Goal: Task Accomplishment & Management: Manage account settings

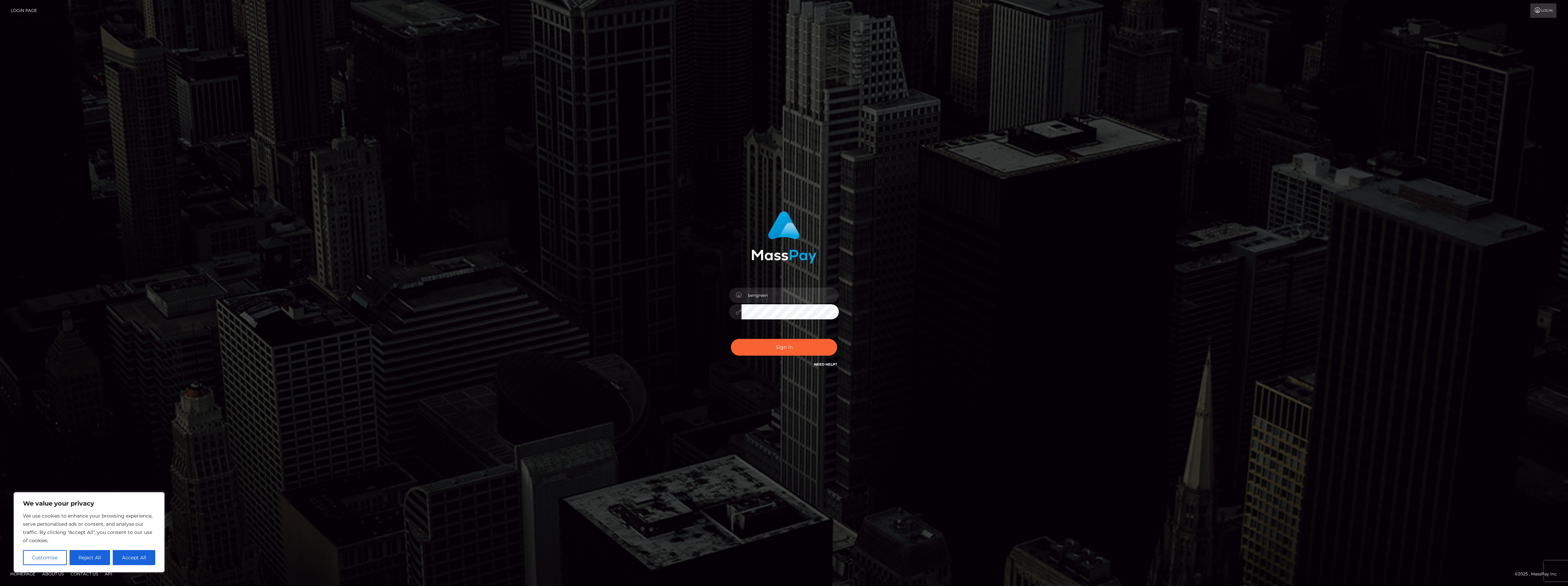
click at [775, 336] on div "Sign in Need Help?" at bounding box center [784, 350] width 120 height 31
click at [805, 341] on div "Sign in Need Help?" at bounding box center [784, 350] width 120 height 31
type input "bengreen"
drag, startPoint x: 733, startPoint y: 356, endPoint x: 746, endPoint y: 345, distance: 17.0
click at [734, 355] on div "Sign in Need Help?" at bounding box center [784, 350] width 120 height 31
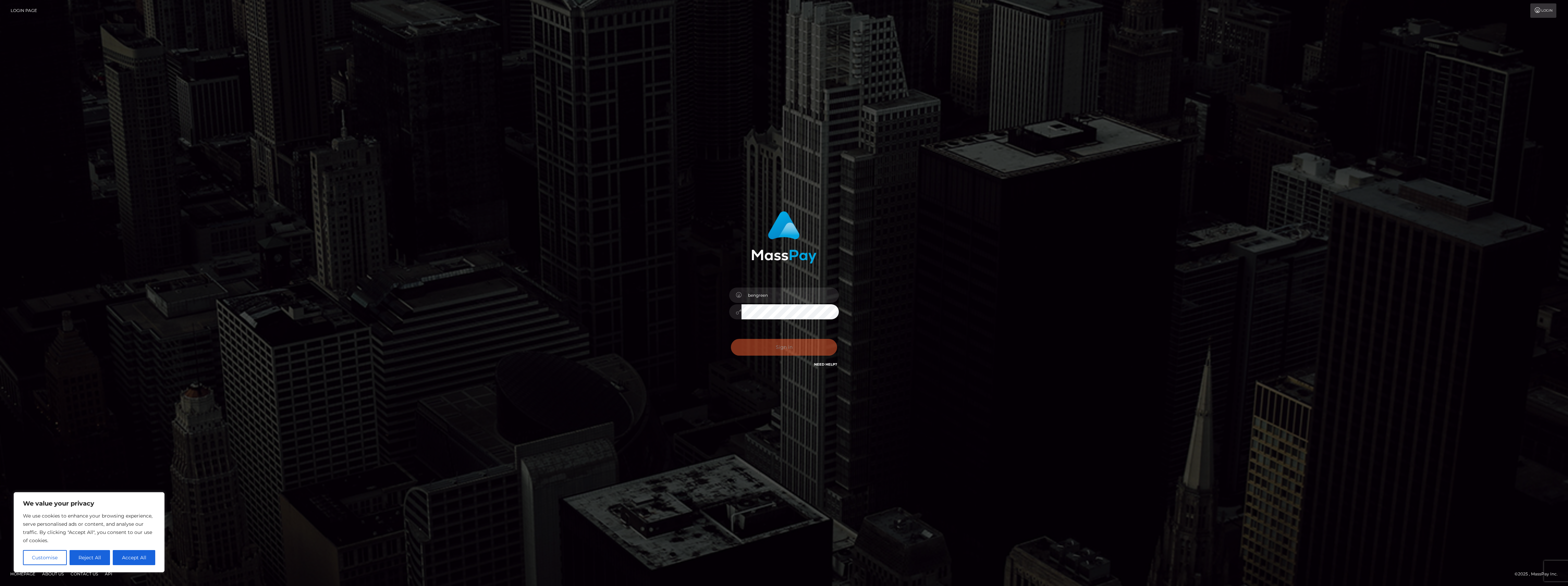
click at [746, 345] on div "0cAFcWeA5qY0YJ2YvsW0FSKVgQGNo4gcQpZIpW9qPJAo__nBH96UFXmYmXKaTM3njgJI6Fa5Z0kWNOl…" at bounding box center [784, 350] width 120 height 31
click at [745, 351] on button "Sign in" at bounding box center [784, 347] width 106 height 17
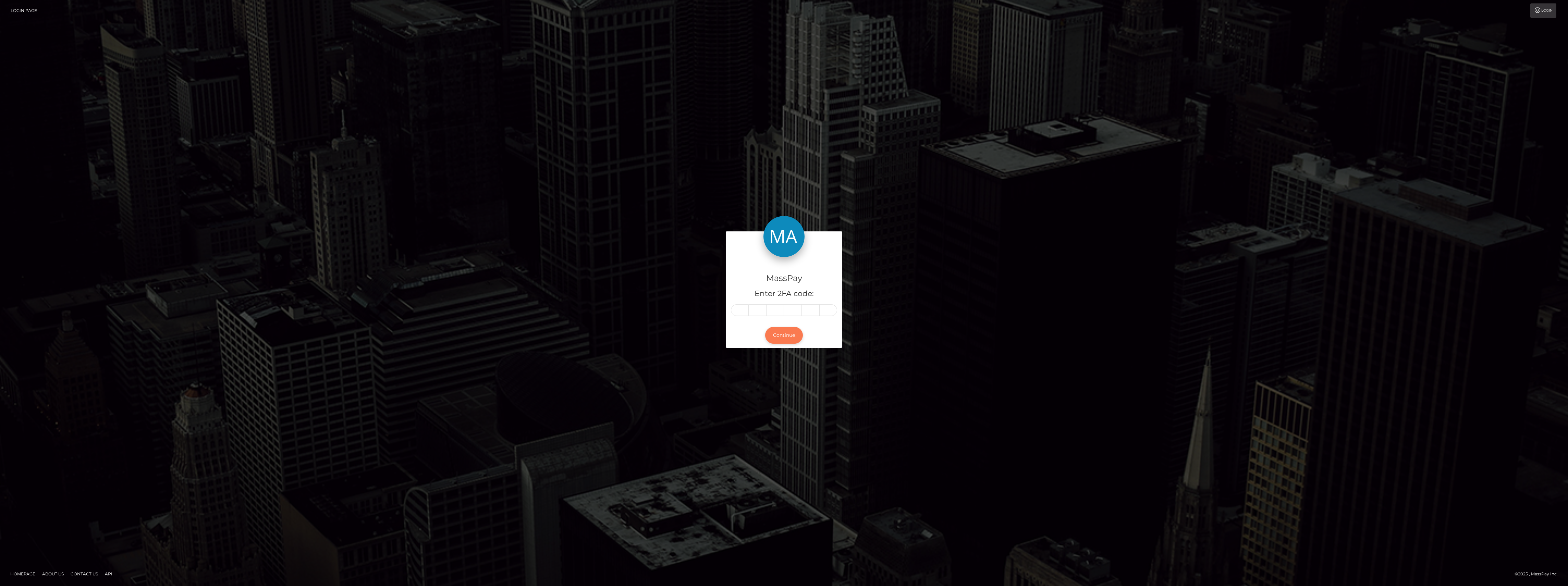
type input "1"
type input "5"
type input "3"
type input "4"
type input "7"
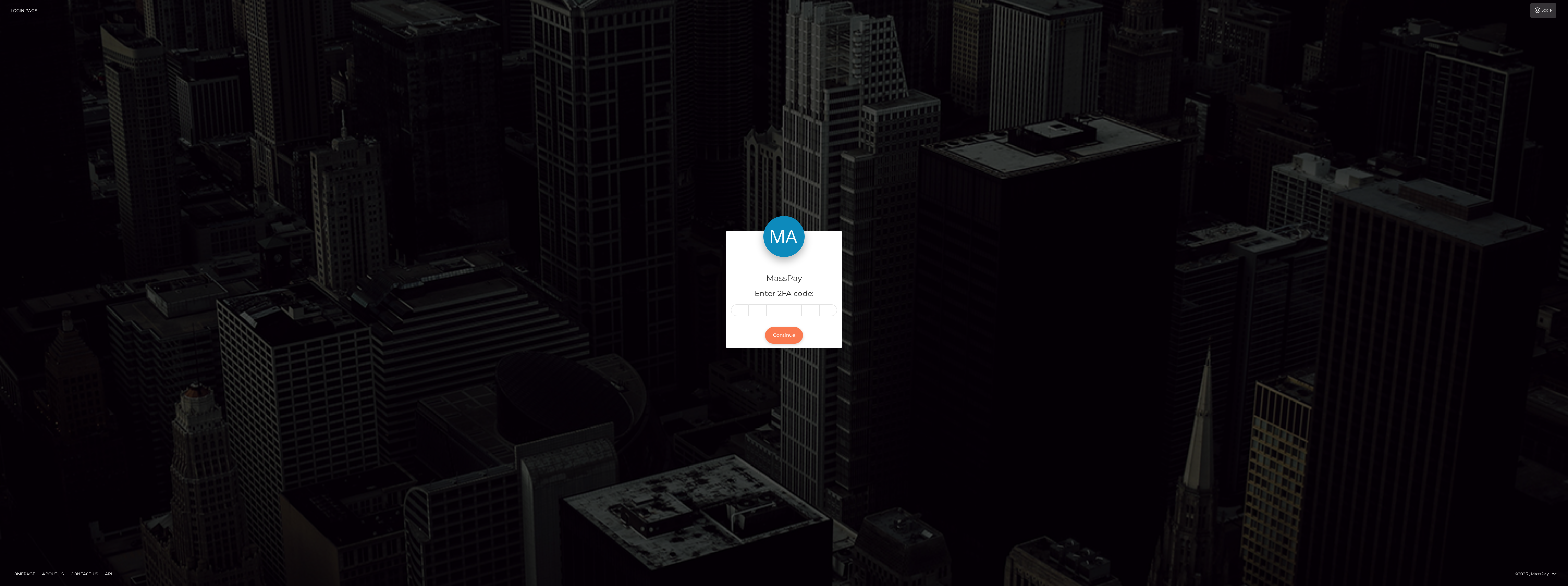
type input "9"
click at [775, 335] on button "Continue" at bounding box center [784, 335] width 37 height 17
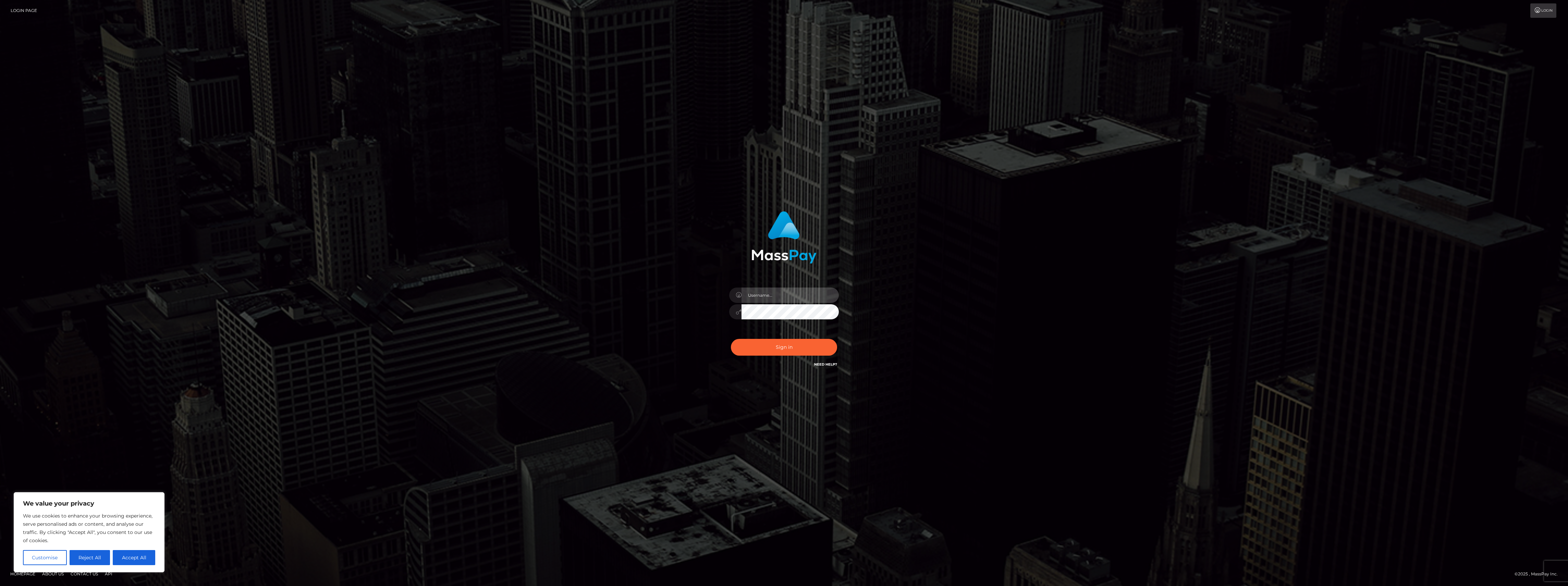
type input "bengreen"
click at [780, 355] on button "Sign in" at bounding box center [784, 347] width 106 height 17
click at [783, 348] on div "0cAFcWeA4KdGcLOkdlNG0aqwY2GBVpy1AwWz7L6mgfdLQQ0xp1Nwn_gvQYbPXxO6n5YvbgshnNAFqNV…" at bounding box center [784, 350] width 120 height 31
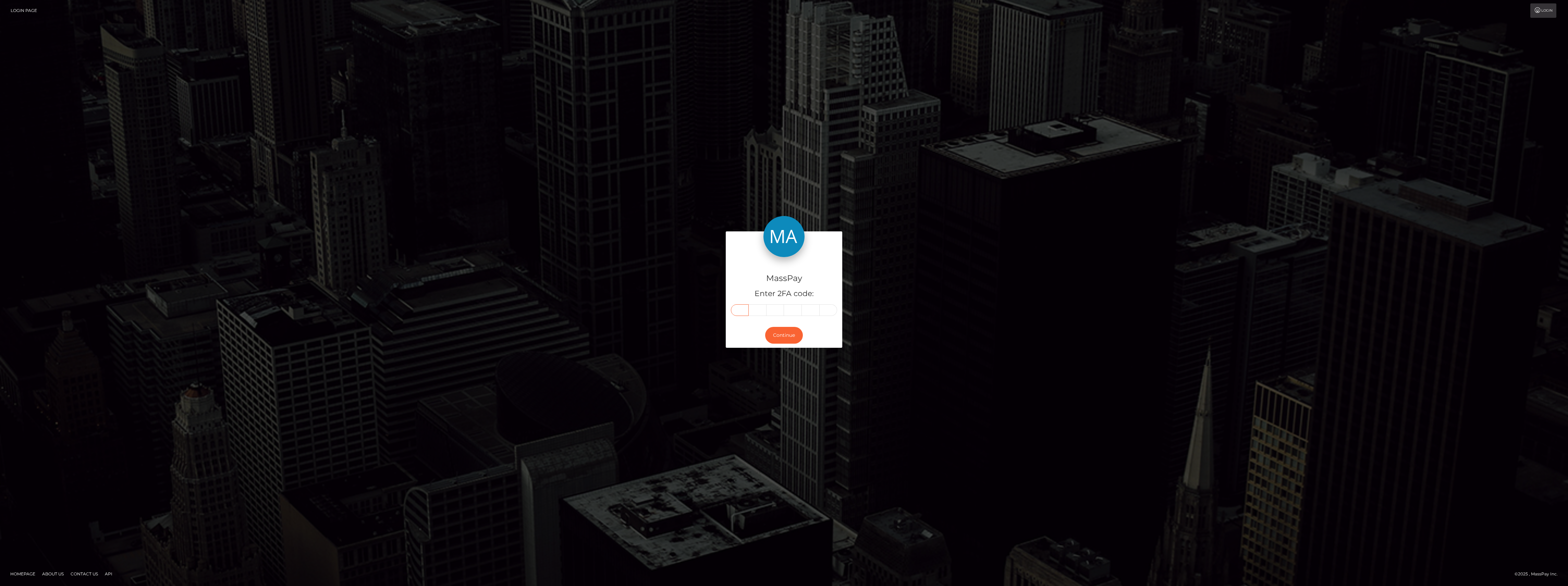
paste input "4"
type input "4"
type input "5"
type input "3"
type input "9"
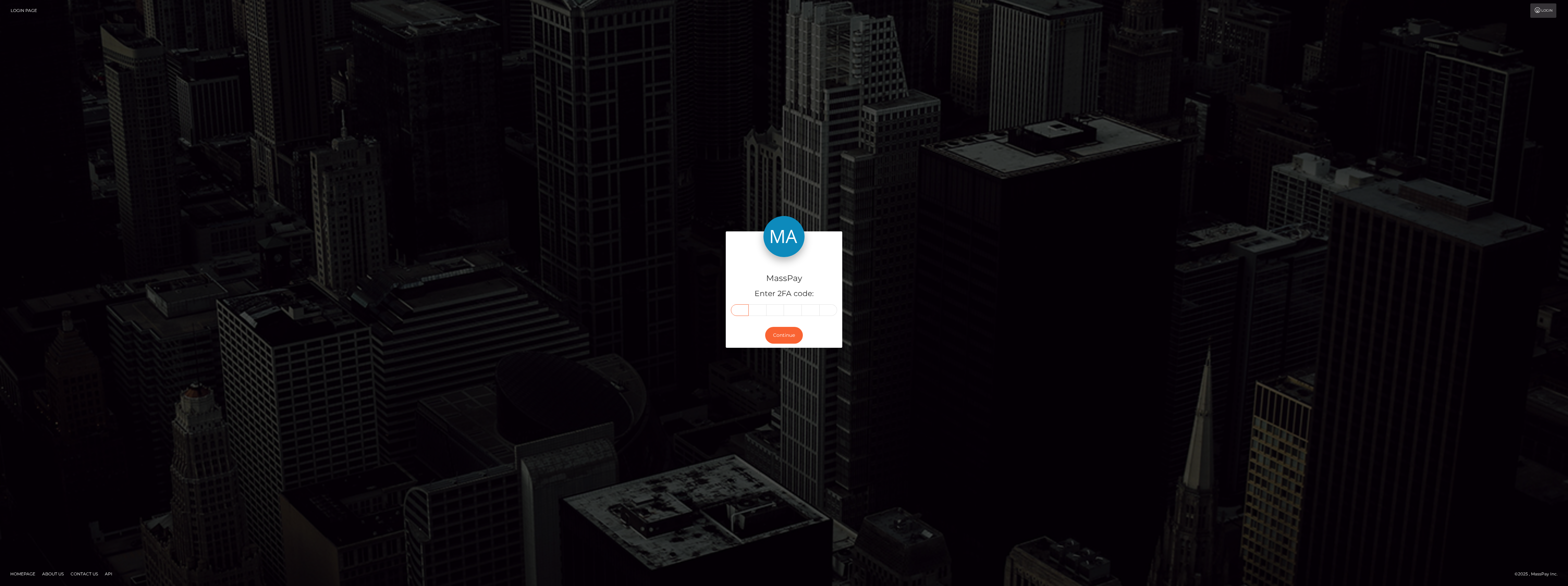
type input "4"
type input "3"
click at [780, 333] on button "Continue" at bounding box center [784, 335] width 37 height 17
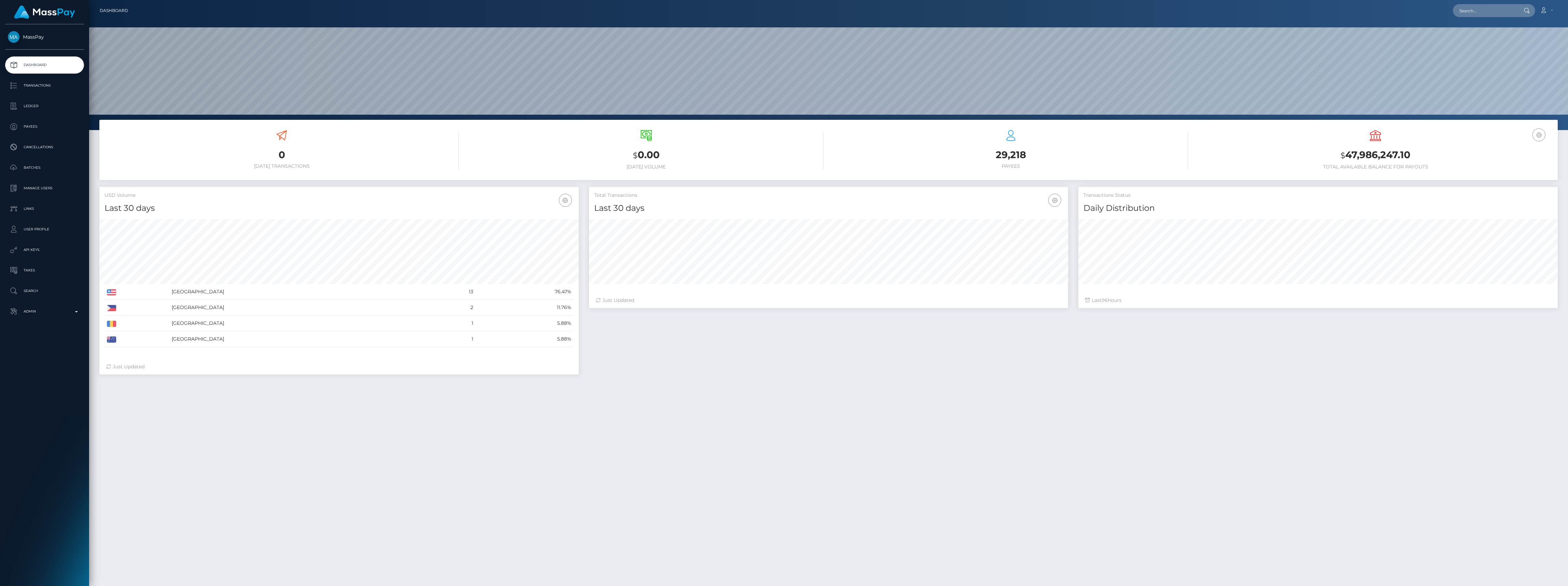
scroll to position [121, 479]
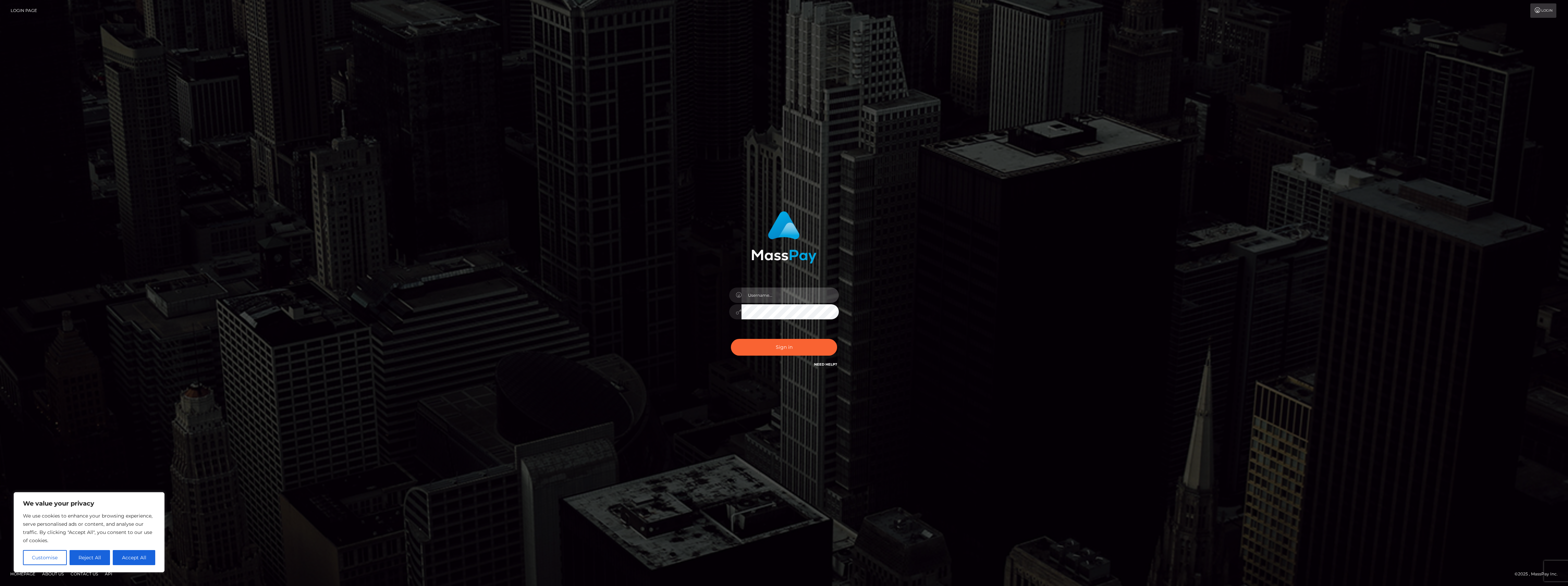
type input "bengreen"
click at [772, 341] on div "Sign in Need Help?" at bounding box center [784, 350] width 120 height 31
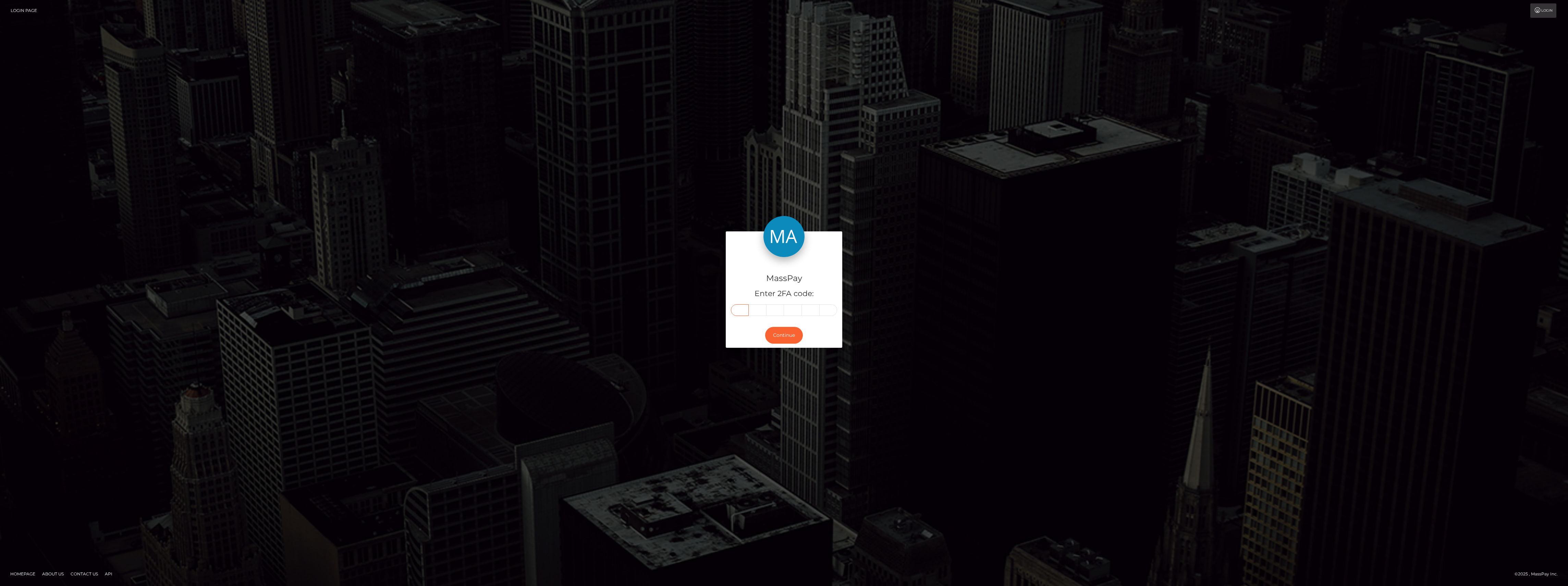
paste input "2"
type input "2"
type input "3"
type input "9"
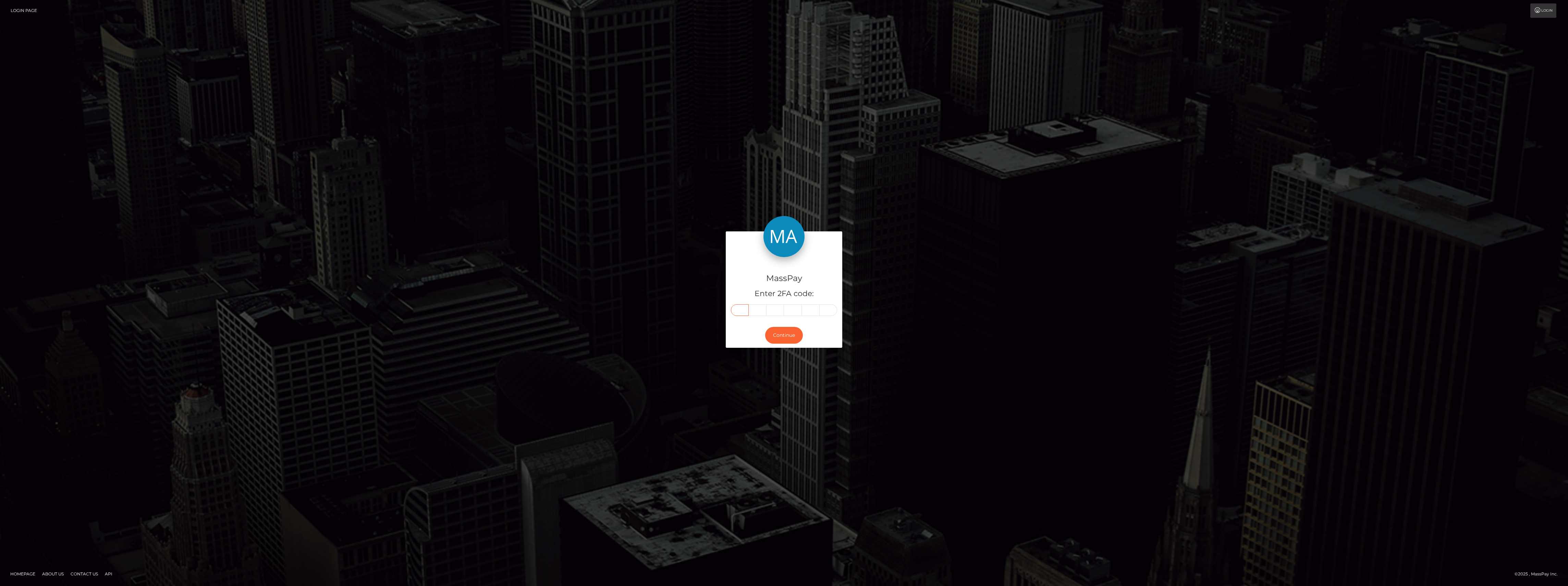
type input "8"
type input "3"
click at [773, 340] on button "Continue" at bounding box center [784, 335] width 37 height 17
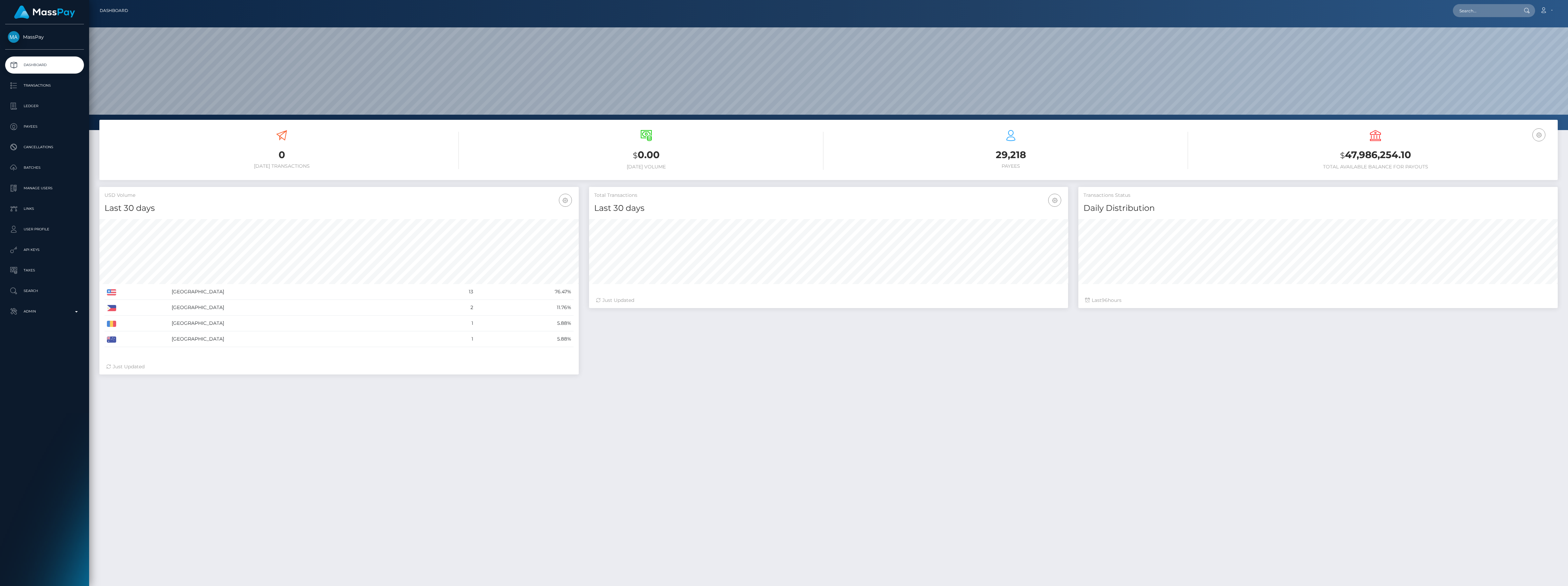
scroll to position [121, 479]
click at [39, 307] on p "Admin" at bounding box center [44, 311] width 73 height 10
click at [35, 471] on span "Inventory" at bounding box center [44, 471] width 73 height 7
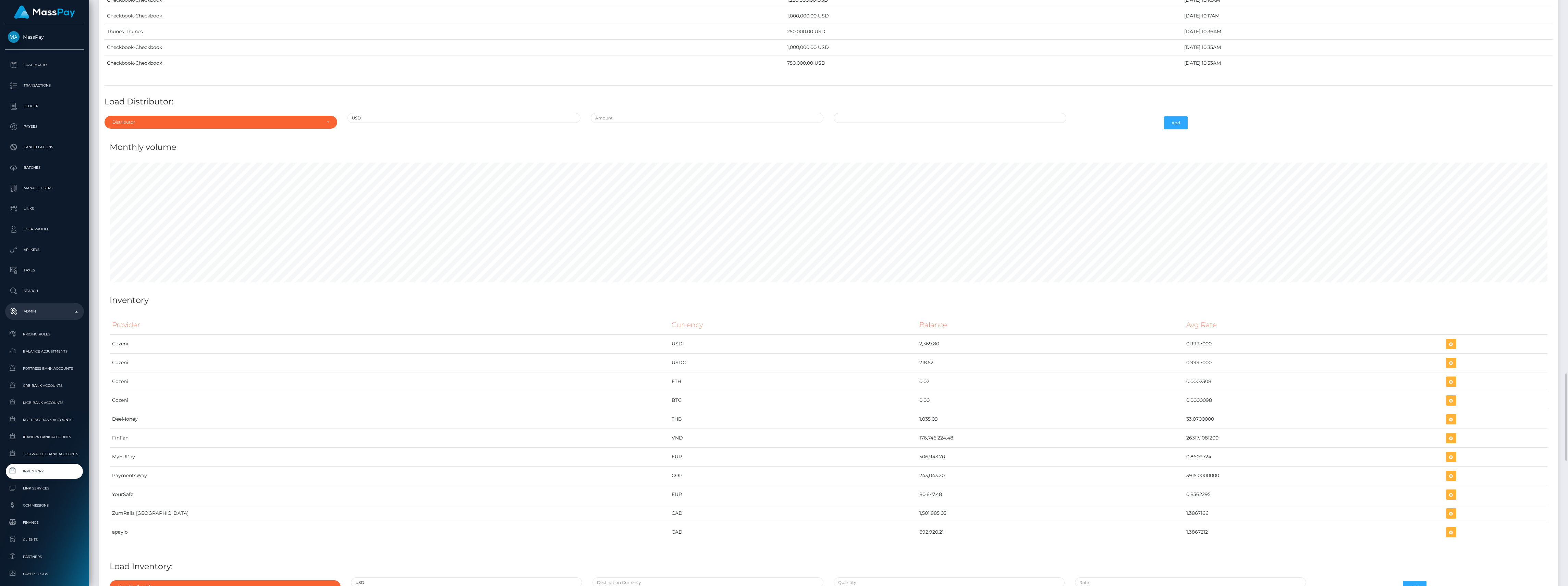
scroll to position [3116, 0]
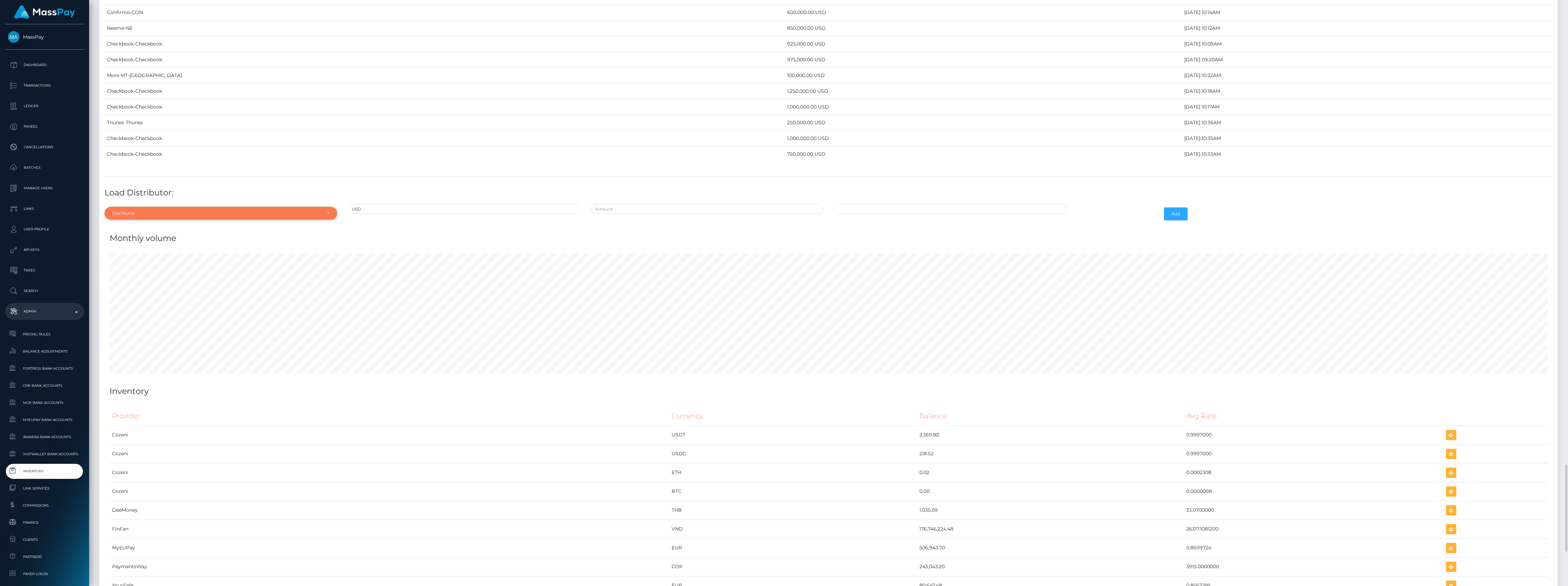
click at [191, 216] on div "Distributor" at bounding box center [217, 214] width 209 height 6
click at [133, 235] on input "Search" at bounding box center [220, 230] width 227 height 10
type input "chec"
click at [139, 251] on link "Checkbook" at bounding box center [220, 244] width 233 height 13
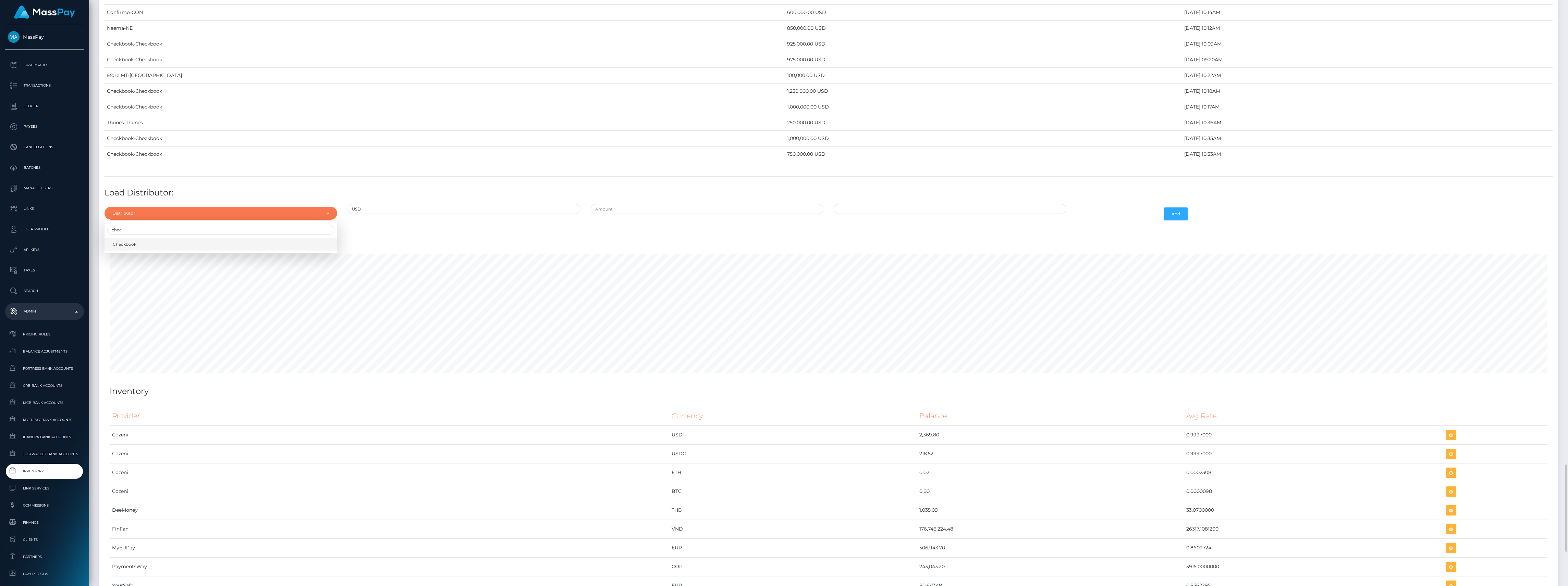
select select "7"
click at [638, 199] on h4 "Load Distributor:" at bounding box center [828, 192] width 1448 height 12
click at [639, 214] on input "text" at bounding box center [706, 209] width 233 height 10
type input "$1,000,000.0000000"
click at [911, 214] on input "10/14/2025 3:49 PM" at bounding box center [949, 209] width 233 height 10
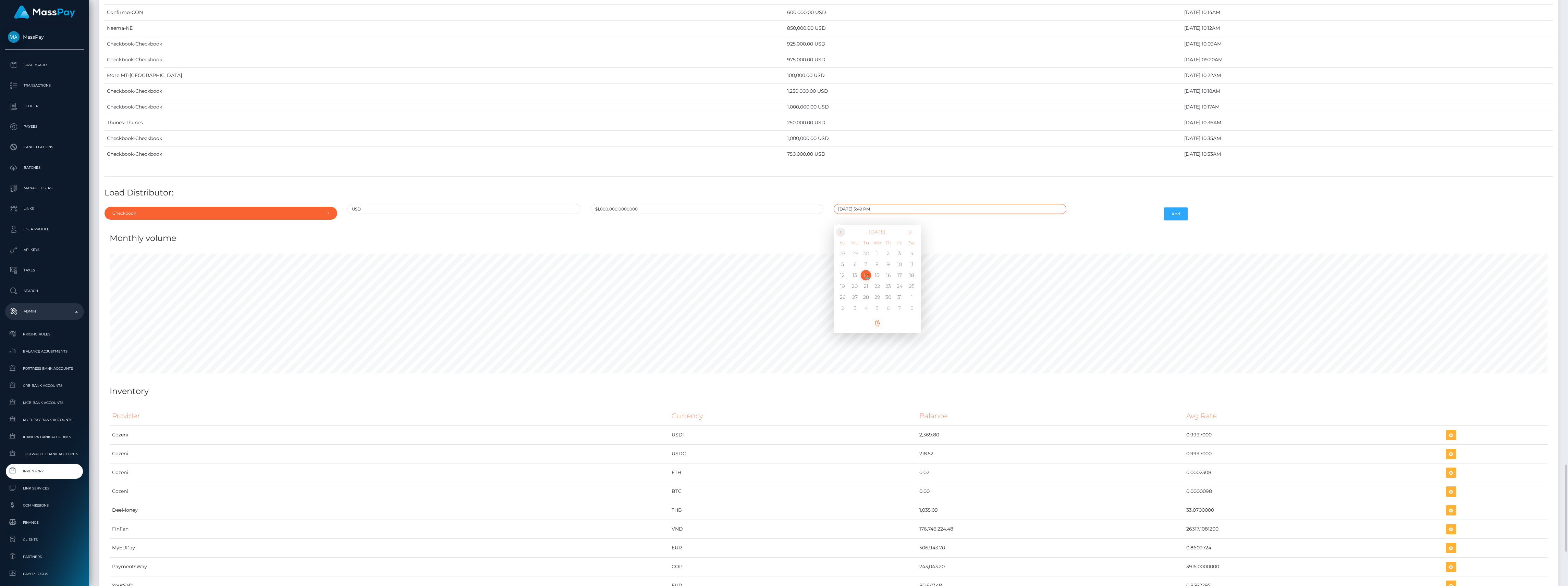
click at [837, 237] on span at bounding box center [841, 232] width 9 height 9
click at [852, 270] on td "4" at bounding box center [855, 264] width 11 height 11
type input "08/04/2025 3:49 PM"
click at [1182, 220] on button "Add" at bounding box center [1175, 214] width 23 height 13
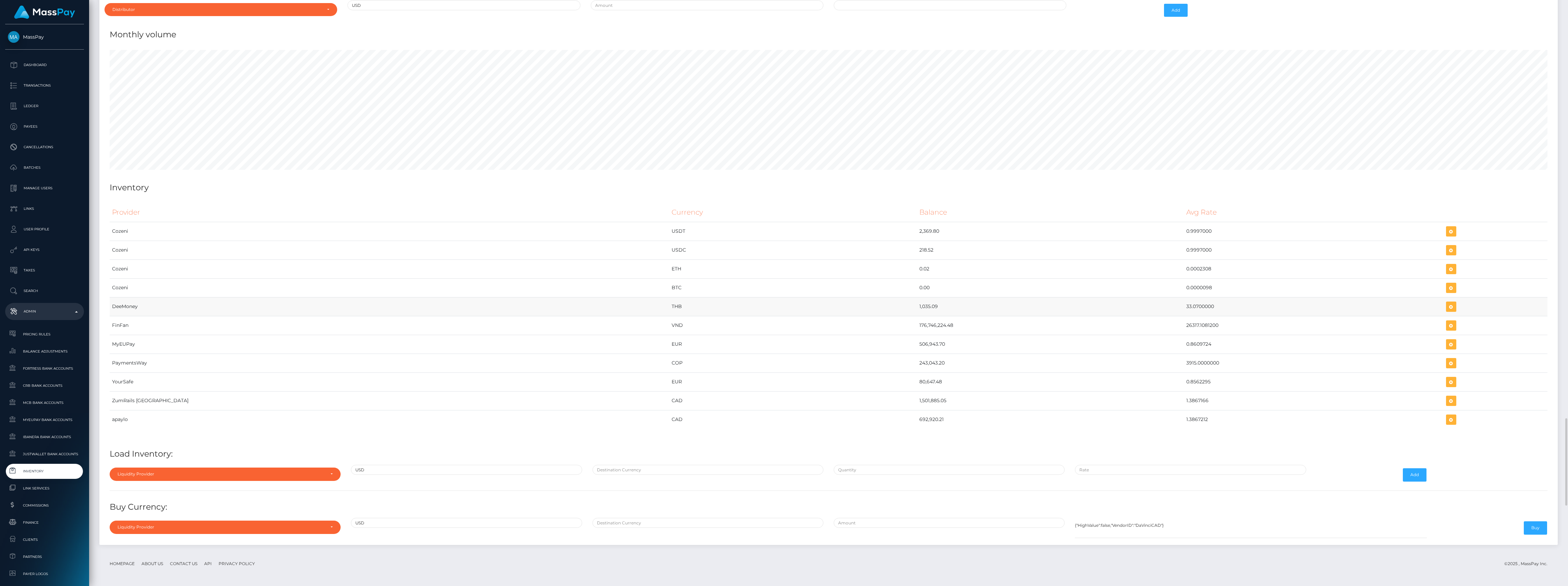
scroll to position [3161, 0]
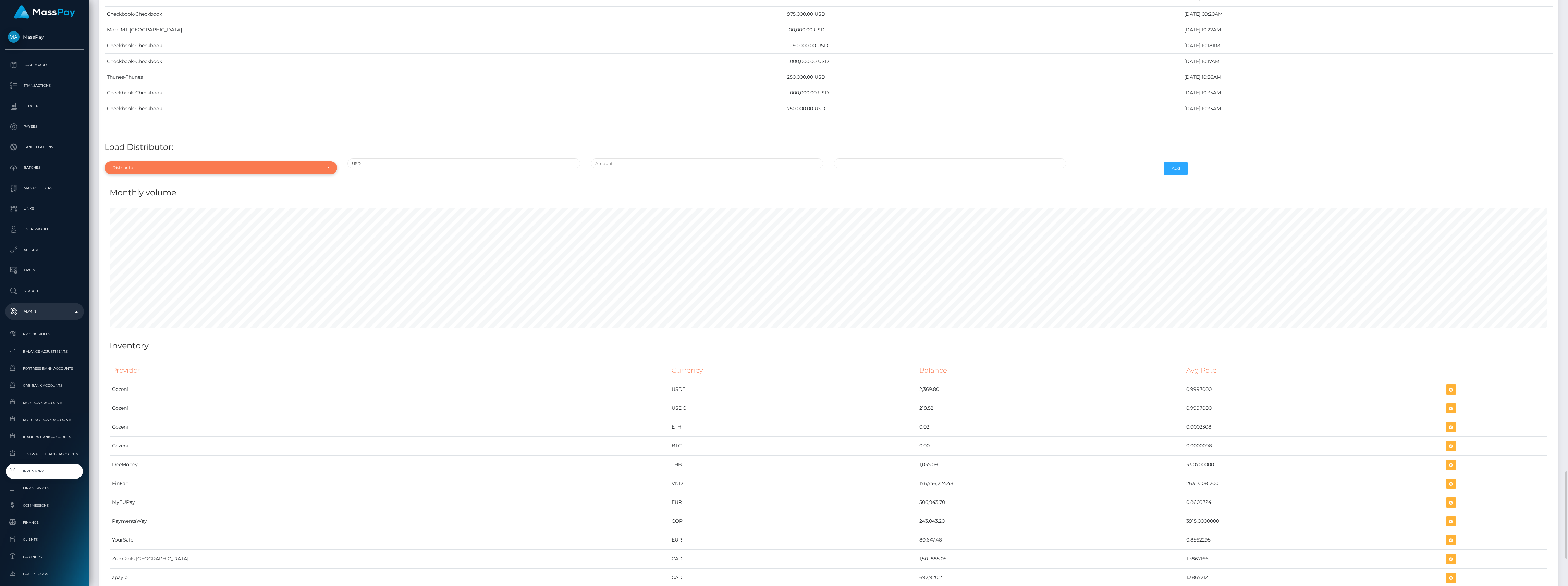
click at [222, 171] on div "Distributor" at bounding box center [217, 168] width 209 height 6
click at [144, 189] on input "Search" at bounding box center [220, 184] width 227 height 10
type input "chec"
click at [163, 205] on link "Checkbook" at bounding box center [220, 199] width 233 height 13
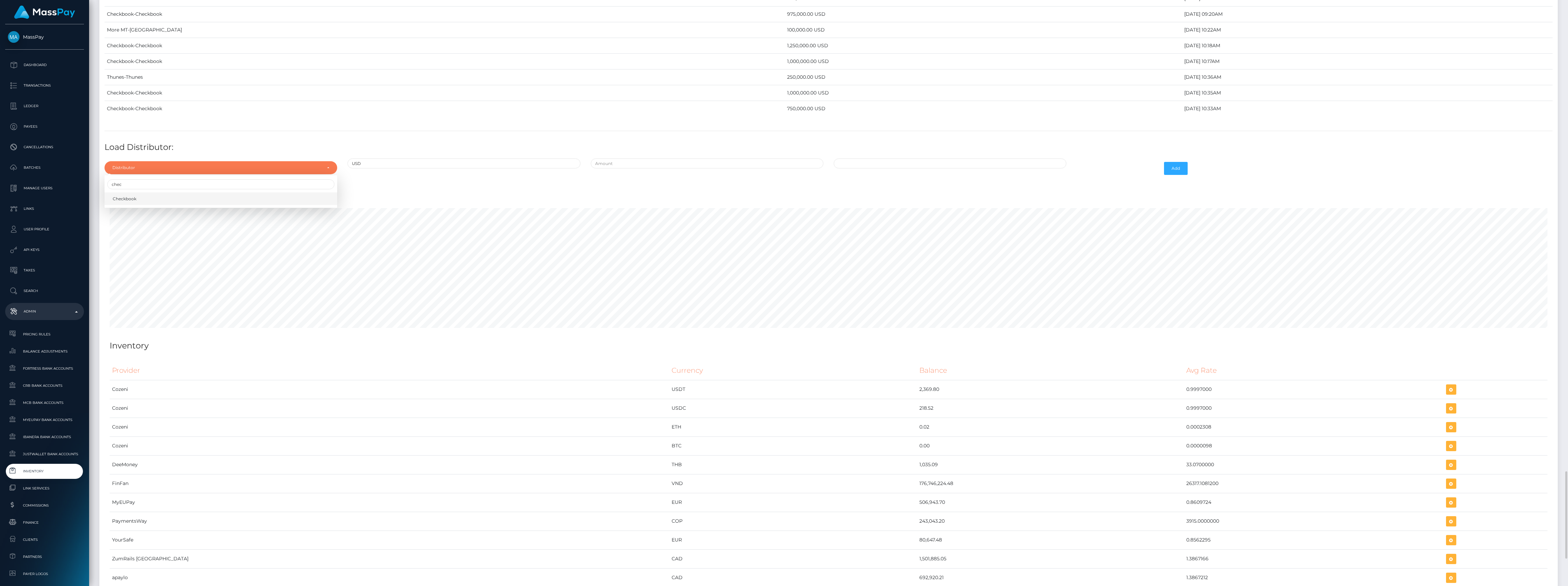
select select "7"
click at [634, 168] on input "text" at bounding box center [706, 163] width 233 height 10
type input "$300,000.0000000"
click at [963, 168] on input "10/14/2025 3:50 PM" at bounding box center [949, 163] width 233 height 10
click at [837, 191] on span at bounding box center [841, 187] width 9 height 9
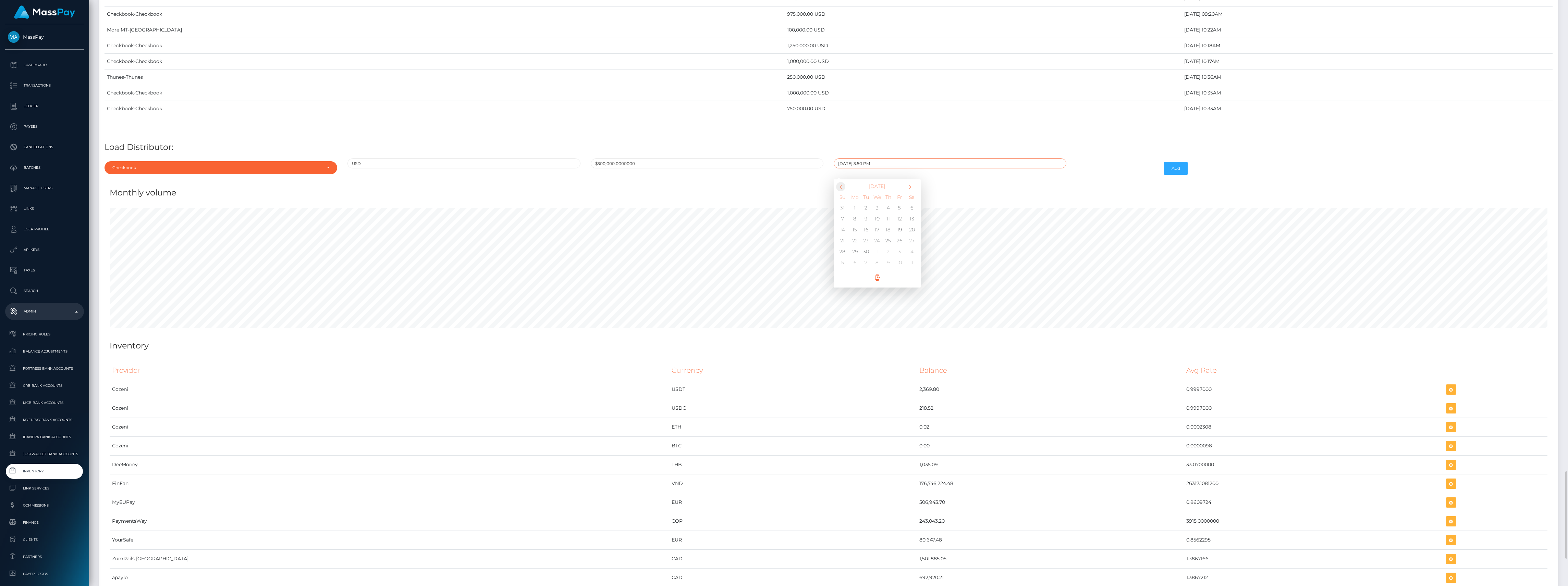
click at [837, 191] on span at bounding box center [841, 187] width 9 height 9
click at [876, 224] on td "6" at bounding box center [877, 219] width 11 height 11
type input "08/06/2025 3:50 PM"
click at [1190, 178] on div "Add" at bounding box center [1132, 168] width 121 height 20
click at [1170, 174] on button "Add" at bounding box center [1175, 169] width 23 height 13
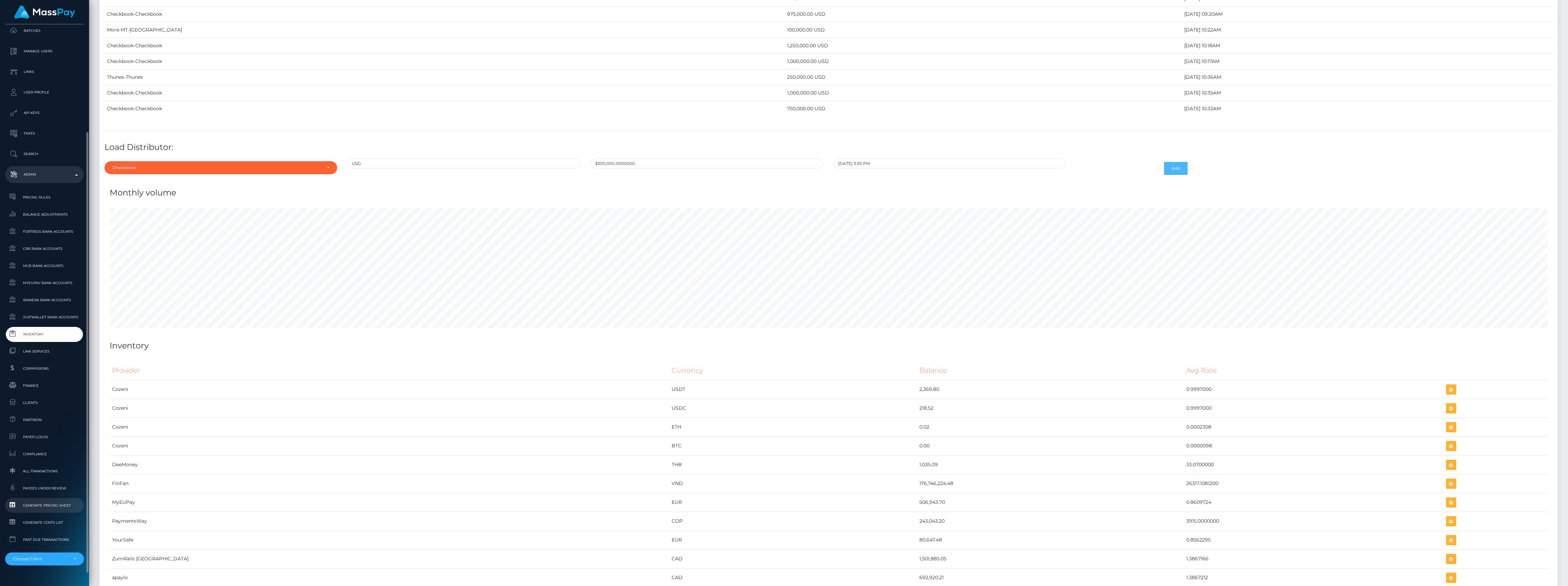
scroll to position [152, 0]
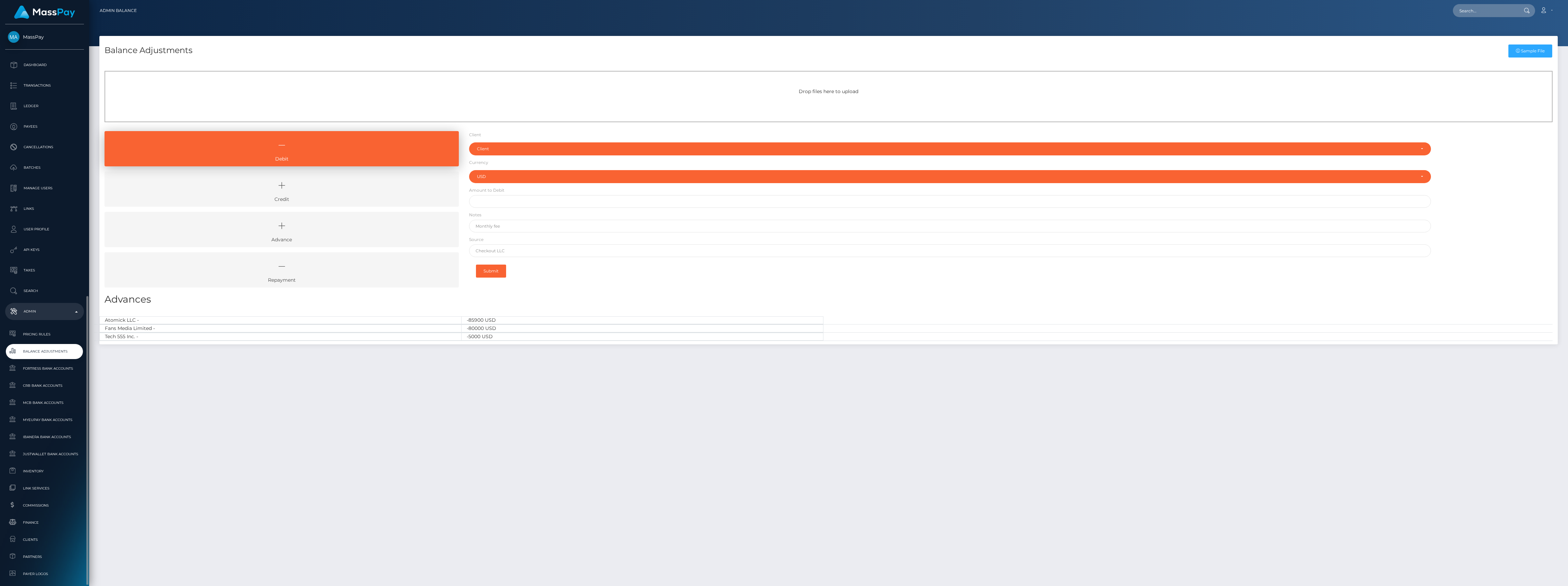
select select "USD"
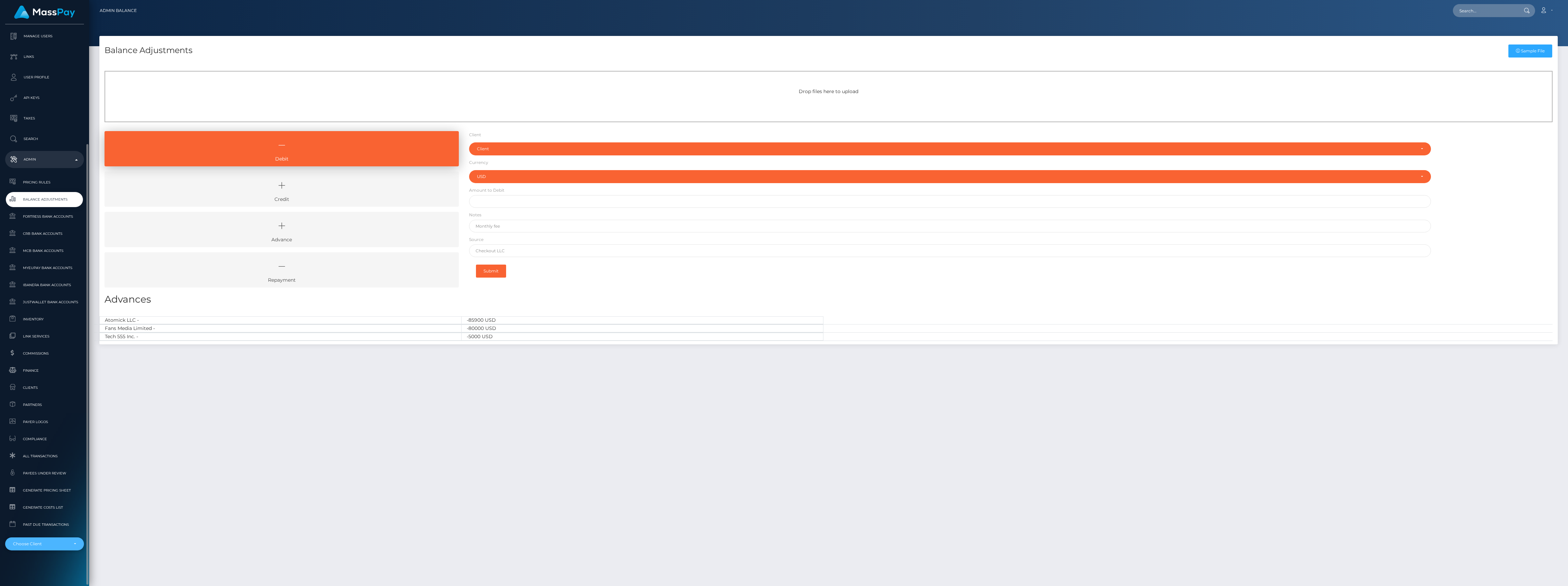
click at [45, 545] on div "Choose Client" at bounding box center [40, 544] width 55 height 6
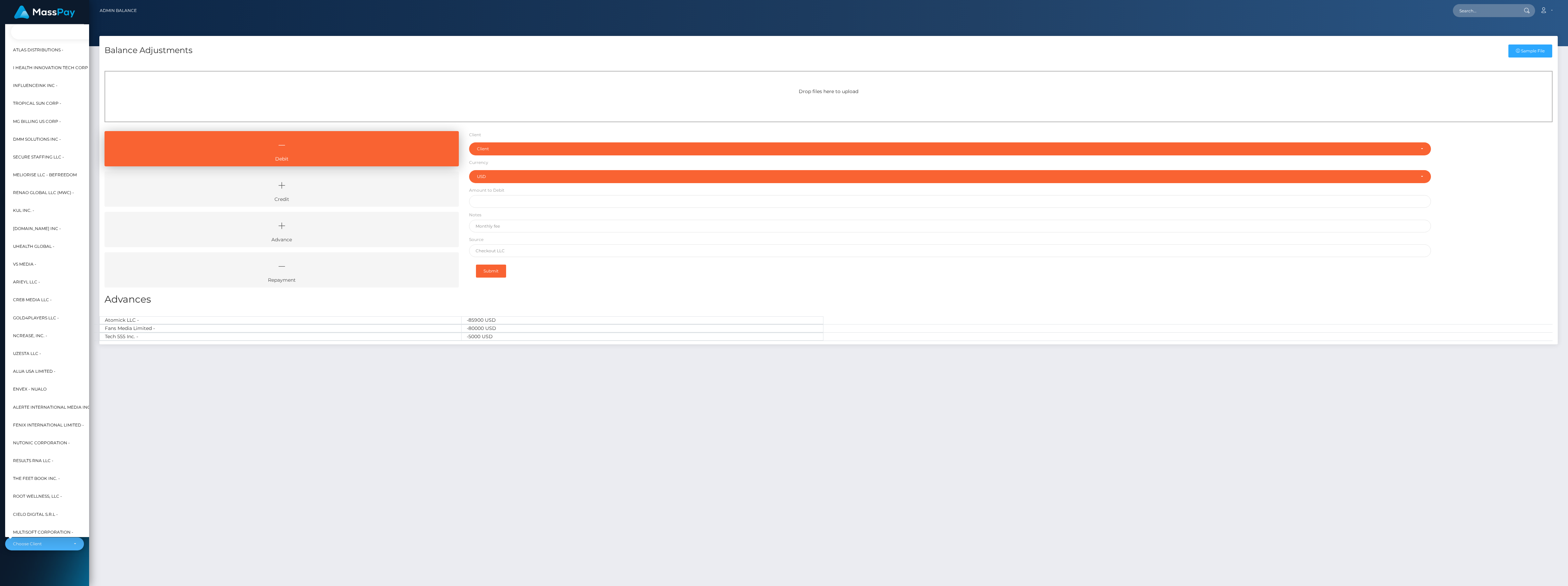
scroll to position [0, 7]
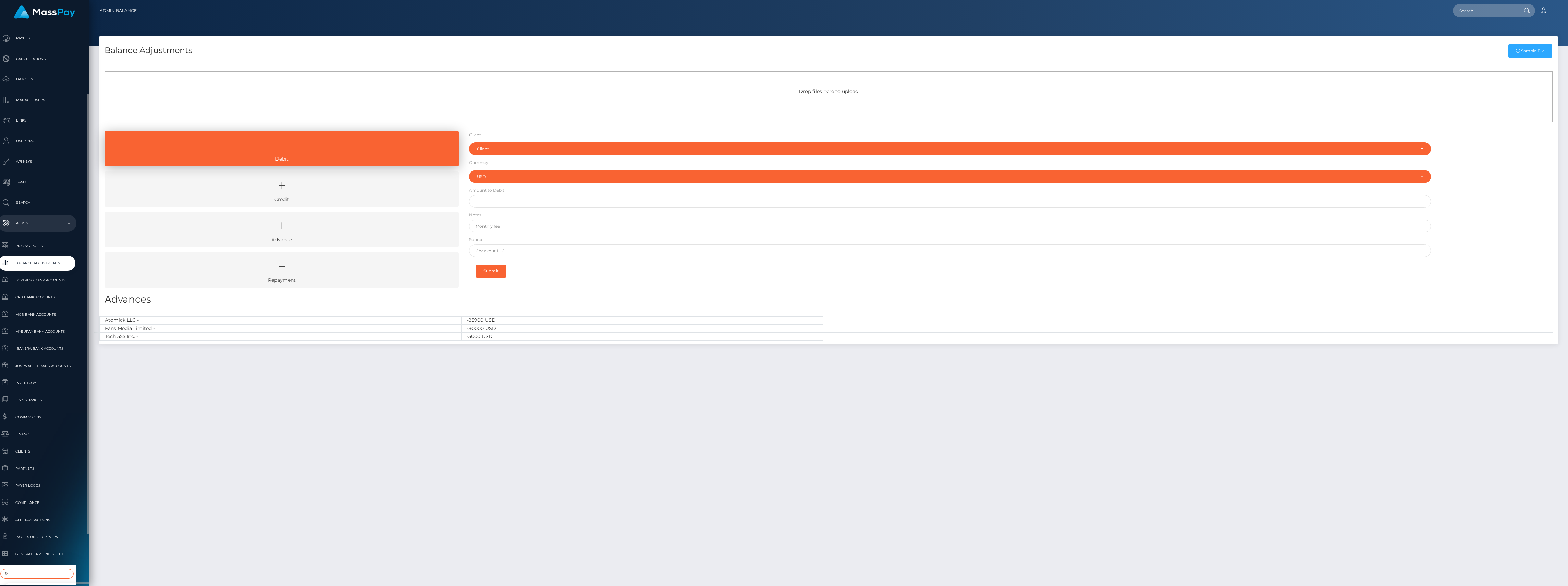
type input "f"
type input "feni"
select select "26"
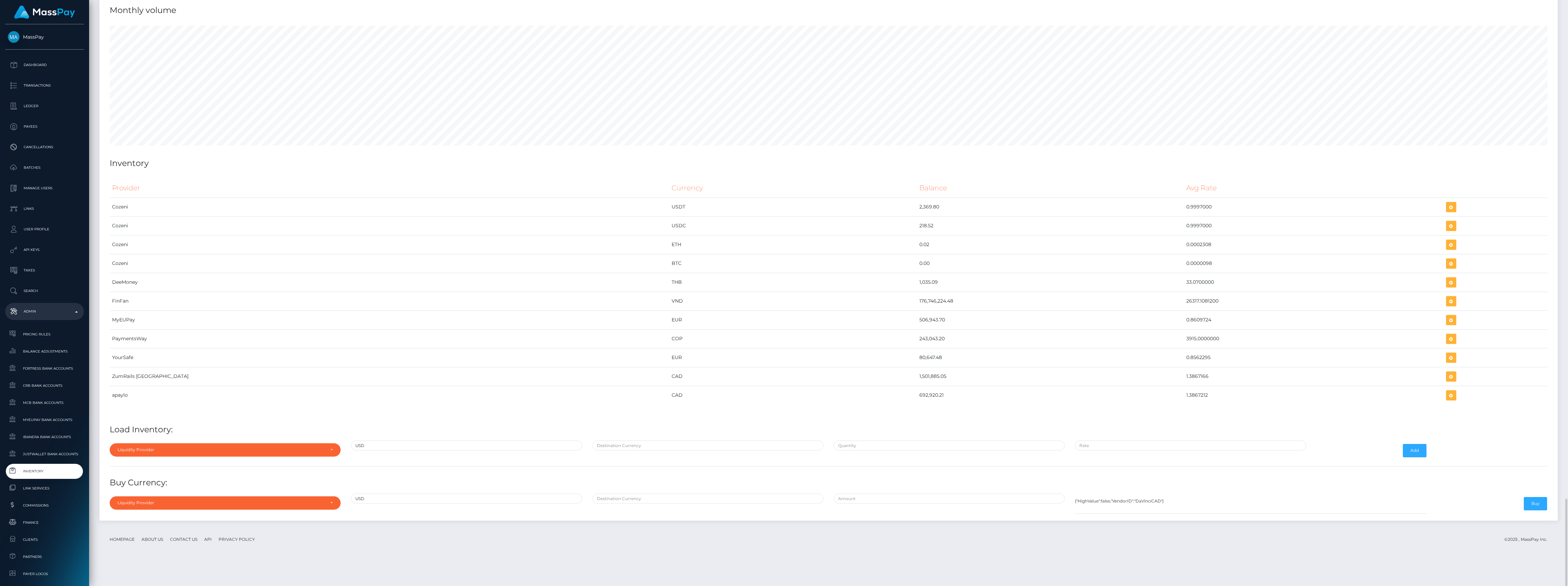
scroll to position [3070, 0]
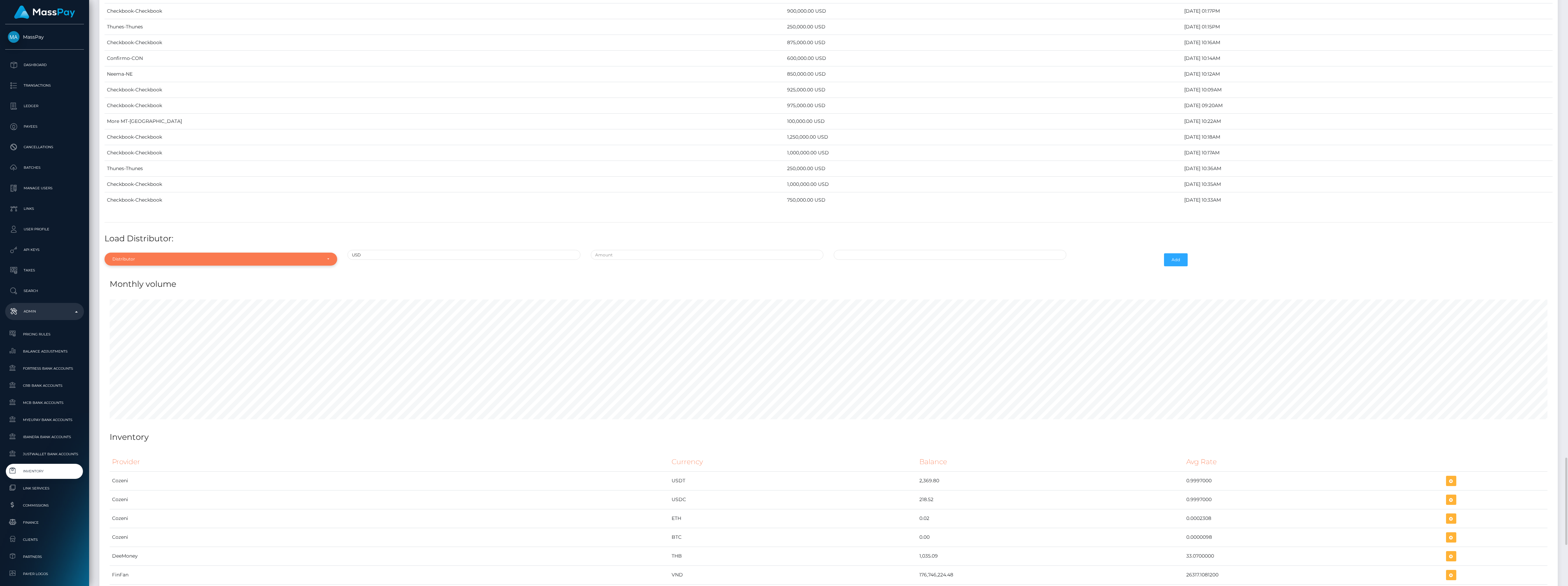
click at [187, 266] on div "Distributor" at bounding box center [220, 259] width 233 height 13
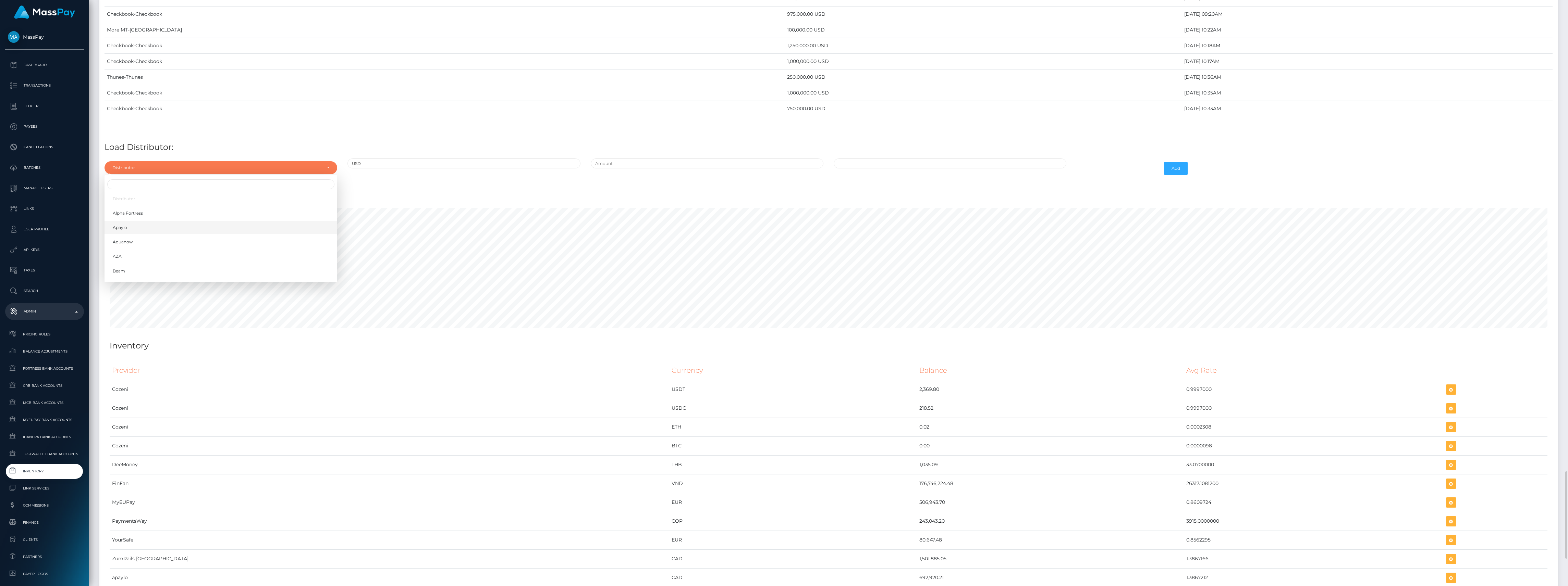
scroll to position [3253, 0]
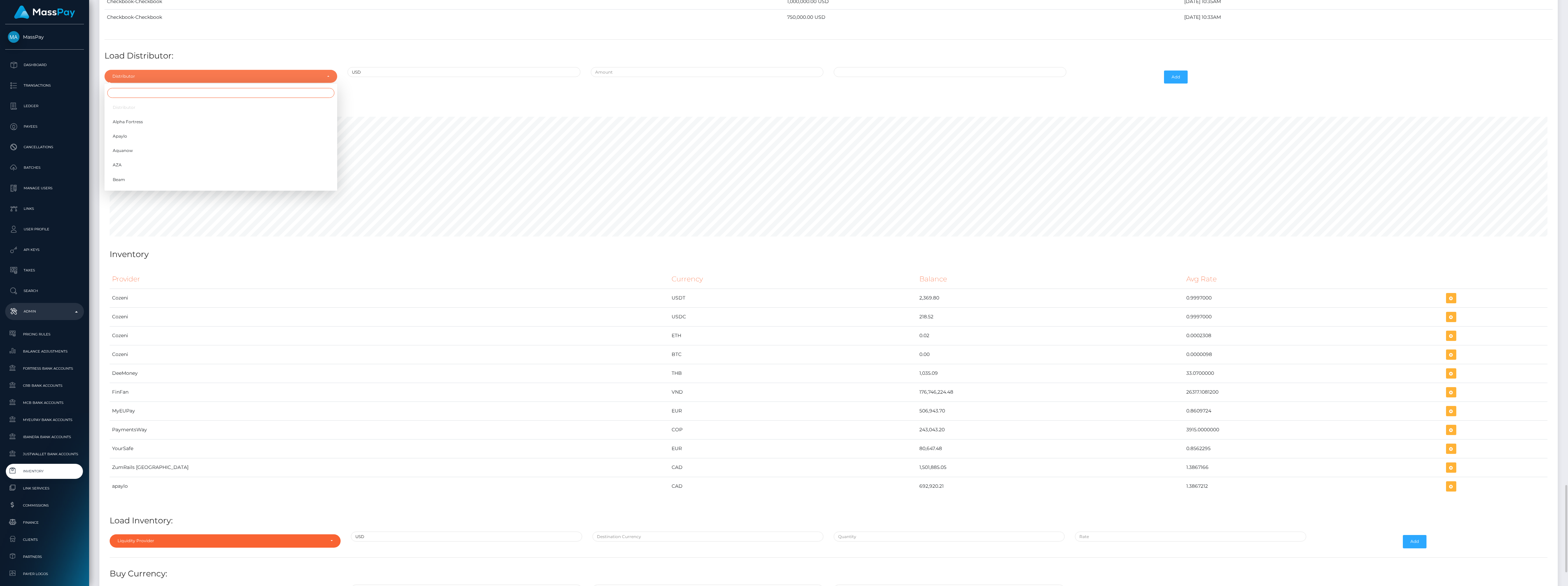
click at [237, 98] on input "Search" at bounding box center [220, 92] width 227 height 10
type input "chec"
click at [241, 114] on link "Checkbook" at bounding box center [220, 107] width 233 height 13
select select "7"
click at [633, 77] on input "text" at bounding box center [706, 72] width 233 height 10
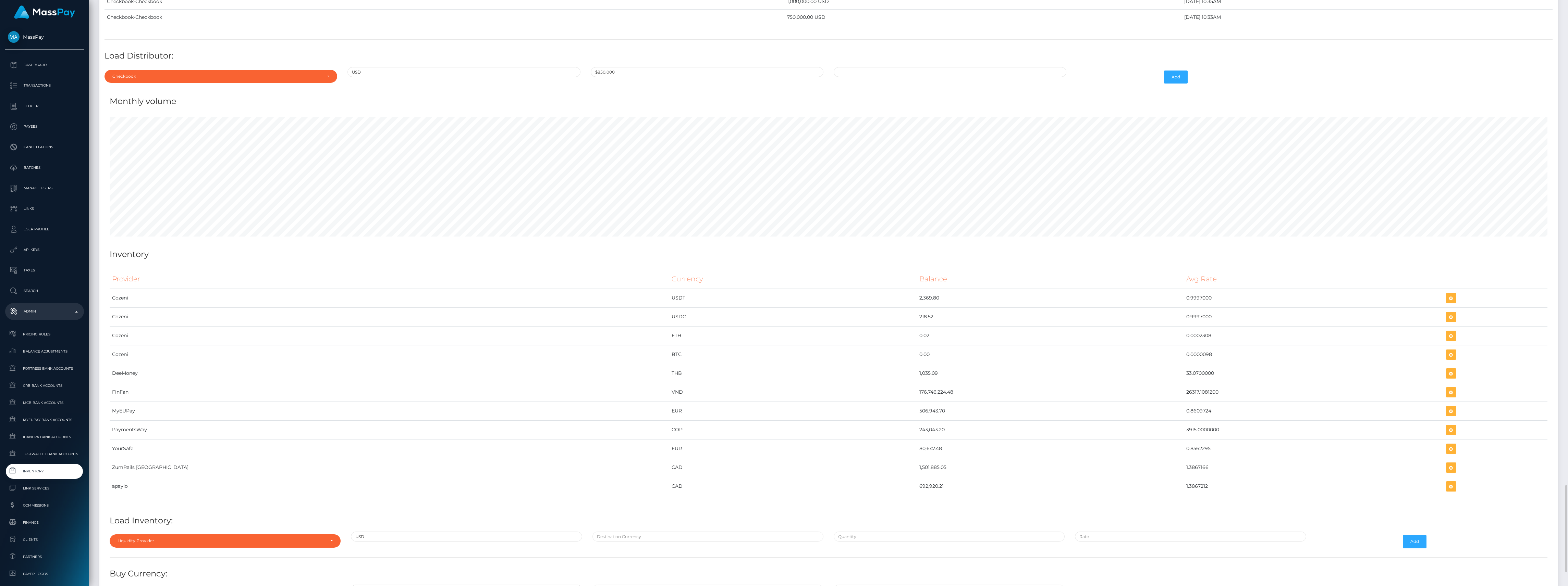
type input "$850,000.0000000"
click at [890, 77] on input "[DATE] 3:53 PM" at bounding box center [949, 72] width 233 height 10
click at [843, 100] on span at bounding box center [841, 95] width 9 height 9
click at [841, 100] on span at bounding box center [841, 95] width 9 height 9
click at [897, 133] on td "8" at bounding box center [899, 128] width 11 height 11
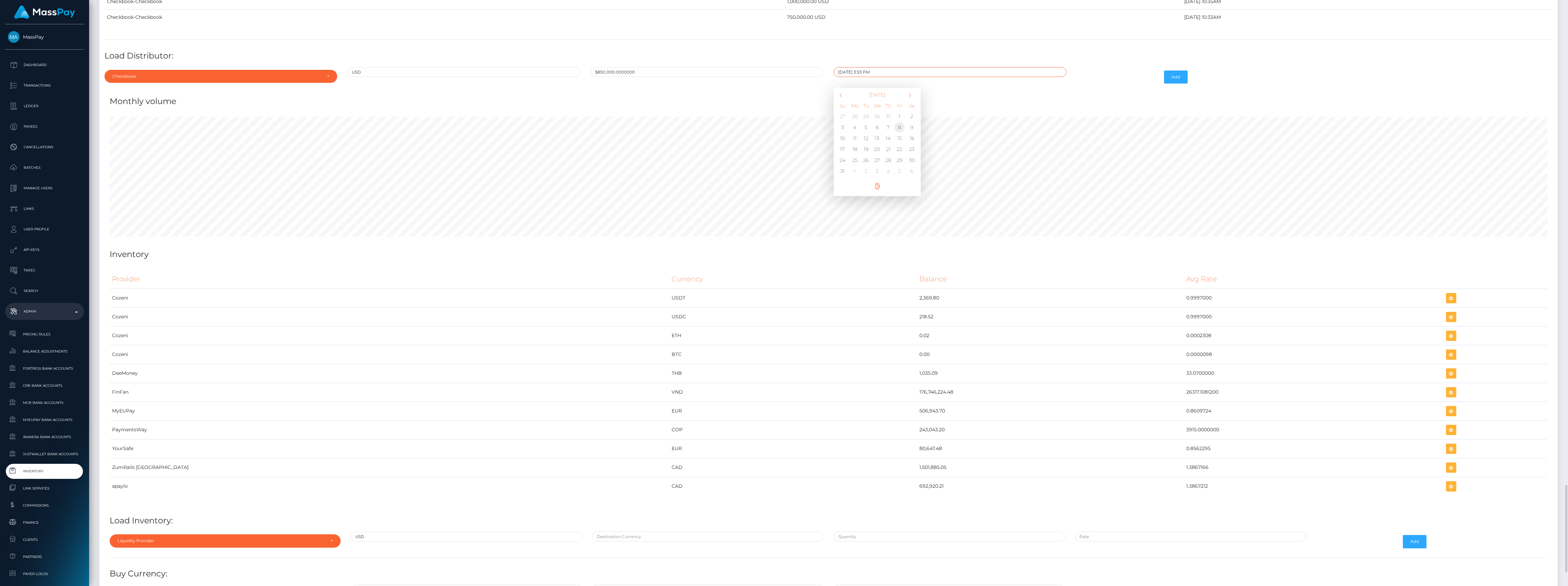
type input "08/08/2025 3:53 PM"
click at [978, 107] on h4 "Monthly volume" at bounding box center [827, 101] width 1437 height 12
click at [1177, 84] on button "Add" at bounding box center [1175, 77] width 23 height 13
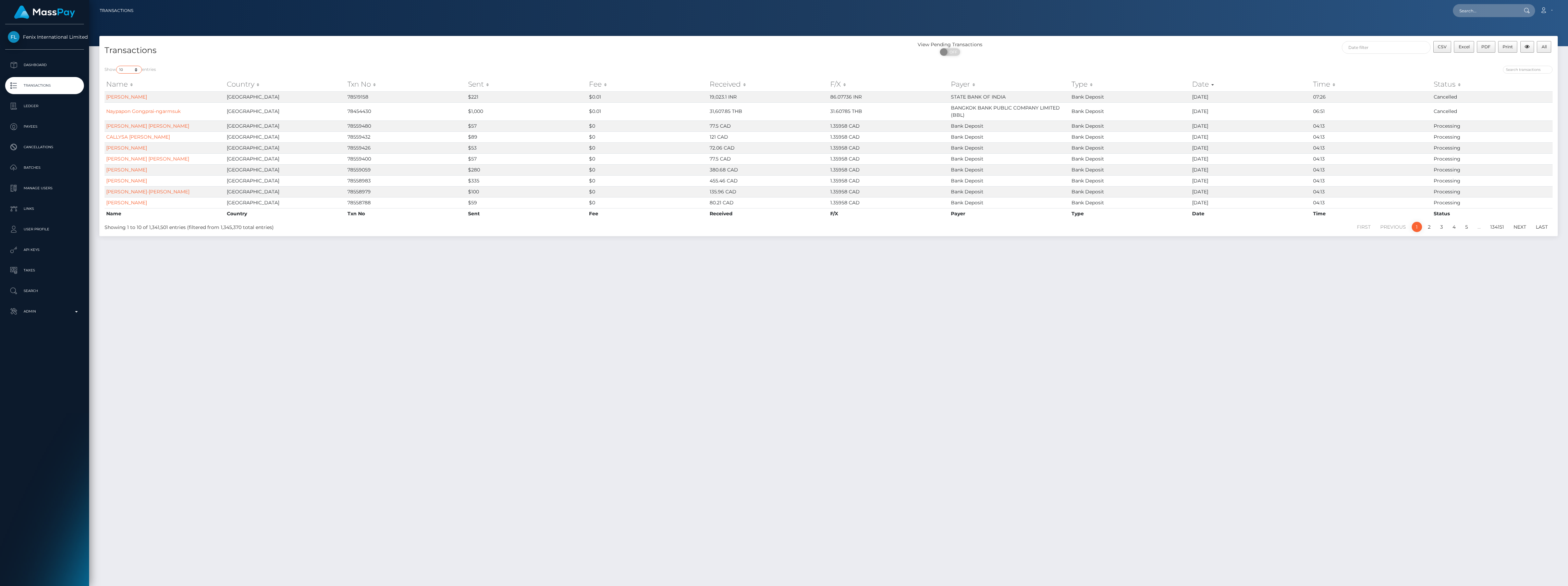
click at [139, 68] on select "10 25 50 100 250 500 1,000 3,500 All" at bounding box center [129, 69] width 26 height 7
select select "3500"
click at [117, 65] on select "10 25 50 100 250 500 1,000 3,500 All" at bounding box center [129, 69] width 26 height 7
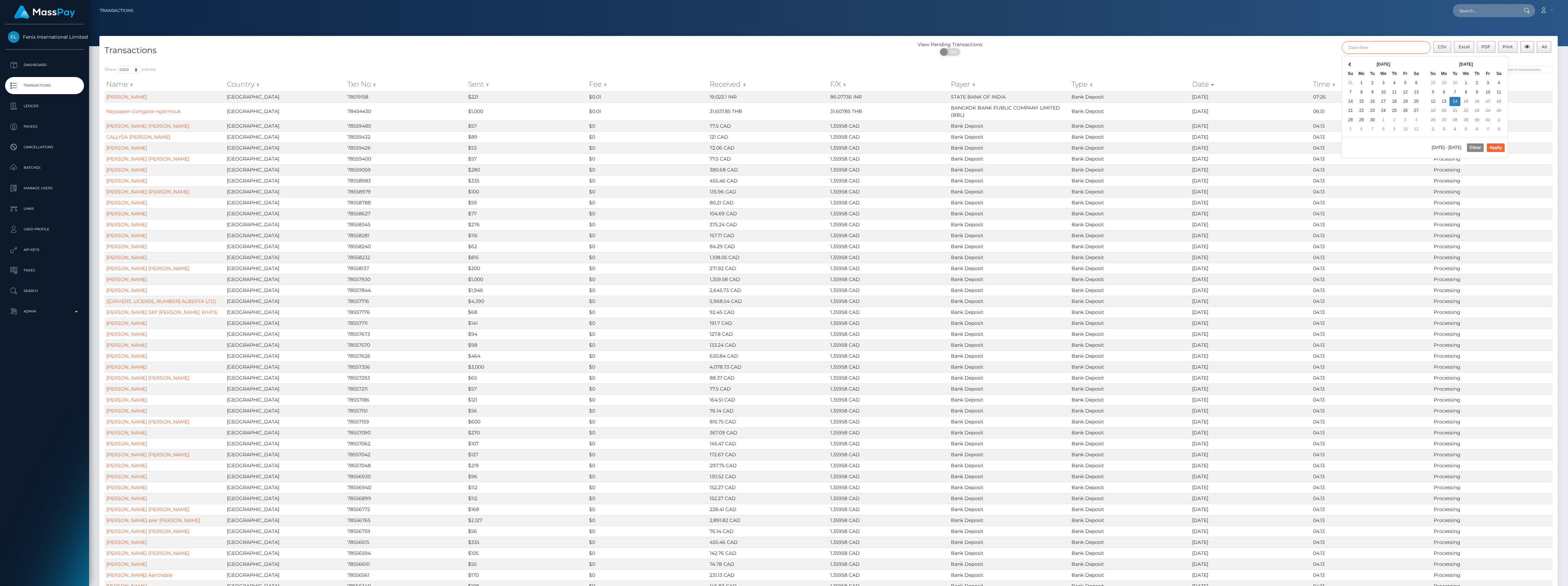
click at [1398, 44] on input "text" at bounding box center [1385, 48] width 89 height 13
click at [1349, 63] on th at bounding box center [1350, 64] width 11 height 9
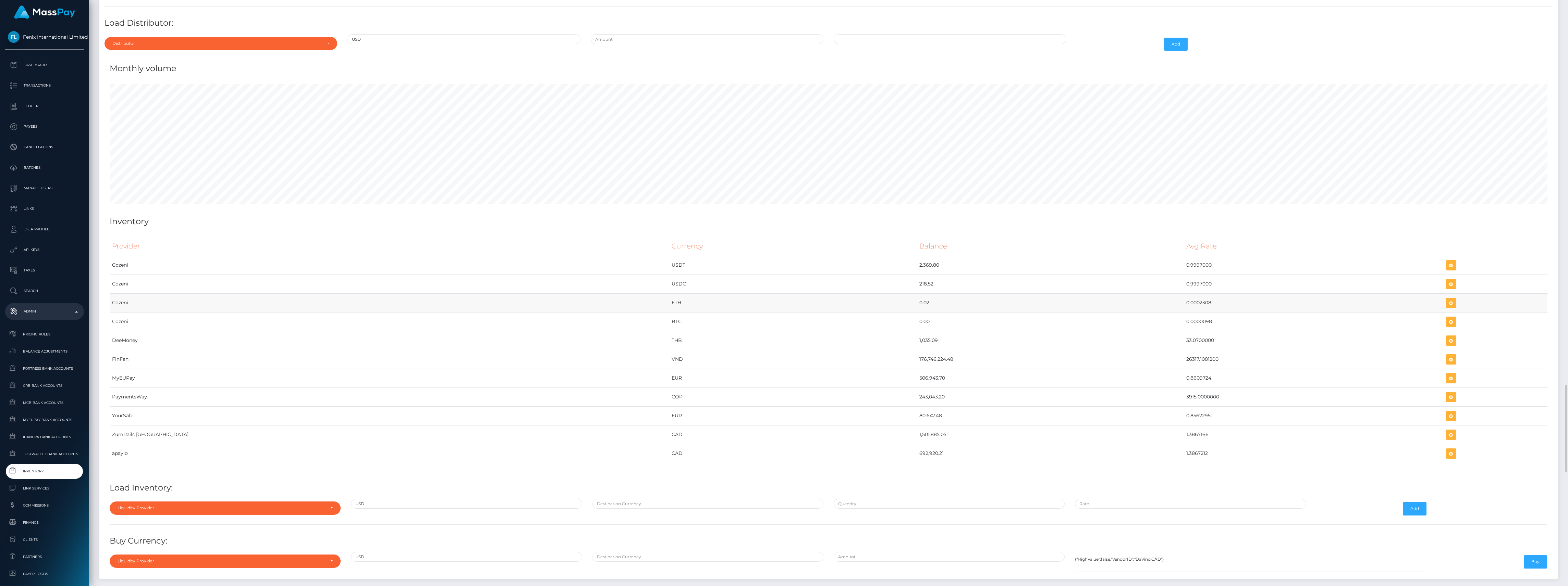
scroll to position [3194, 0]
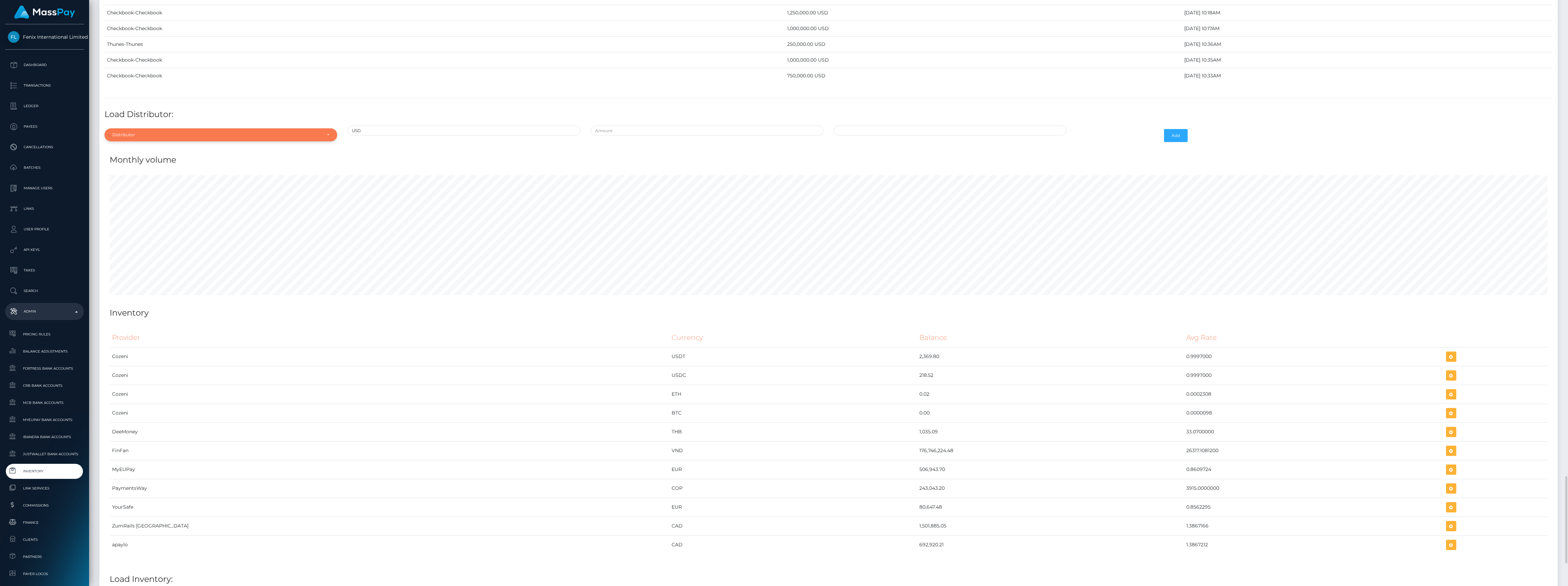
click at [279, 137] on div "Distributor" at bounding box center [217, 135] width 209 height 6
click at [143, 157] on input "Search" at bounding box center [220, 151] width 227 height 10
type input "h"
type input "chec"
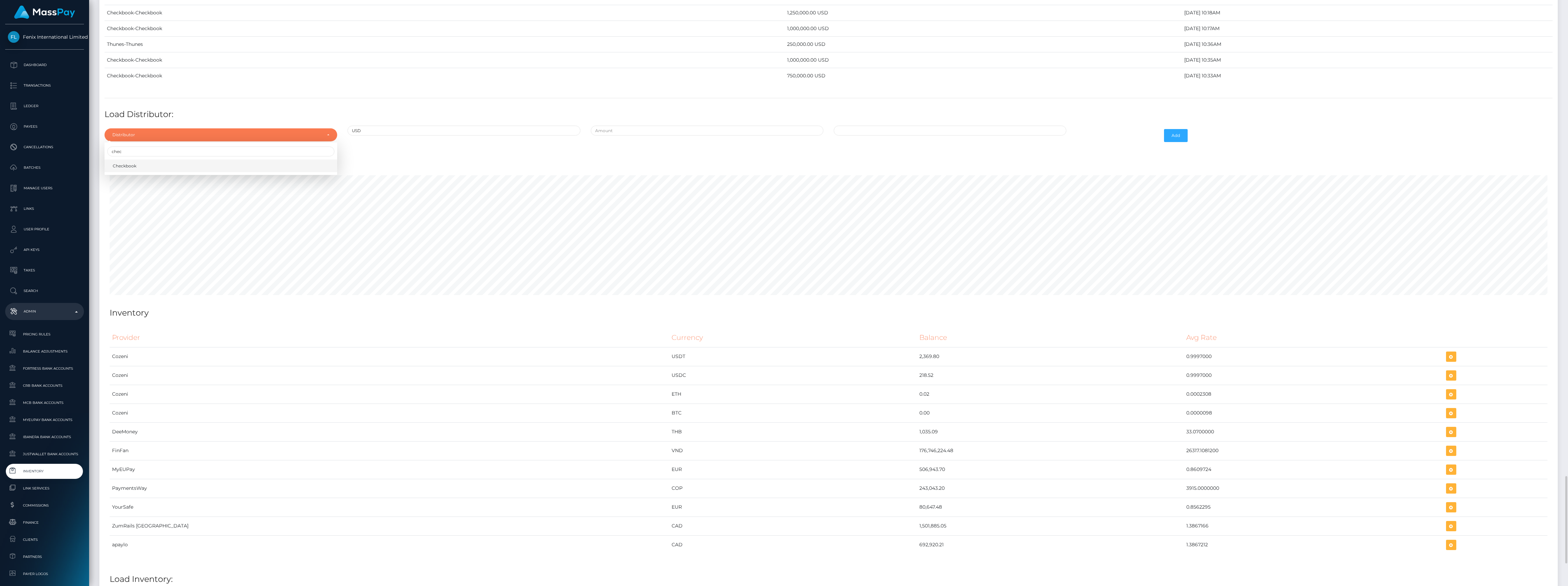
click at [144, 173] on link "Checkbook" at bounding box center [220, 166] width 233 height 13
select select "7"
click at [688, 135] on input "text" at bounding box center [706, 131] width 233 height 10
type input "$875,000.0000000"
click at [939, 135] on input "10/14/2025 3:54 PM" at bounding box center [949, 131] width 233 height 10
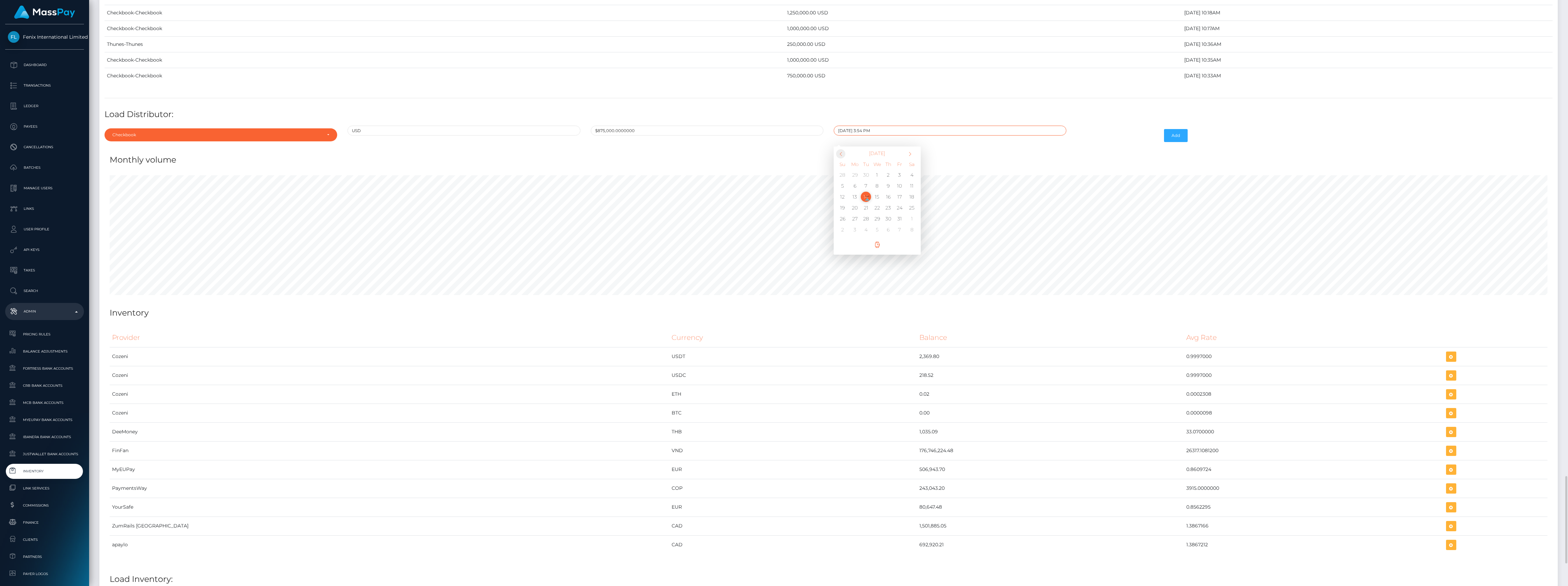
click at [842, 159] on span at bounding box center [841, 154] width 9 height 9
click at [855, 202] on td "11" at bounding box center [855, 197] width 11 height 11
type input "08/11/2025 3:54 PM"
click at [1182, 142] on button "Add" at bounding box center [1175, 135] width 23 height 13
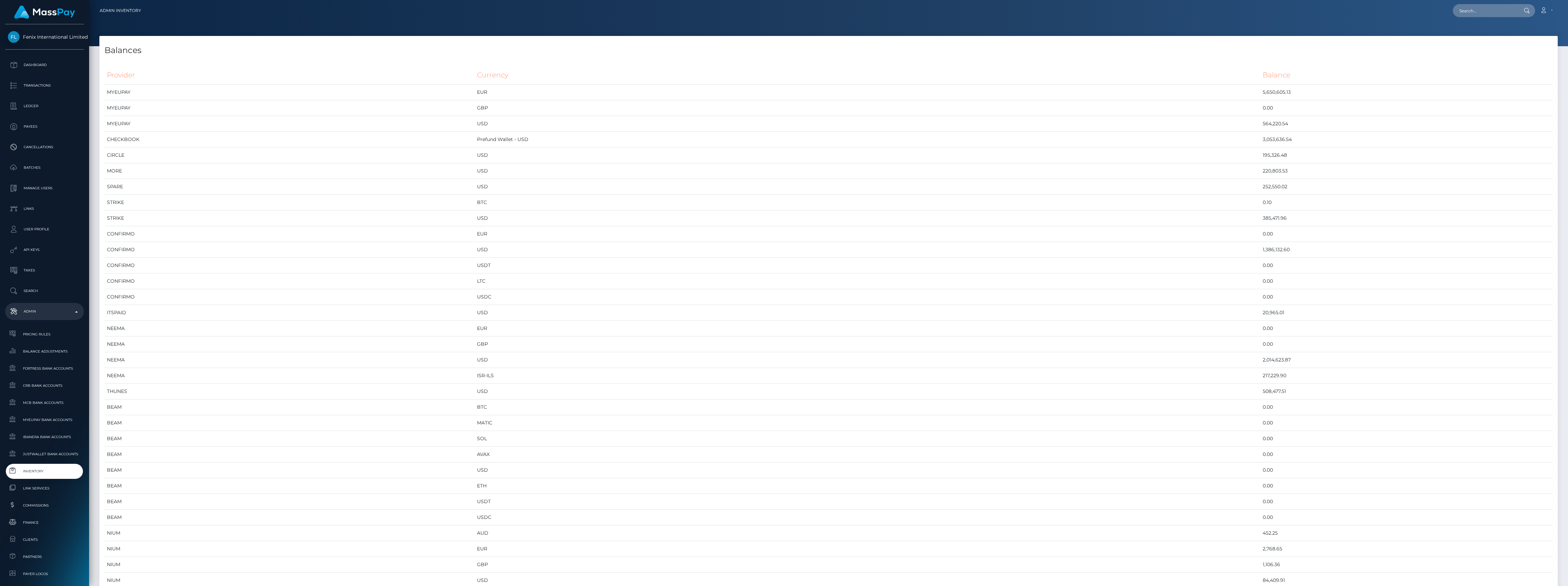
scroll to position [3853, 1458]
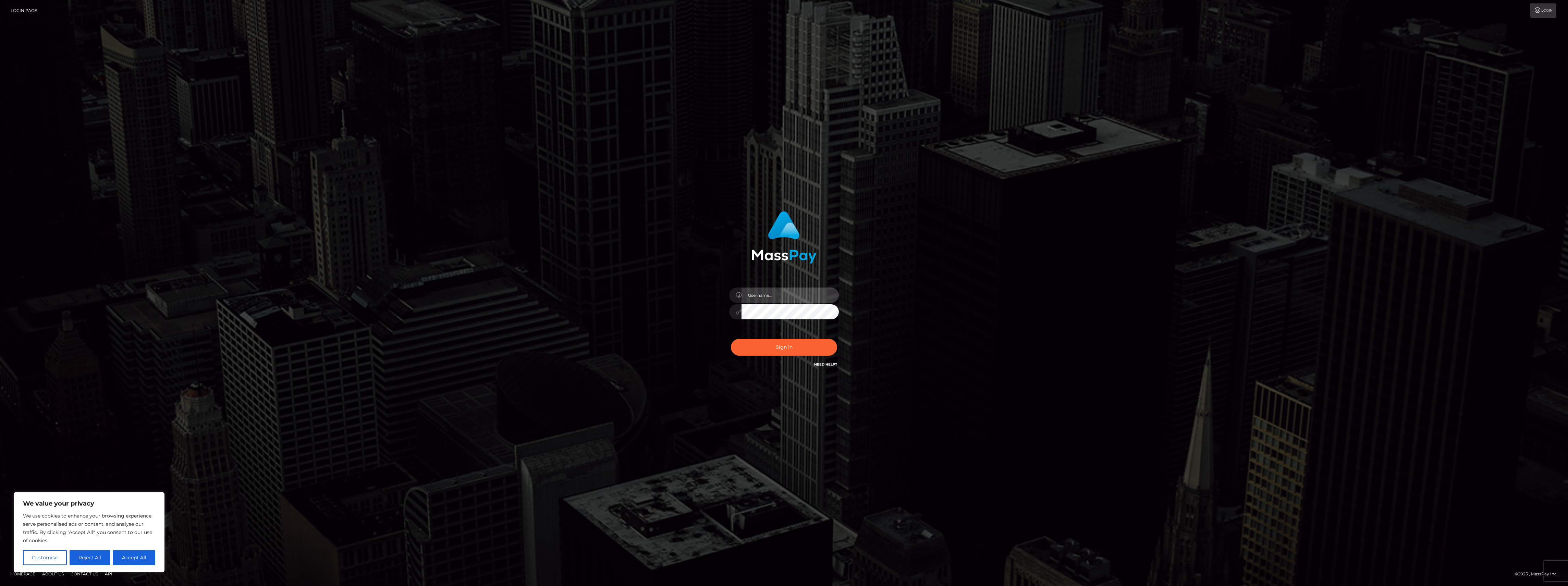
type input "bengreen"
click at [738, 335] on div "Sign in Need Help?" at bounding box center [784, 350] width 120 height 31
click at [749, 340] on button "Sign in" at bounding box center [784, 347] width 106 height 17
type input "bengreen"
drag, startPoint x: 778, startPoint y: 347, endPoint x: 794, endPoint y: 336, distance: 19.4
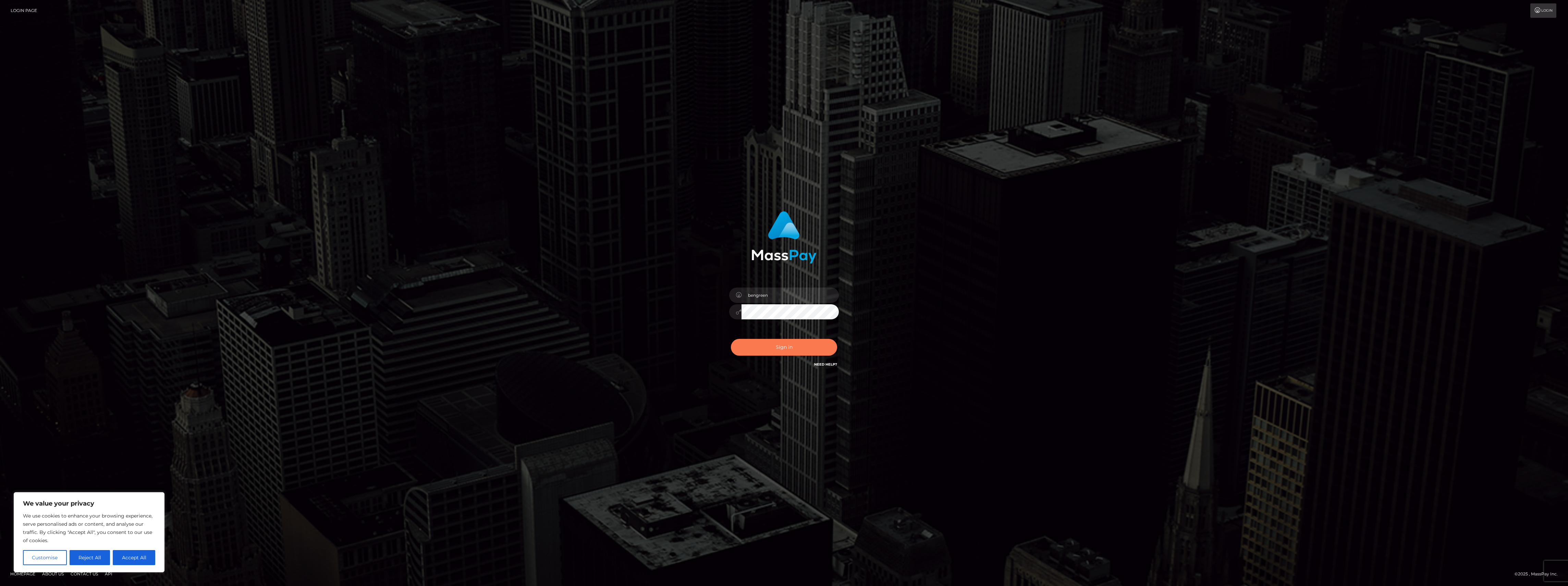
click at [777, 344] on button "Sign in" at bounding box center [784, 347] width 106 height 17
click at [776, 347] on button "Sign in" at bounding box center [784, 347] width 106 height 17
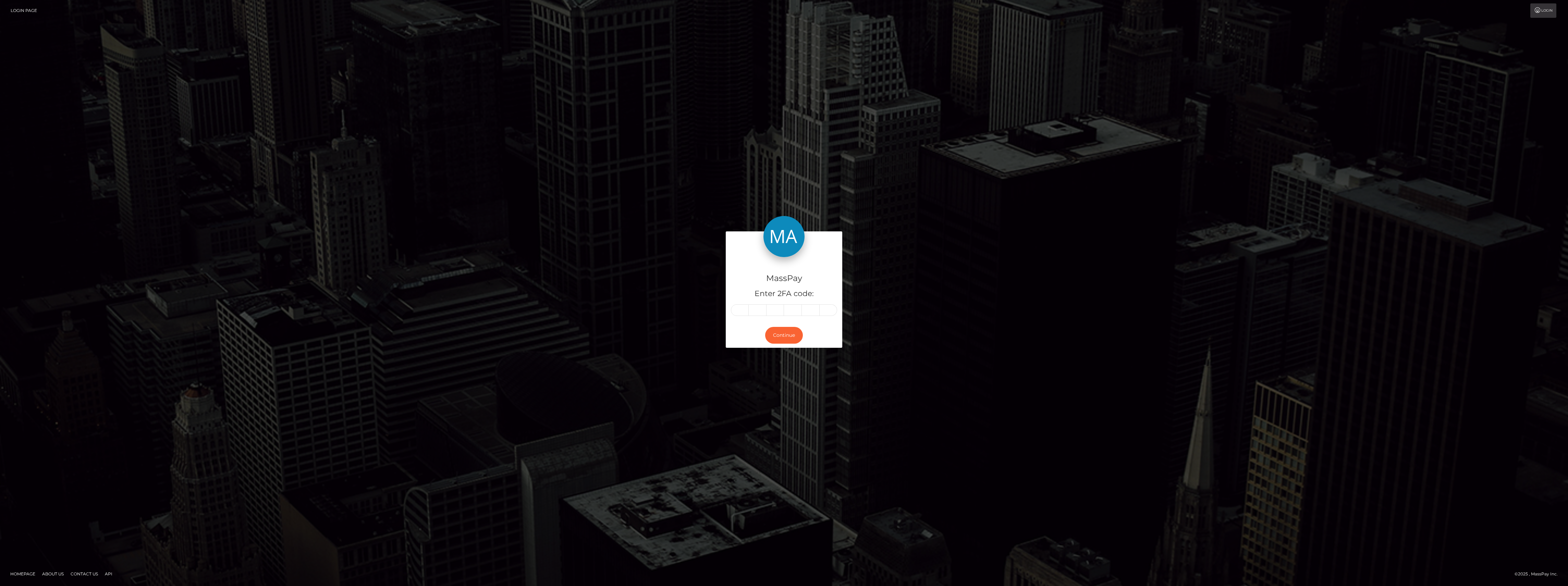
drag, startPoint x: 744, startPoint y: 319, endPoint x: 739, endPoint y: 316, distance: 5.8
drag, startPoint x: 739, startPoint y: 316, endPoint x: 739, endPoint y: 311, distance: 5.0
paste input "8"
type input "8"
type input "0"
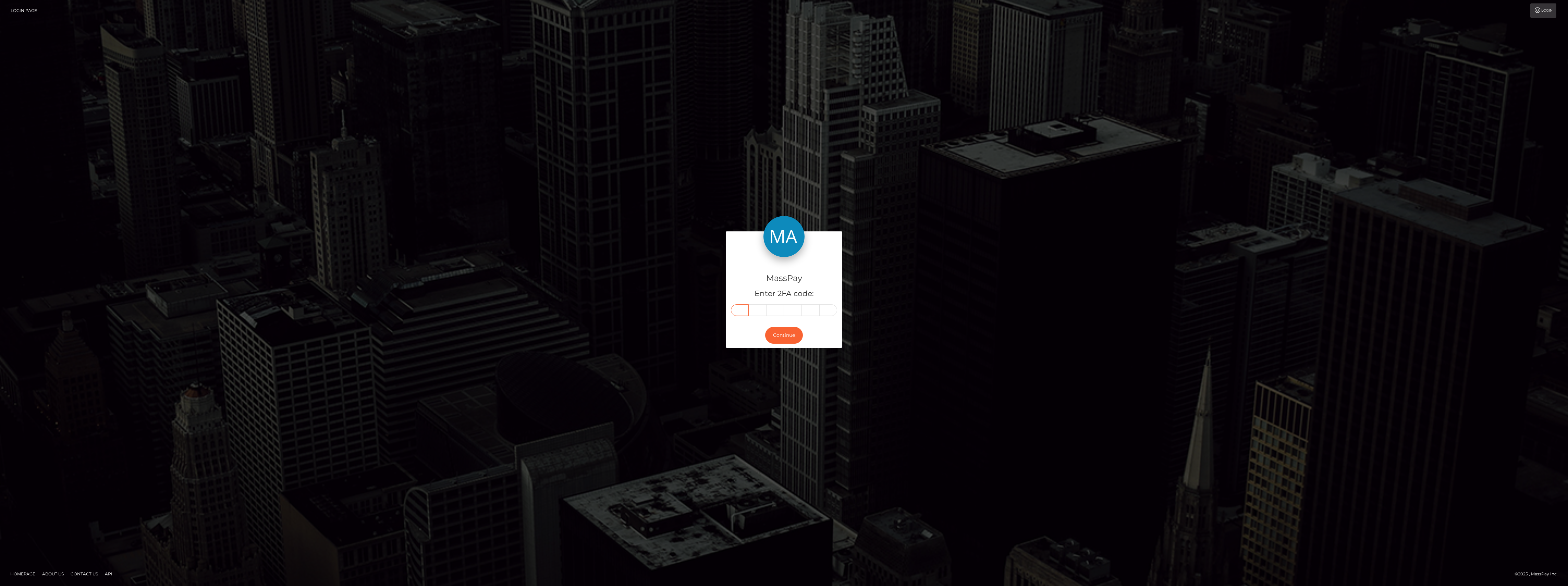
type input "2"
type input "0"
type input "2"
click at [769, 384] on div "MassPay Enter 2FA code: 8 0 2 2 0 2 802202 Continue" at bounding box center [784, 293] width 1568 height 226
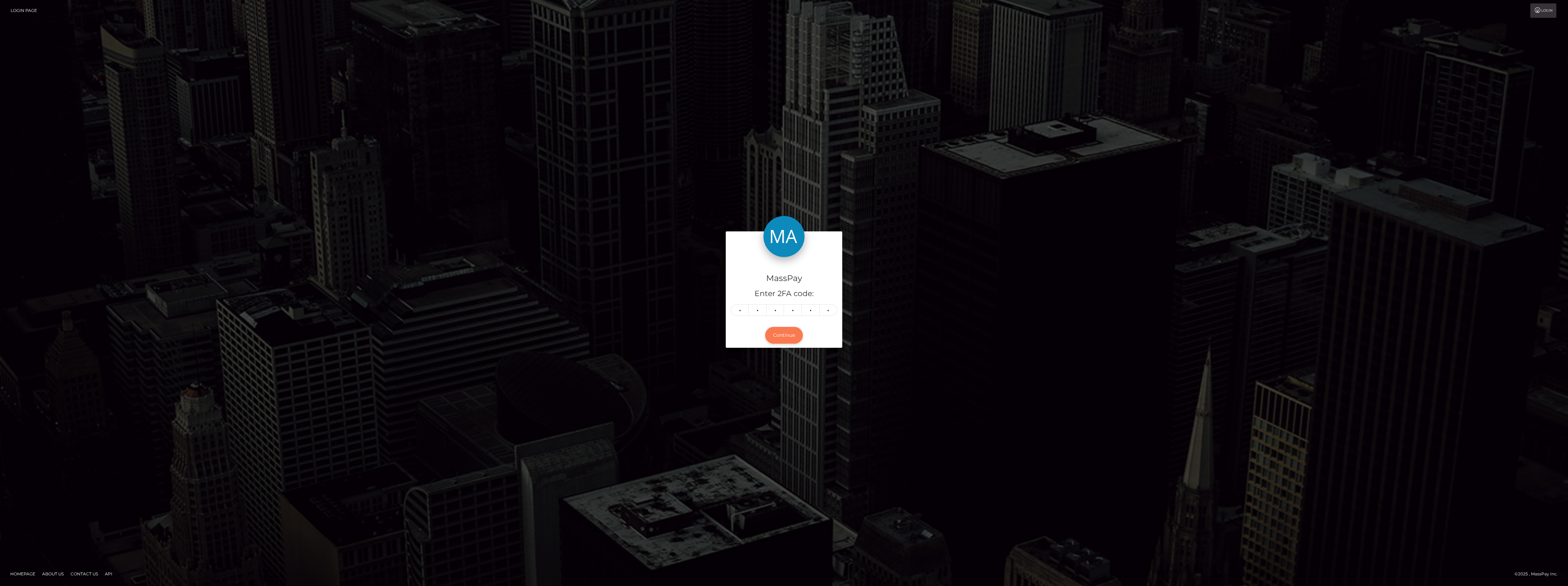
click at [779, 333] on button "Continue" at bounding box center [784, 335] width 37 height 17
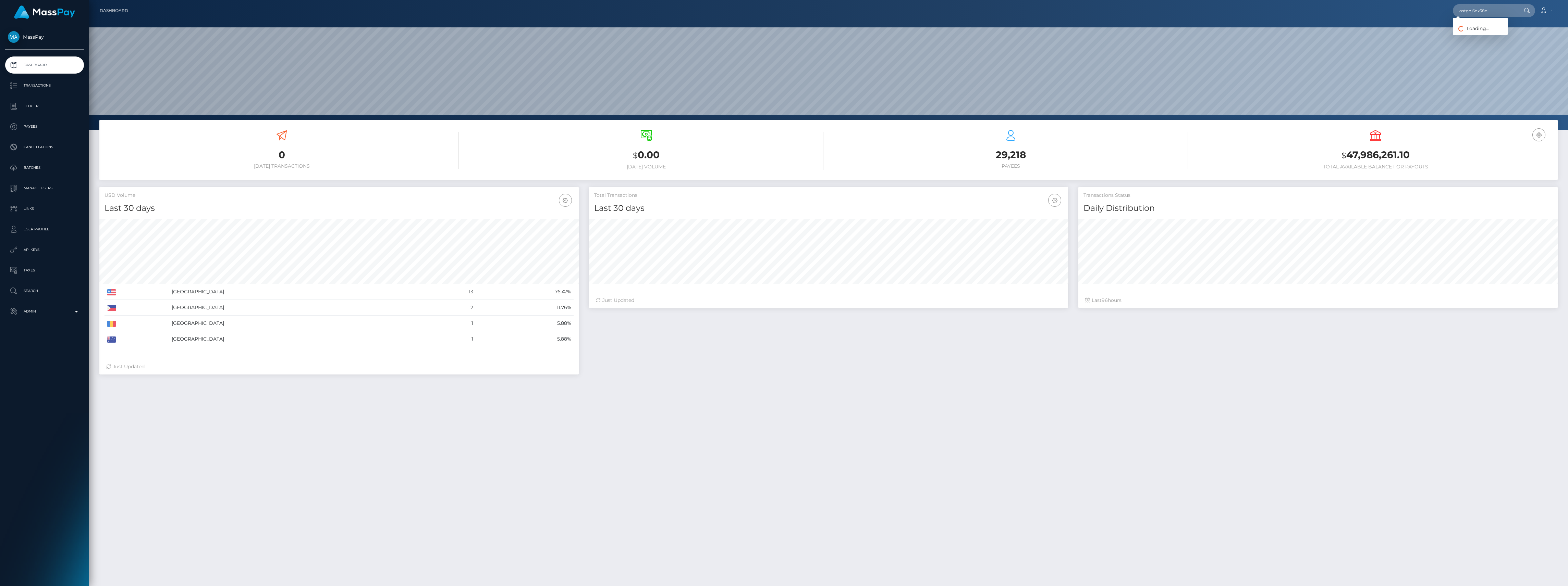
scroll to position [121, 479]
type input "ostgoj6qx58d"
click at [1497, 30] on link "ANAS [PERSON_NAME] (Whop Inc - )" at bounding box center [1499, 35] width 93 height 13
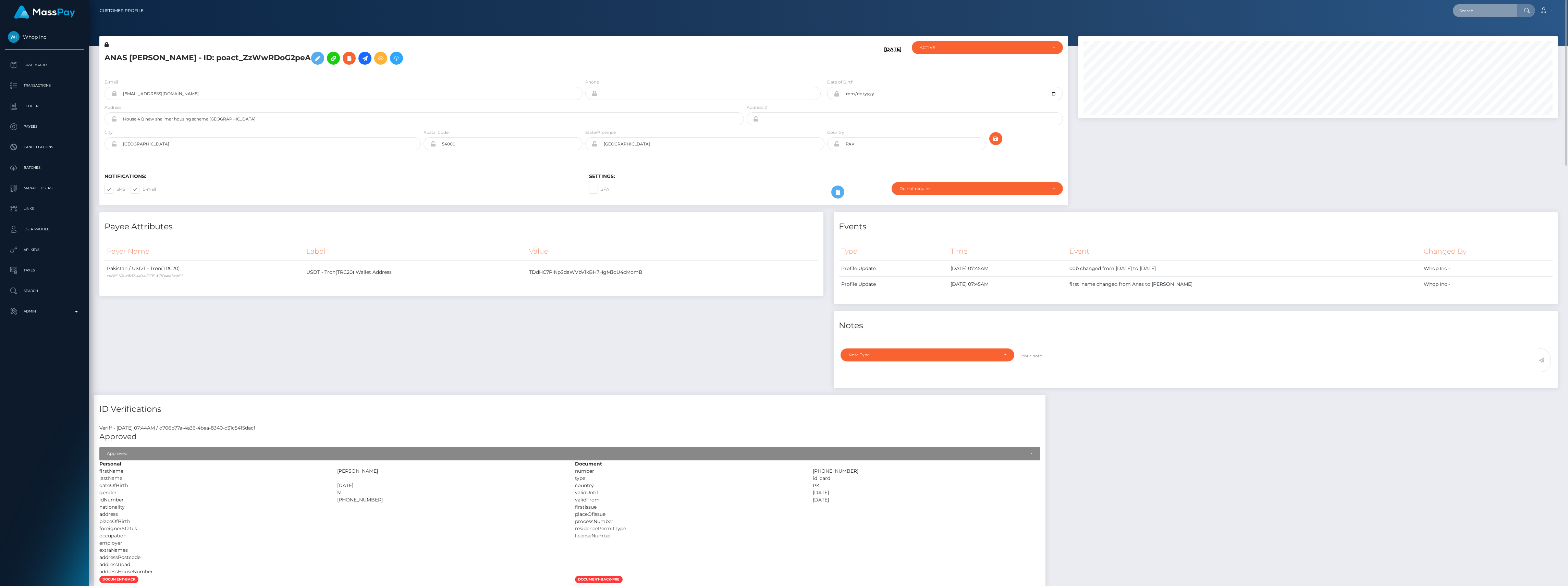
click at [1497, 16] on input "text" at bounding box center [1484, 10] width 64 height 13
paste input "oste4q7vvnjg"
type input "oste4q7vvnjg"
click at [1475, 39] on link "SHARON DIAFANE VALDEZ ACEVEDO (Whop Inc - )" at bounding box center [1521, 35] width 138 height 13
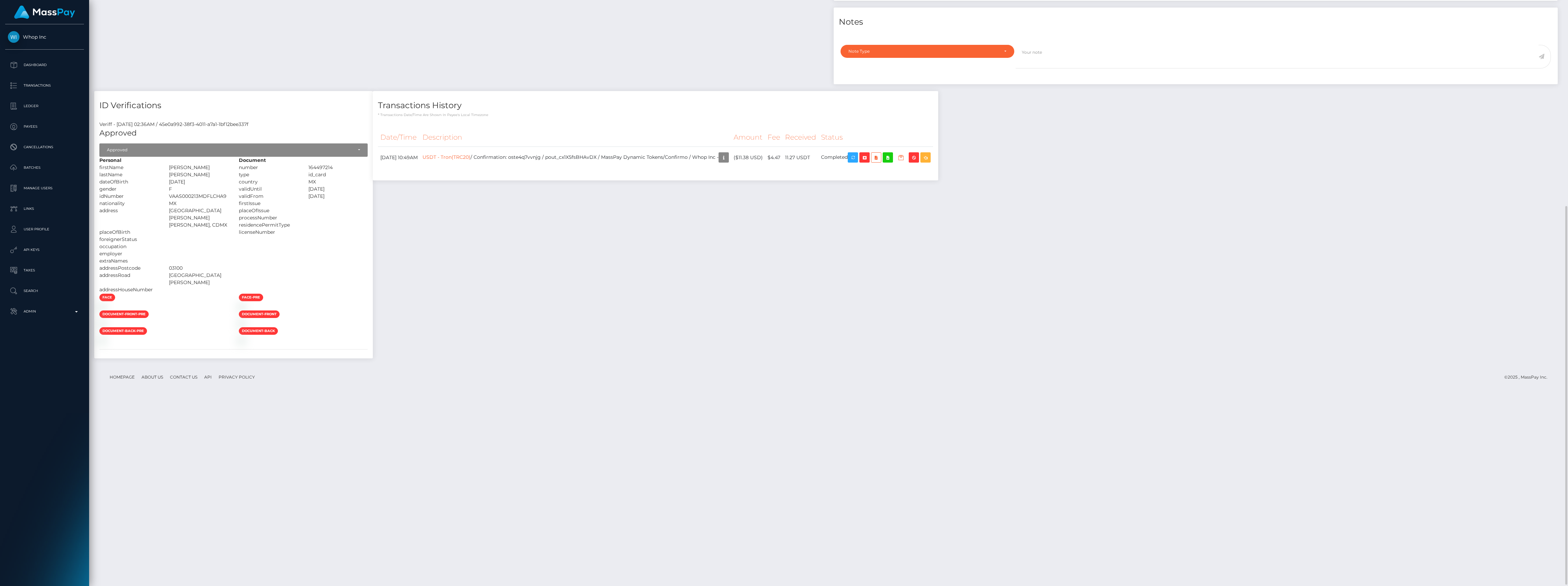
scroll to position [321, 0]
drag, startPoint x: 1064, startPoint y: 343, endPoint x: 1069, endPoint y: 342, distance: 5.1
click at [943, 342] on div "Transactions History * Transactions date/time are shown in payee's local timezo…" at bounding box center [656, 227] width 575 height 274
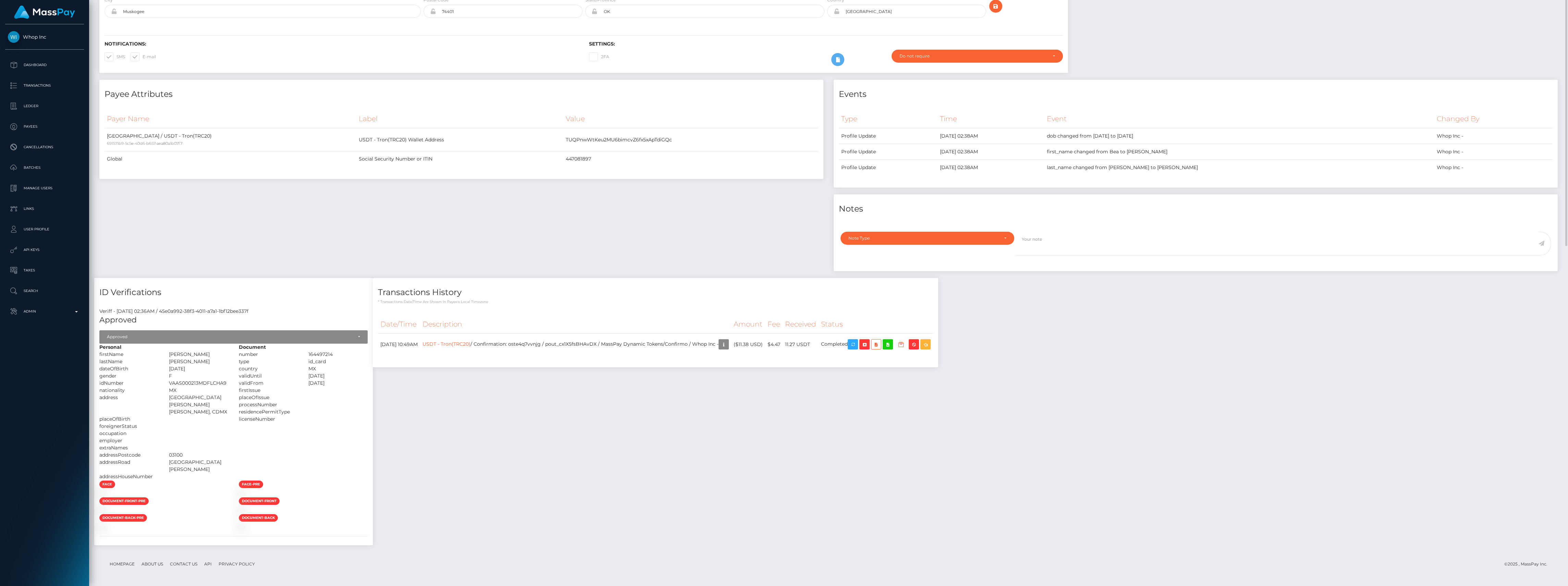
scroll to position [0, 0]
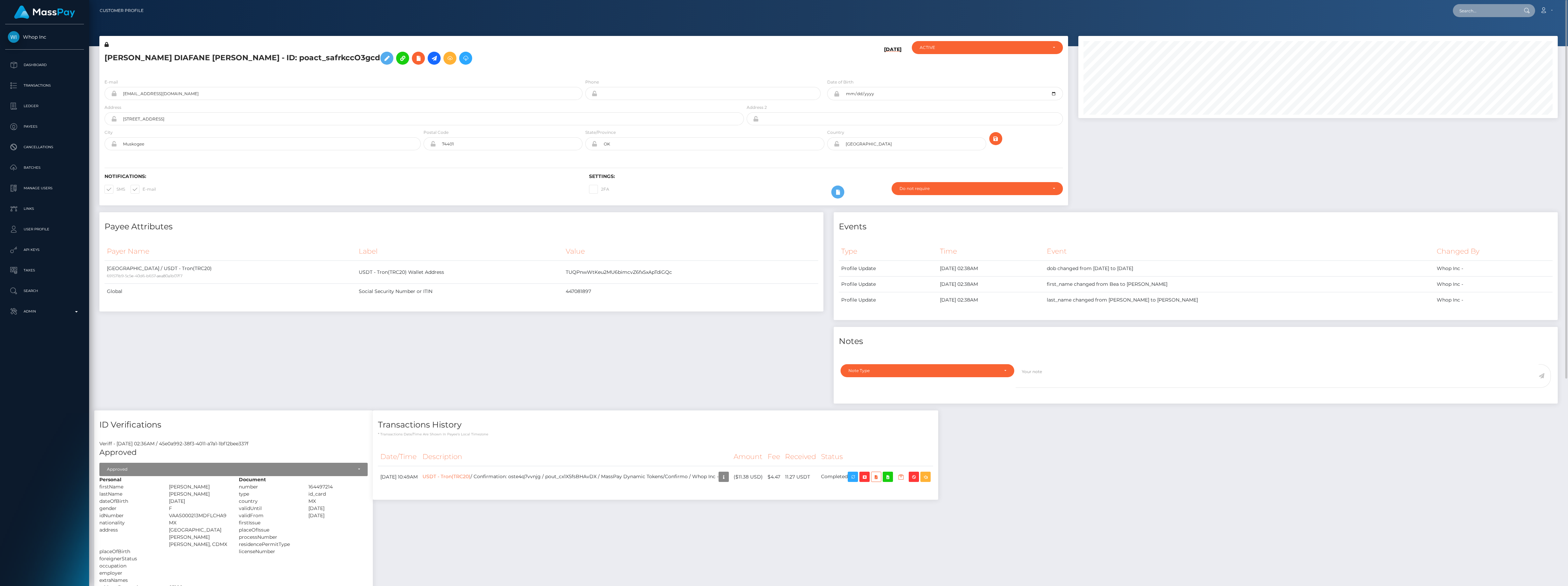
click at [1482, 11] on input "text" at bounding box center [1484, 10] width 64 height 13
paste input "ostdqx6746je"
type input "ostdqx6746je"
click at [1479, 35] on link "Anastasia Ustinova (Select Media LLC - )" at bounding box center [1499, 35] width 94 height 13
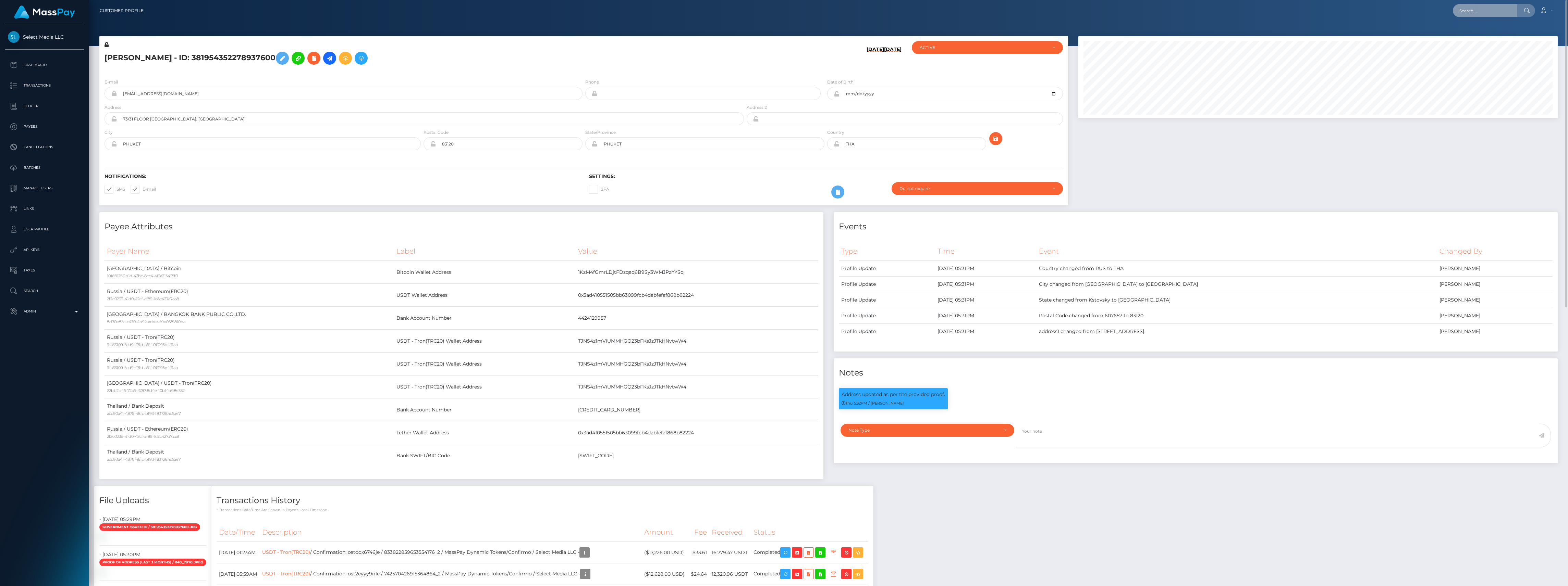
click at [1477, 10] on input "text" at bounding box center [1484, 10] width 64 height 13
paste input "oste7j31yo7e"
type input "oste7j31yo7e"
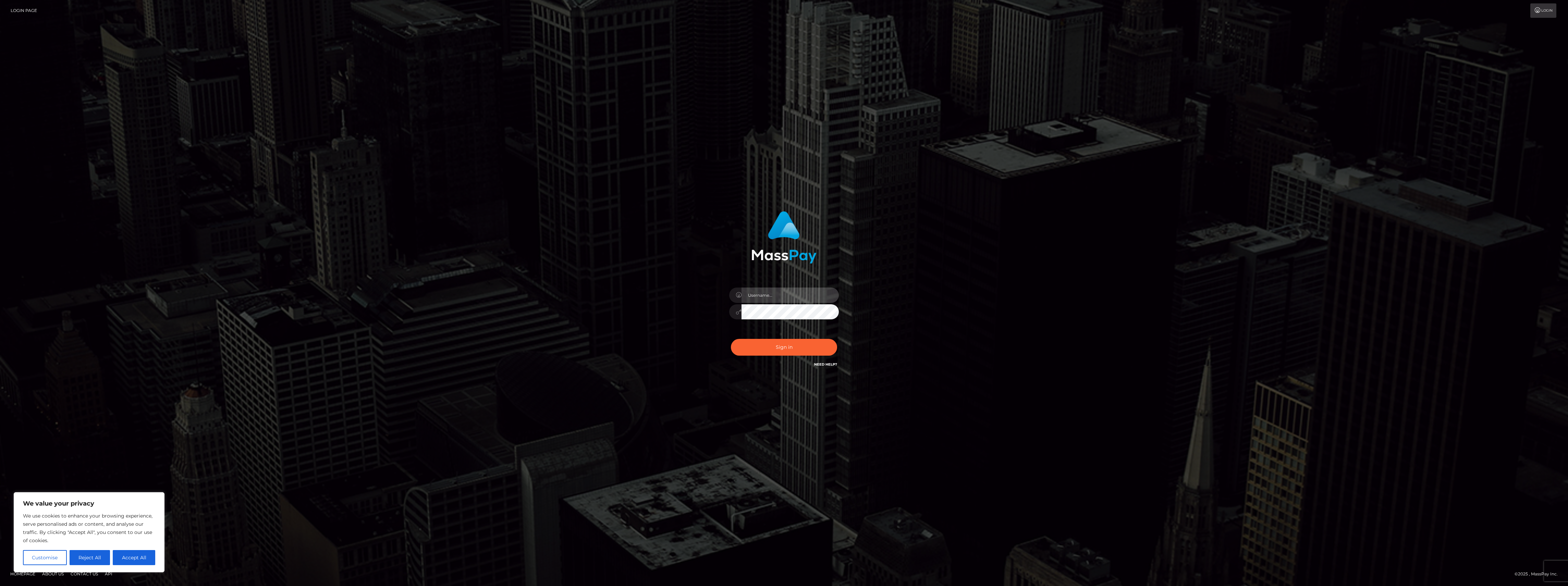
type input "bengreen"
click at [774, 342] on div "Sign in Need Help?" at bounding box center [784, 350] width 120 height 31
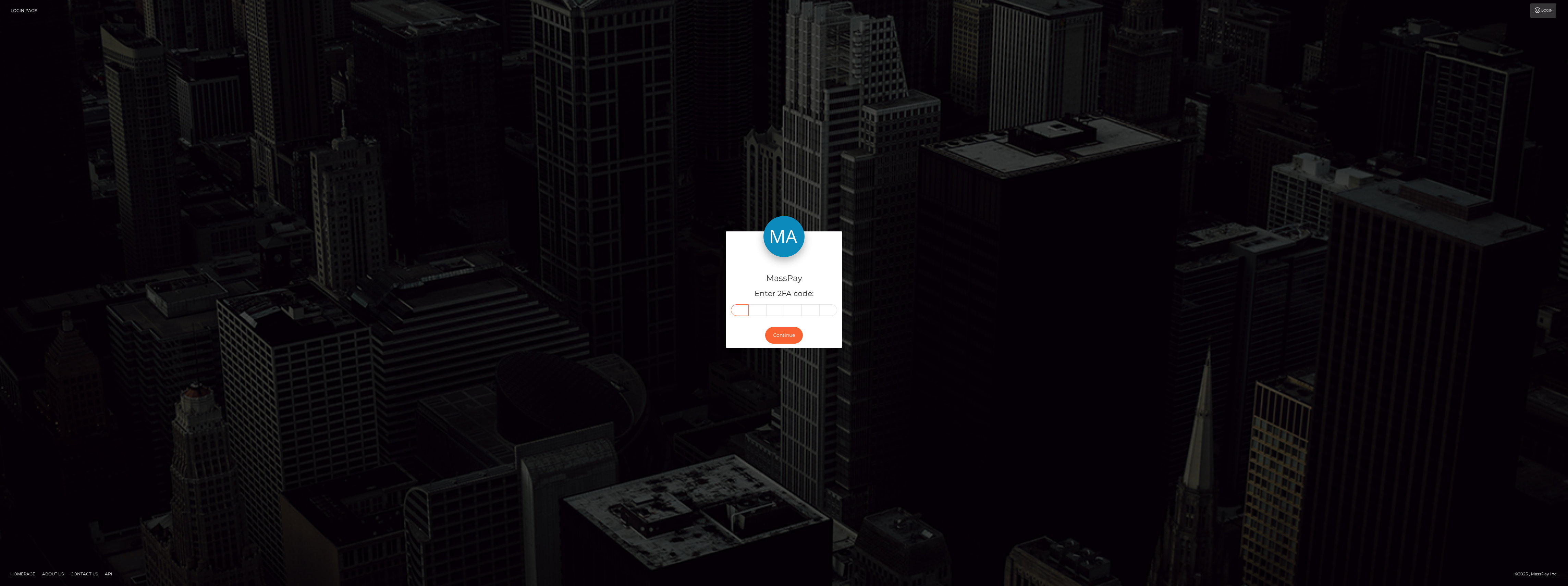
paste input "5"
type input "5"
type input "6"
type input "3"
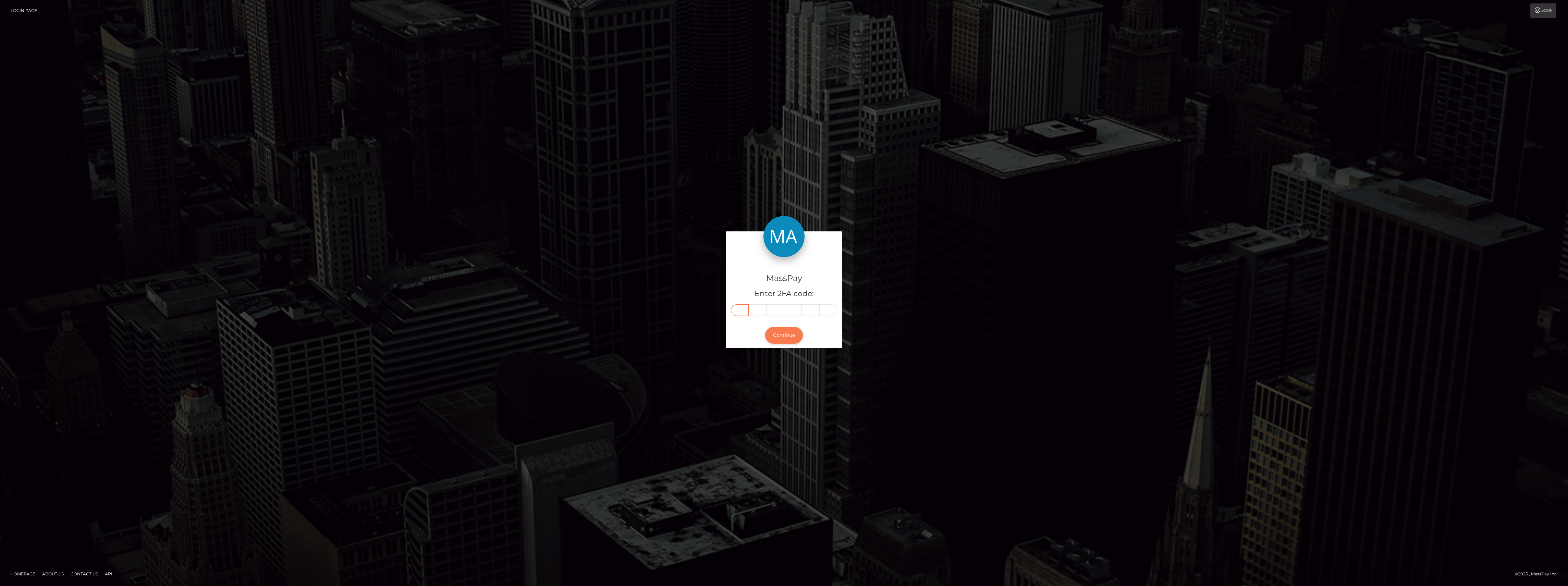
type input "5"
type input "7"
click at [798, 338] on button "Continue" at bounding box center [784, 335] width 37 height 17
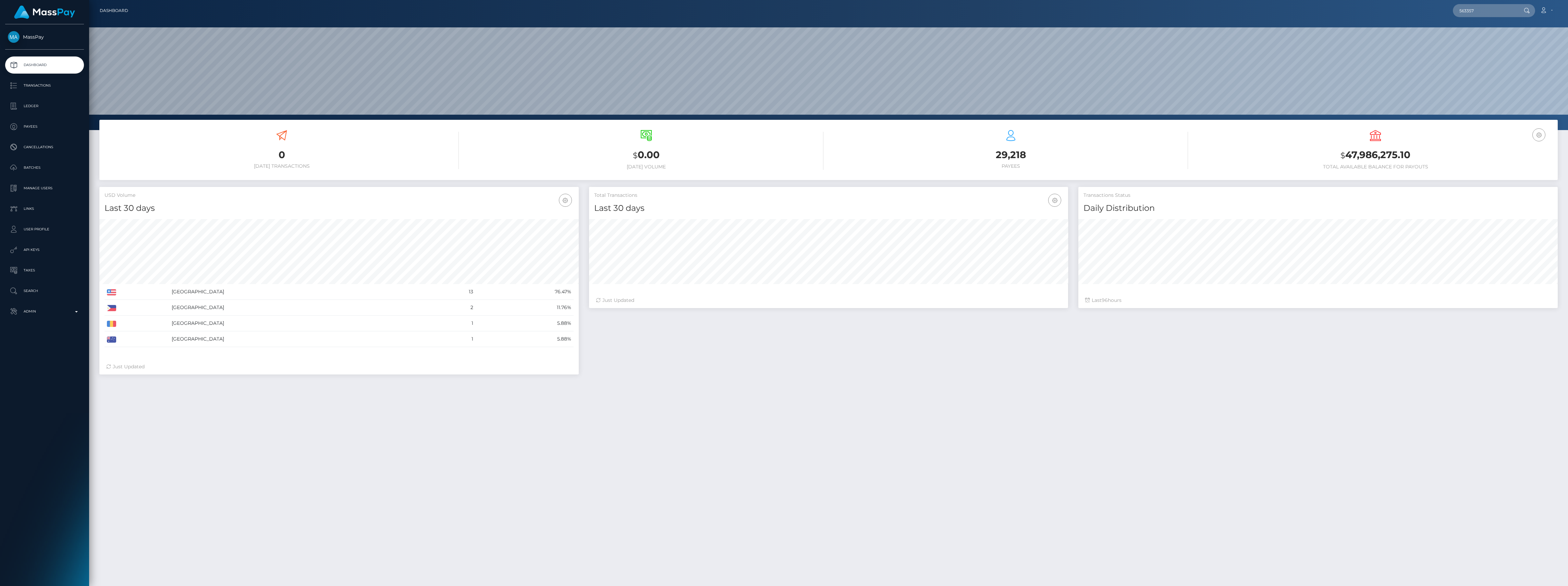
scroll to position [121, 479]
click at [1467, 8] on input "563357" at bounding box center [1484, 10] width 64 height 13
paste input "oste7j31yo7e"
type input "oste7j31yo7e"
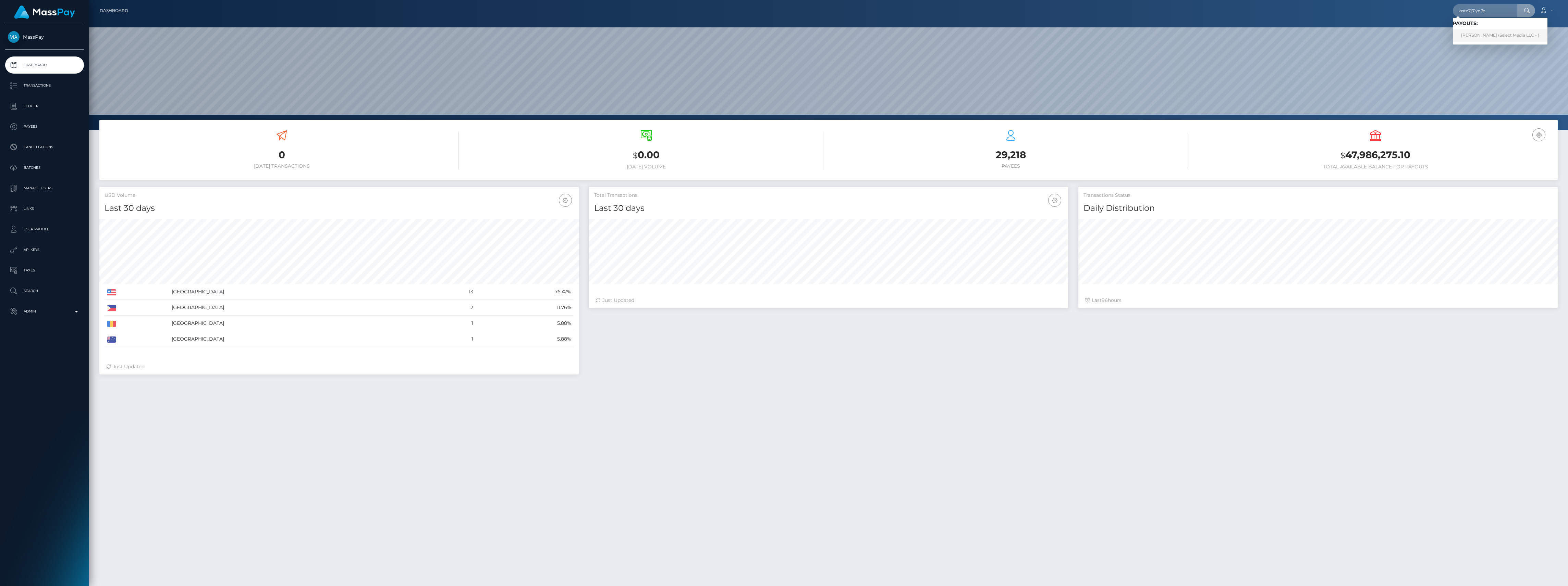
click at [1483, 34] on link "Gabriela Elizabeth Cabrera (Select Media LLC - )" at bounding box center [1499, 35] width 94 height 13
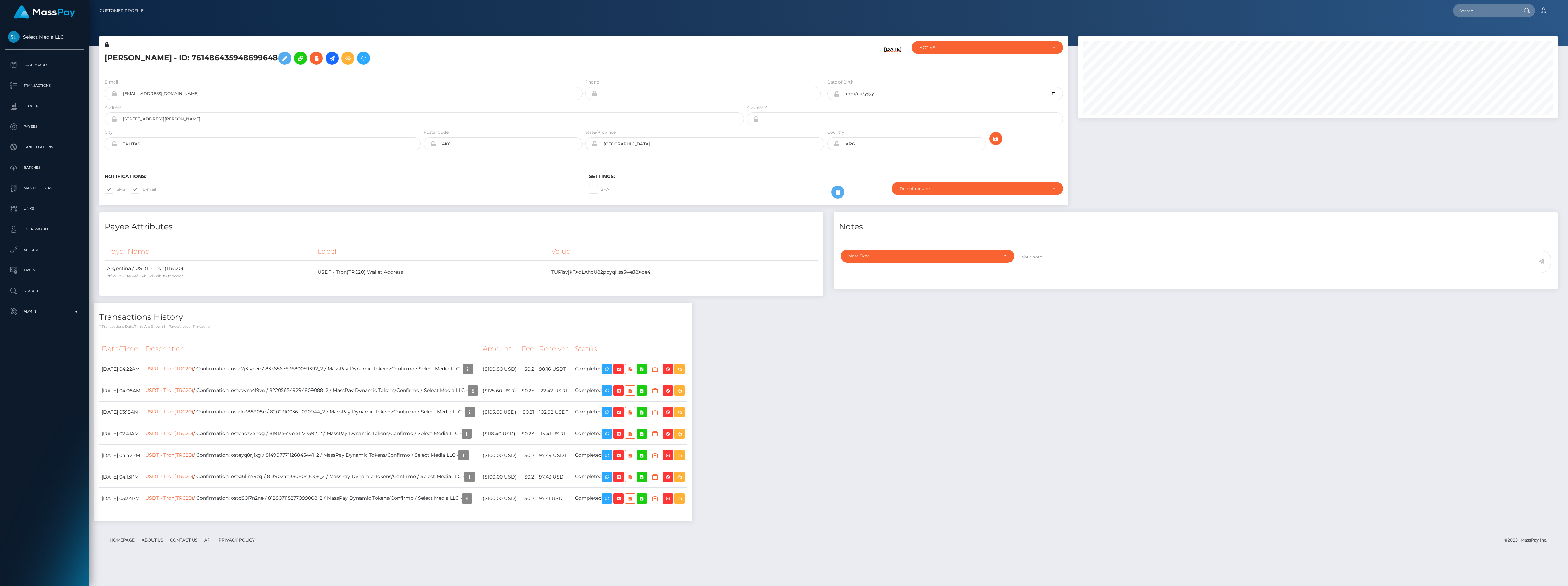
scroll to position [82, 479]
click at [1476, 20] on nav "Customer Profile Loading... Loading... Account" at bounding box center [827, 10] width 1478 height 21
click at [1471, 11] on input "text" at bounding box center [1484, 10] width 64 height 13
paste input "oste4q7vvnjg"
type input "oste4q7vvnjg"
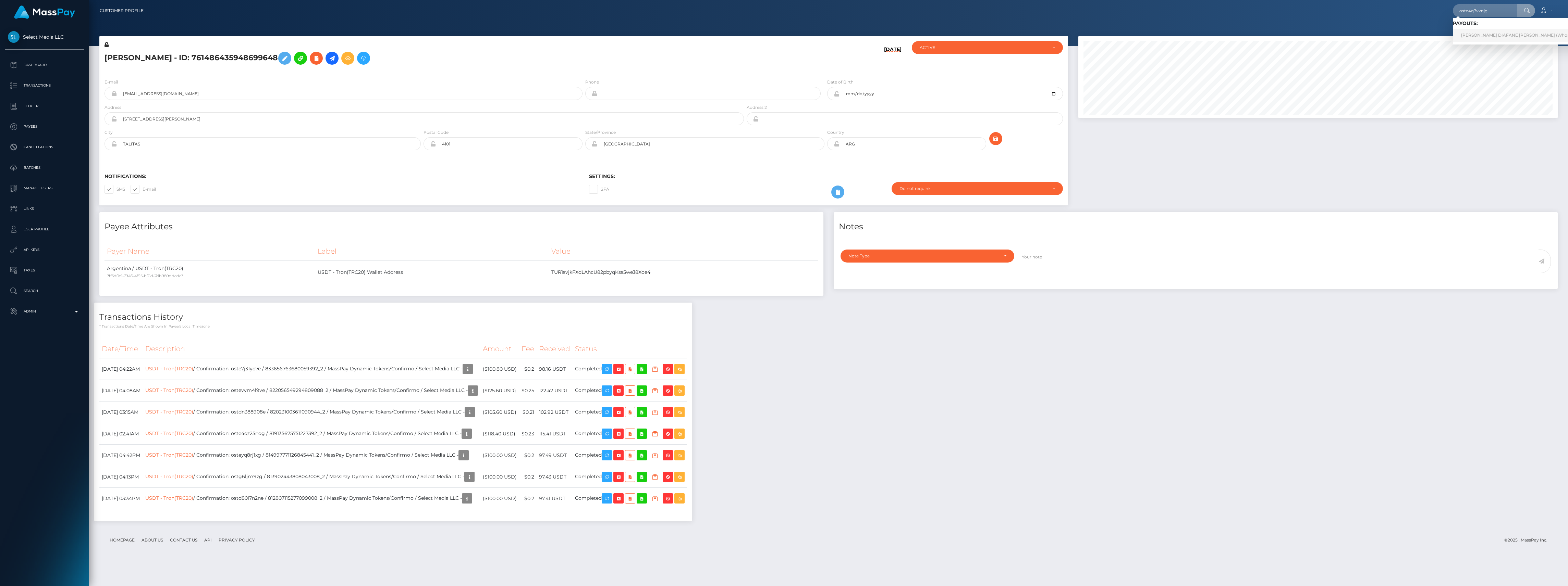
click at [1473, 34] on link "SHARON DIAFANE VALDEZ ACEVEDO (Whop Inc - )" at bounding box center [1521, 35] width 138 height 13
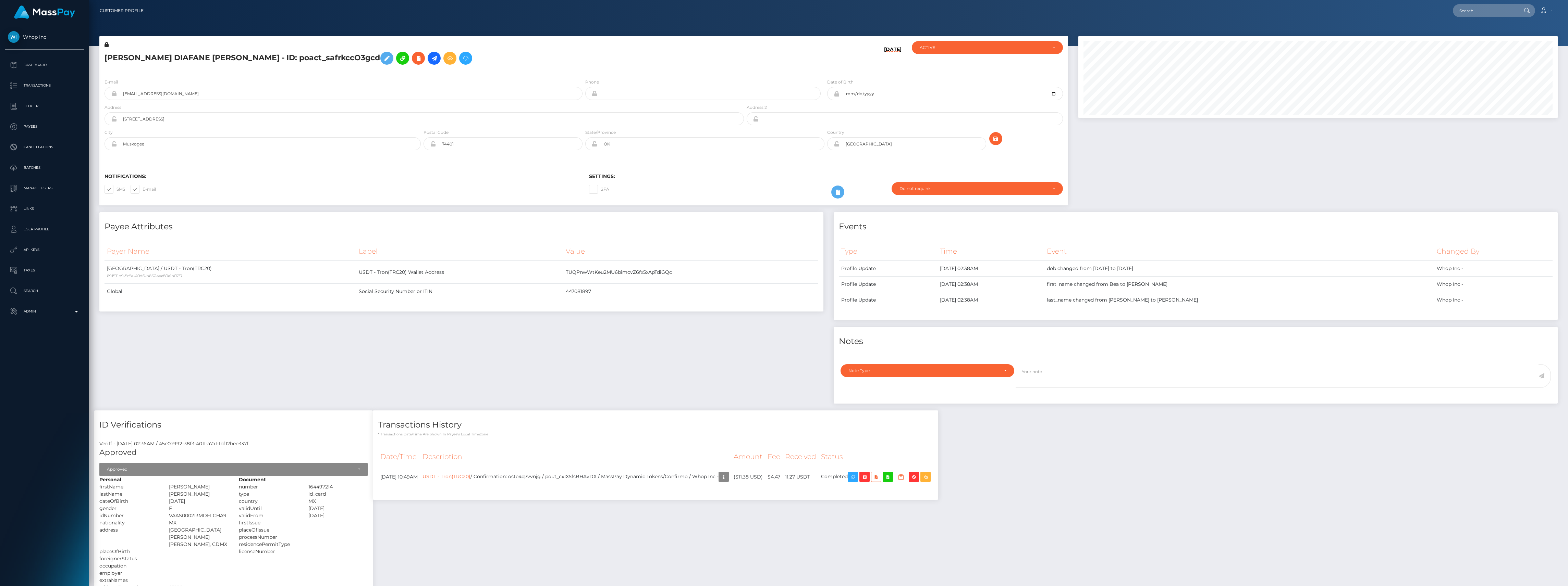
scroll to position [82, 479]
click at [1487, 6] on input "text" at bounding box center [1484, 10] width 64 height 13
paste input "ostdqx6746je"
type input "ostdqx6746je"
click at [1490, 35] on link "Anastasia Ustinova (Select Media LLC - )" at bounding box center [1499, 35] width 94 height 13
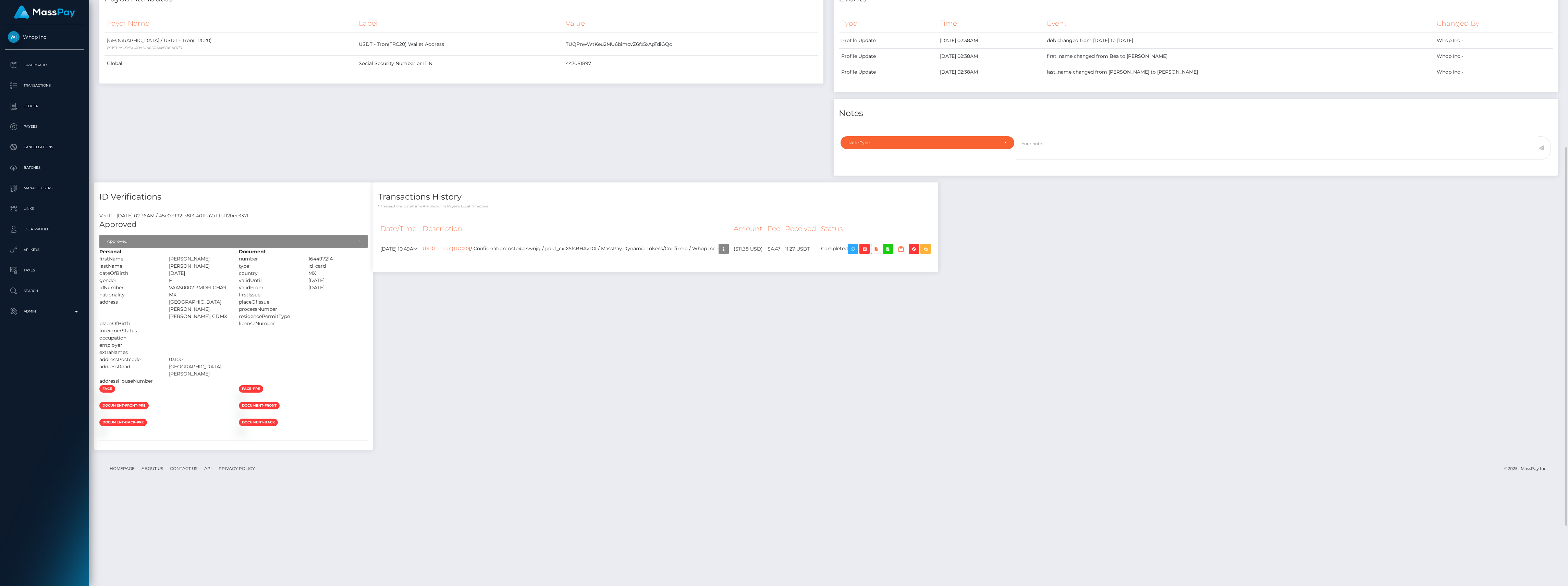
scroll to position [321, 0]
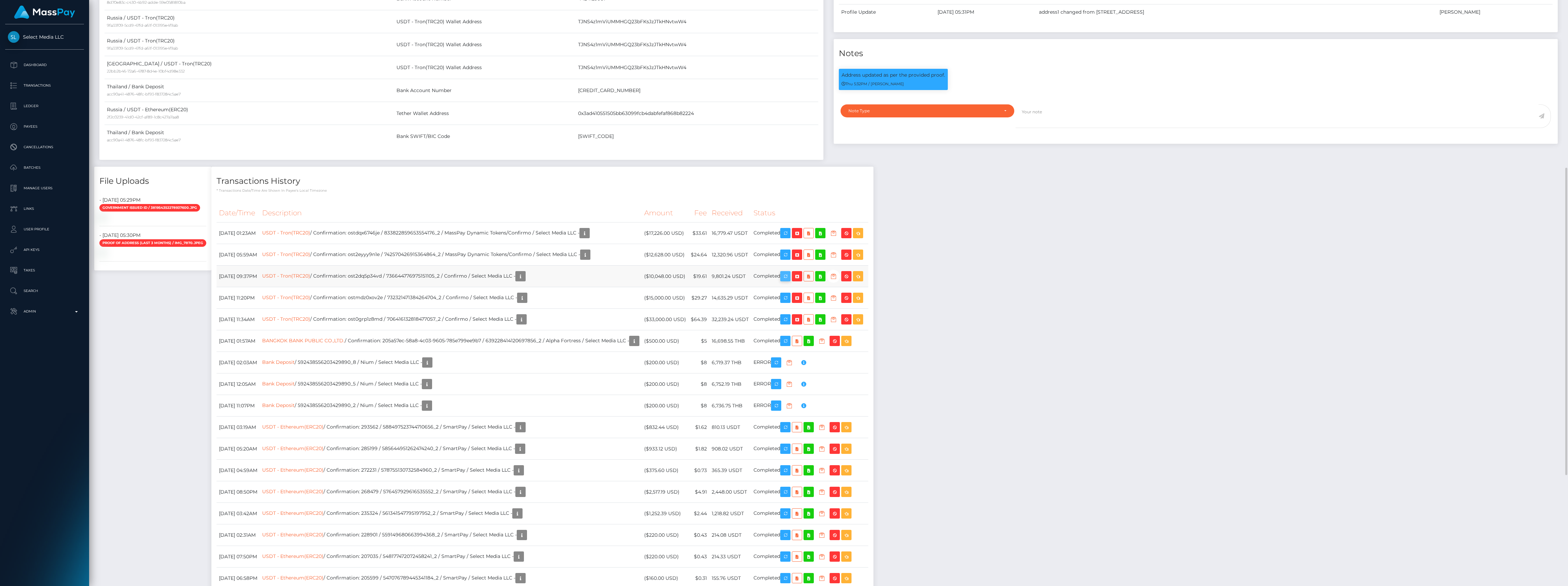
scroll to position [82, 479]
drag, startPoint x: 677, startPoint y: 233, endPoint x: 761, endPoint y: 235, distance: 84.0
click at [761, 235] on tr "October 13, 2025 01:23AM USDT - Tron(TRC20) / Confirmation: ostdqx6746je / 8338…" at bounding box center [543, 232] width 652 height 21
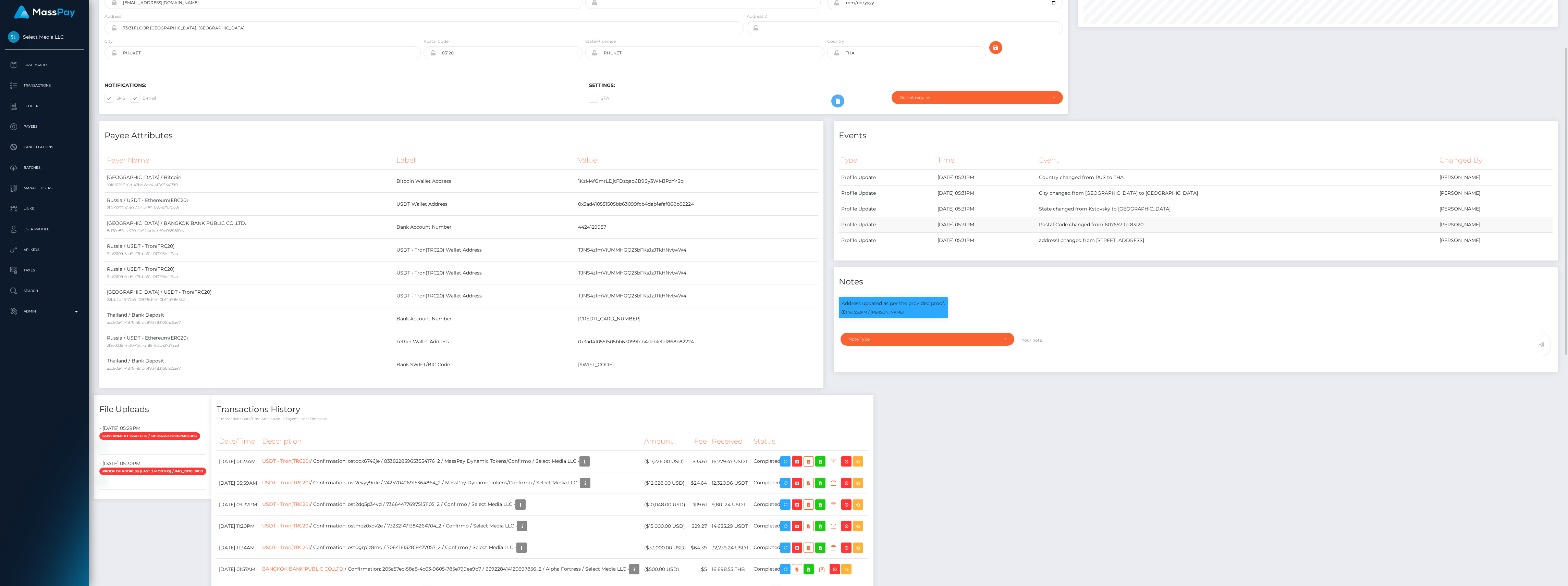
scroll to position [0, 0]
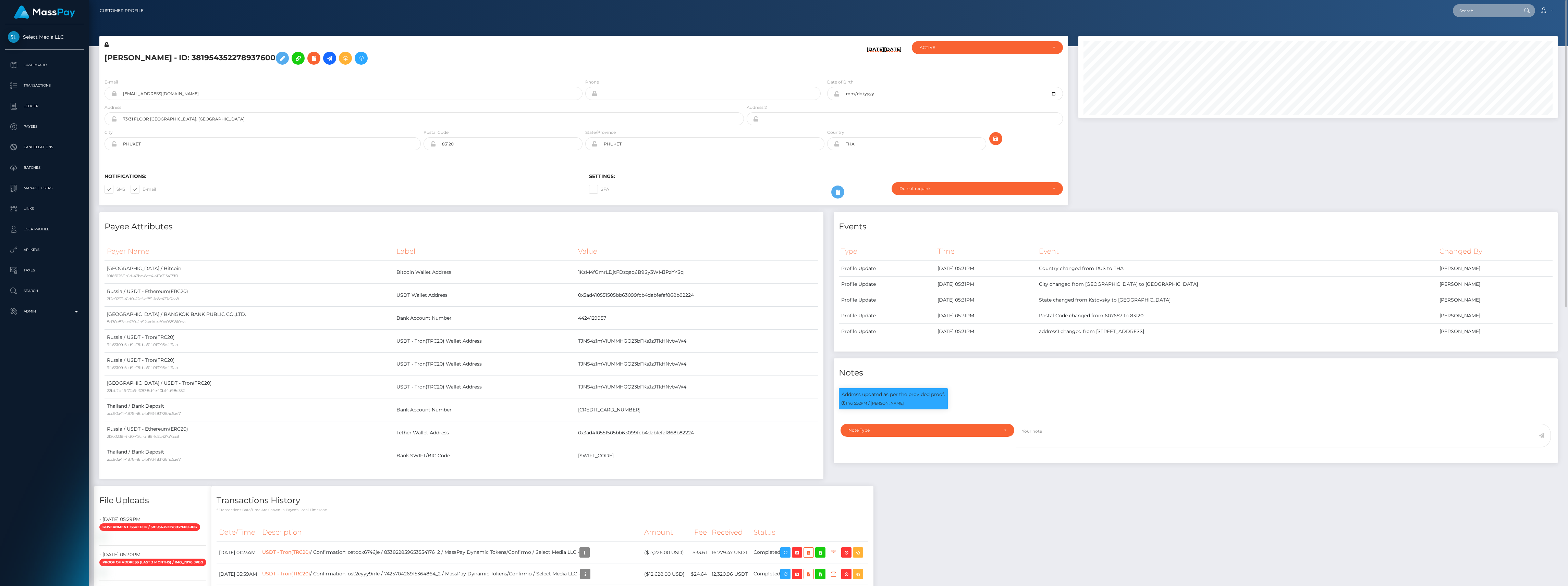
click at [1462, 14] on input "text" at bounding box center [1484, 10] width 64 height 13
paste input "ostdqx680l3e"
type input "ostdqx680l3e"
click at [1474, 35] on link "Ariadna YAZMIN Dahir (Select Media LLC - )" at bounding box center [1518, 35] width 132 height 13
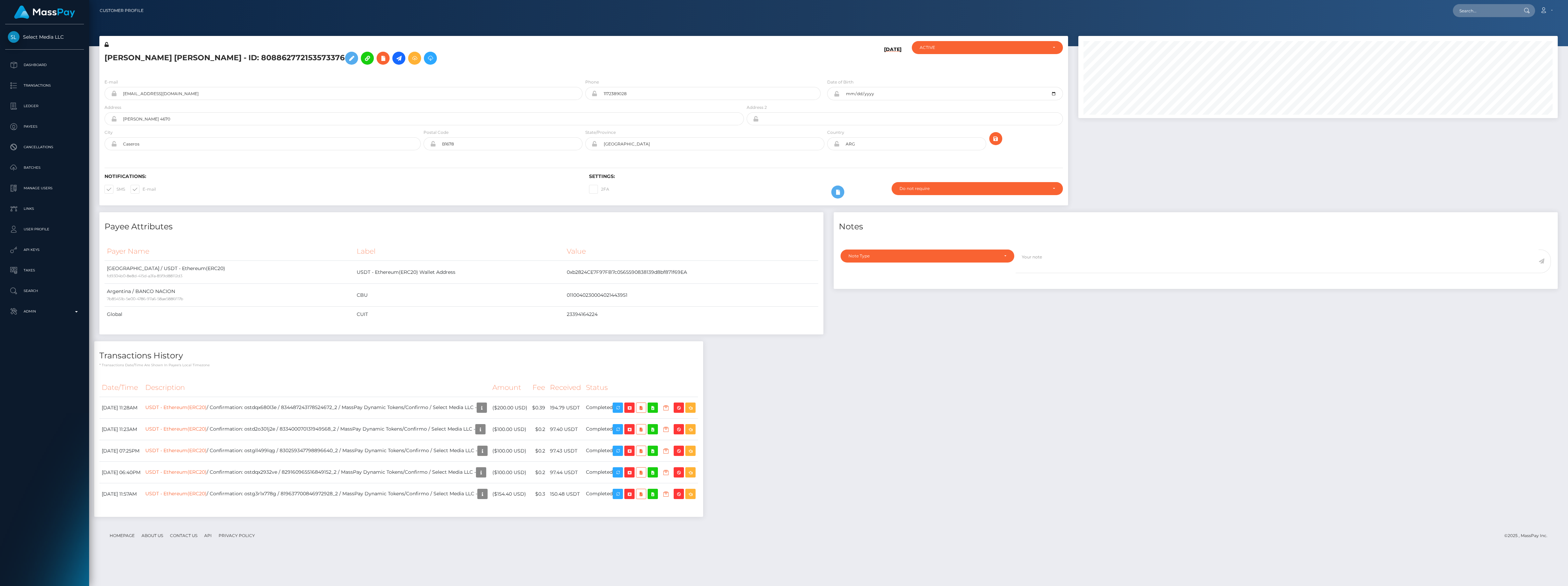
scroll to position [82, 479]
drag, startPoint x: 572, startPoint y: 412, endPoint x: 603, endPoint y: 407, distance: 31.4
click at [603, 407] on tr "October 14, 2025 11:28AM USDT - Ethereum(ERC20) / Confirmation: ostdqx680l3e / …" at bounding box center [398, 407] width 599 height 21
click at [622, 406] on td "Completed" at bounding box center [641, 407] width 115 height 21
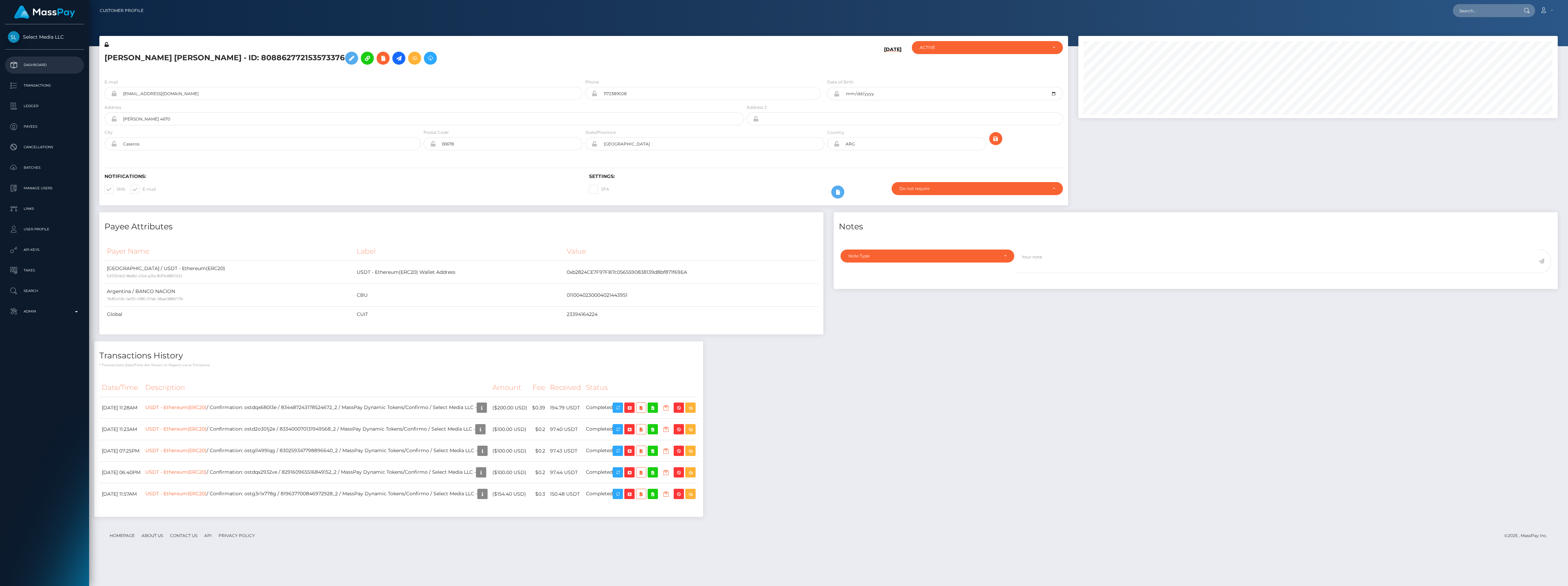
click at [30, 61] on p "Dashboard" at bounding box center [44, 64] width 73 height 10
click at [37, 304] on link "Admin" at bounding box center [45, 312] width 78 height 17
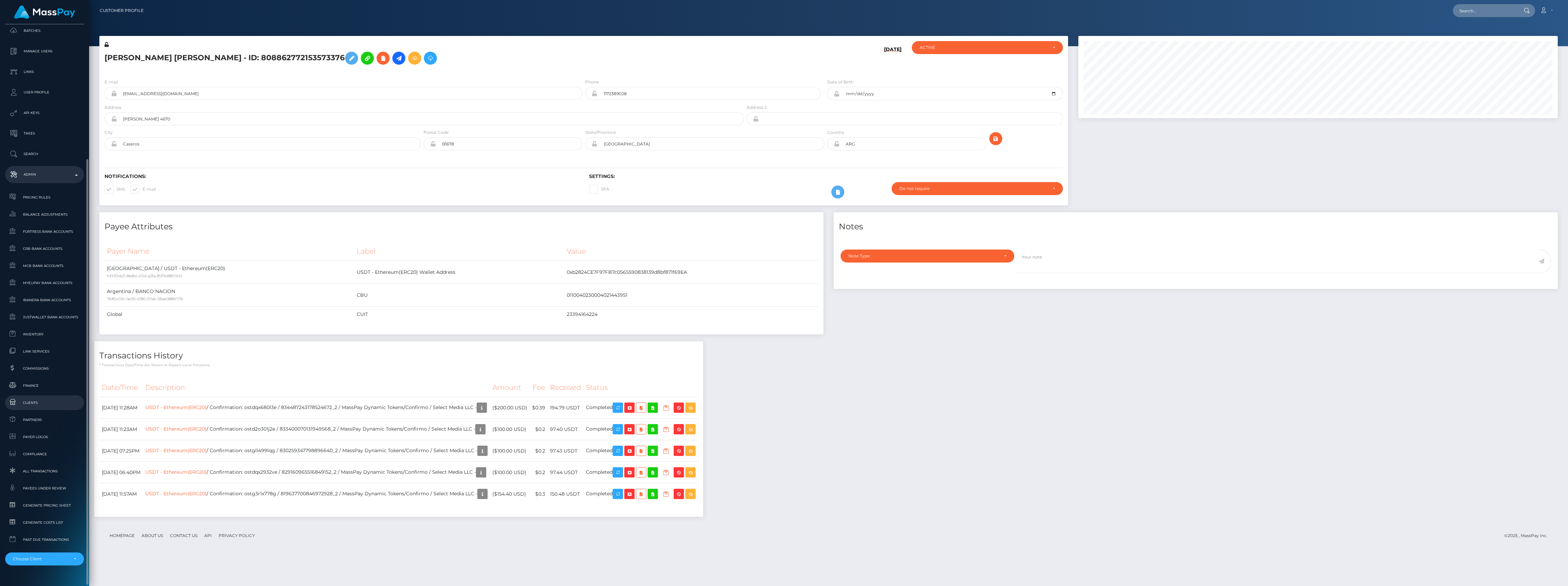
scroll to position [152, 0]
click at [40, 371] on span "Finance" at bounding box center [44, 370] width 73 height 7
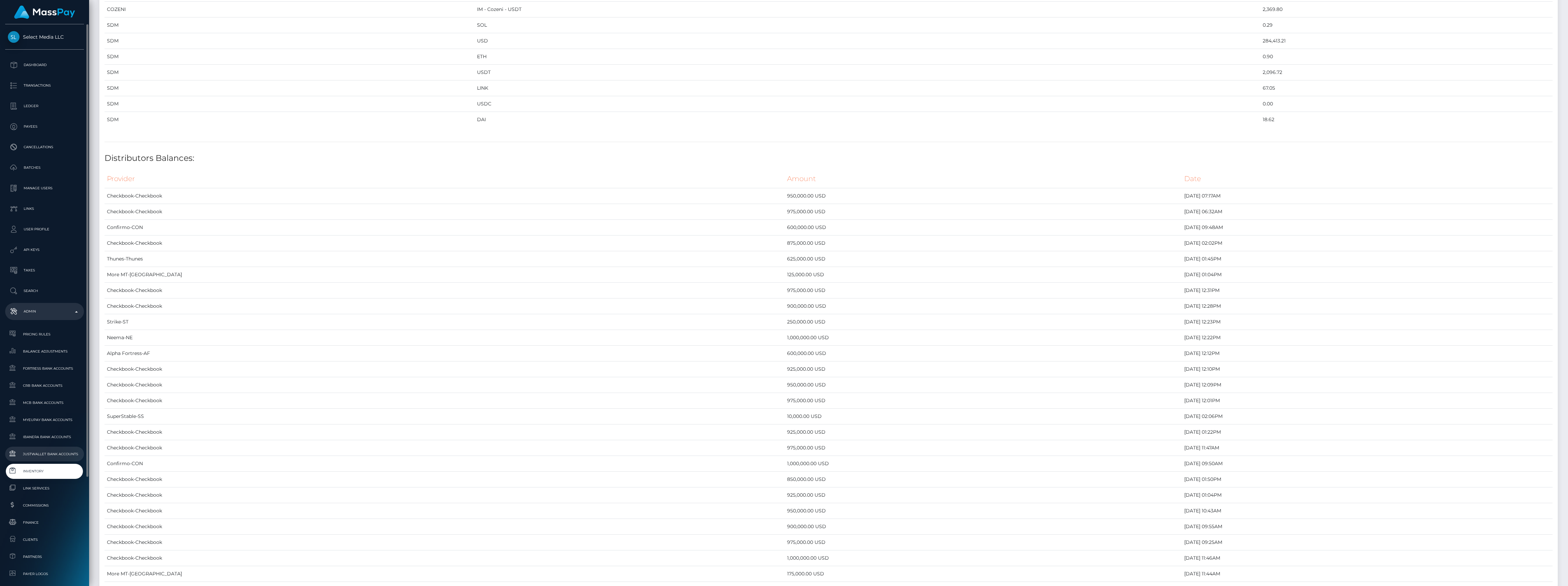
scroll to position [152, 0]
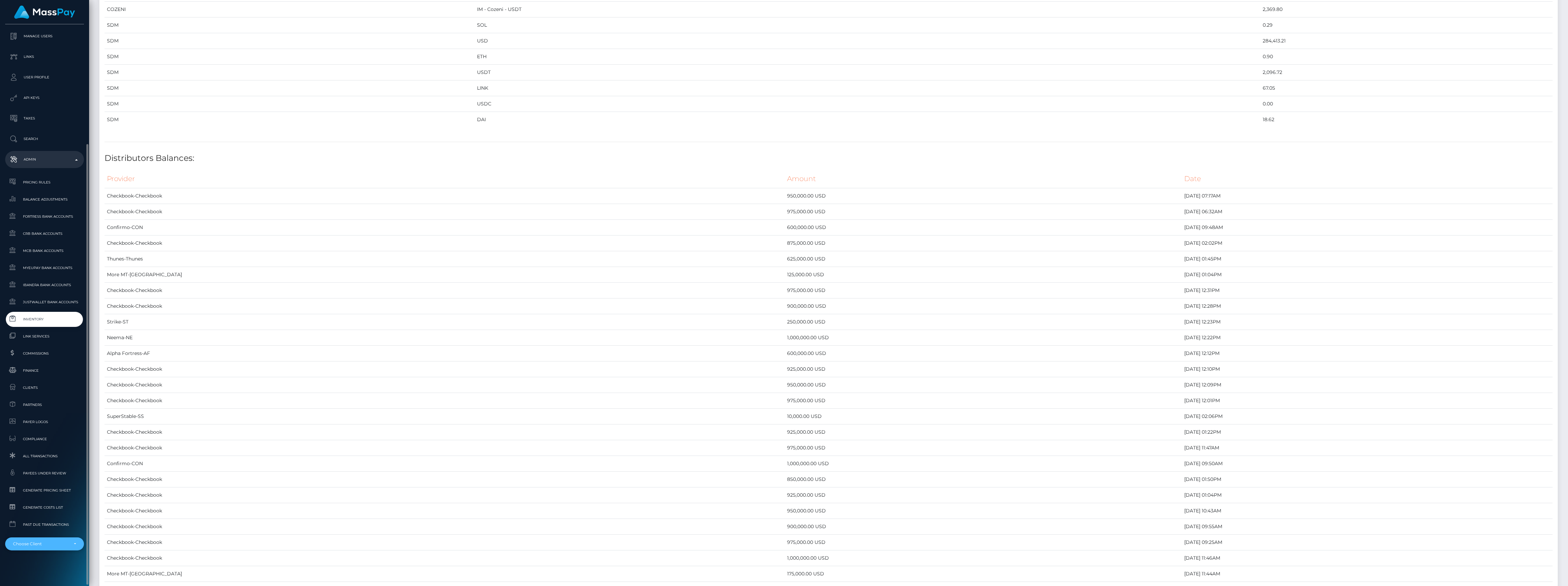
click at [49, 541] on div "Choose Client" at bounding box center [40, 544] width 55 height 6
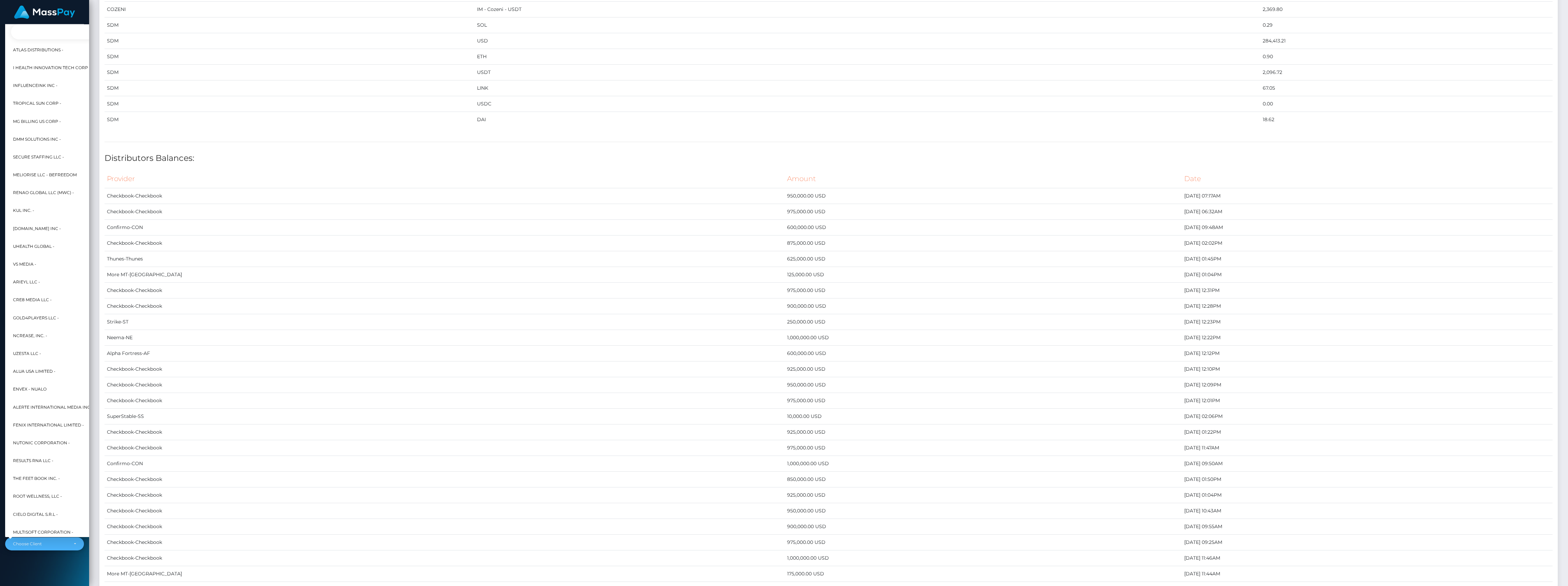
scroll to position [0, 7]
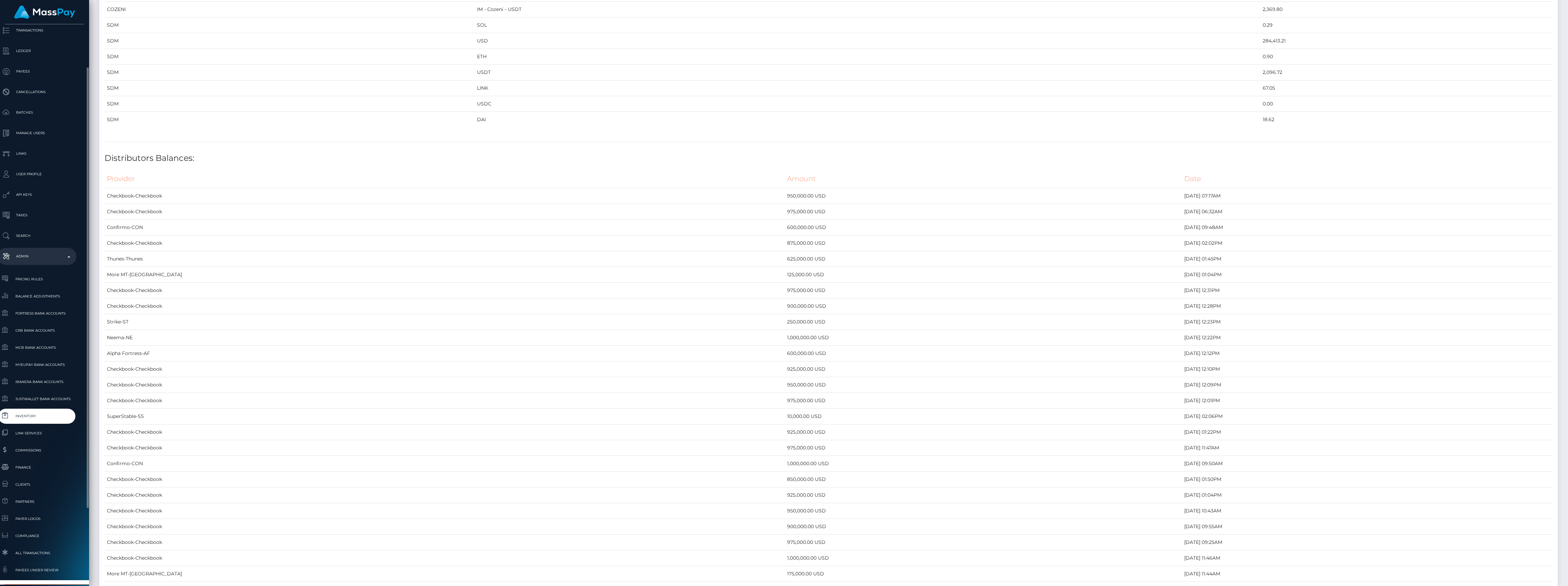
type input "feni"
select select "26"
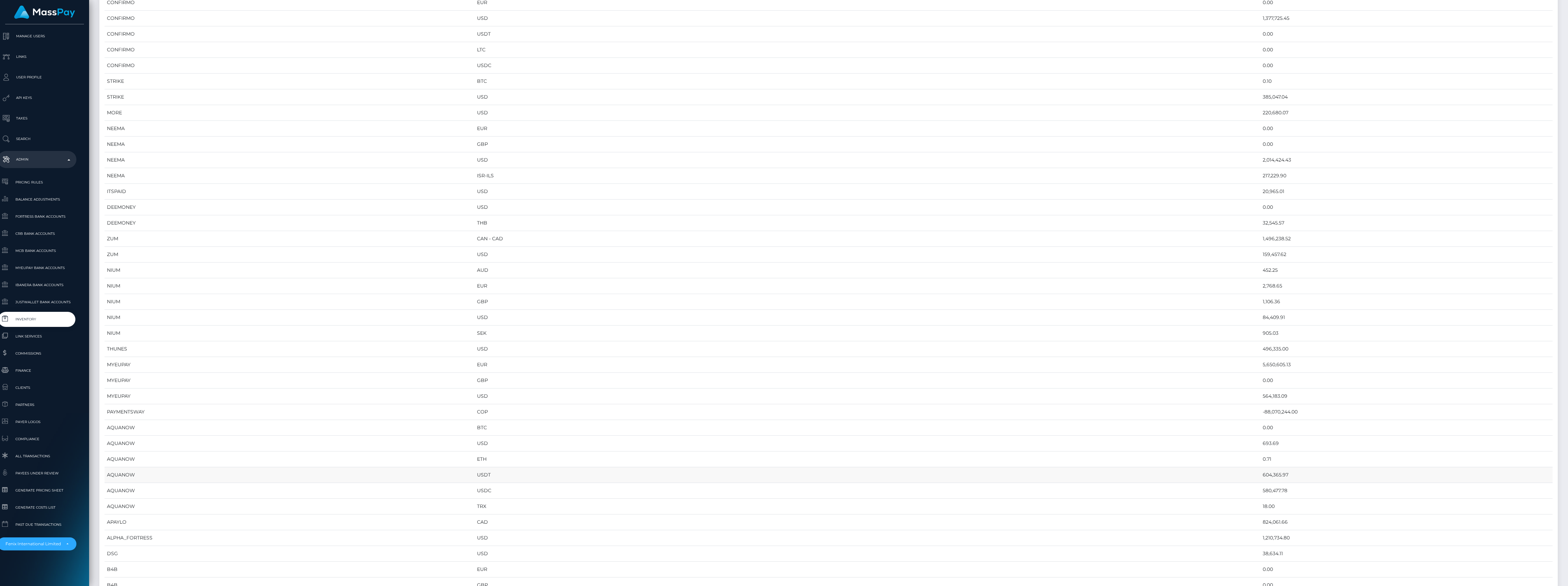
scroll to position [0, 0]
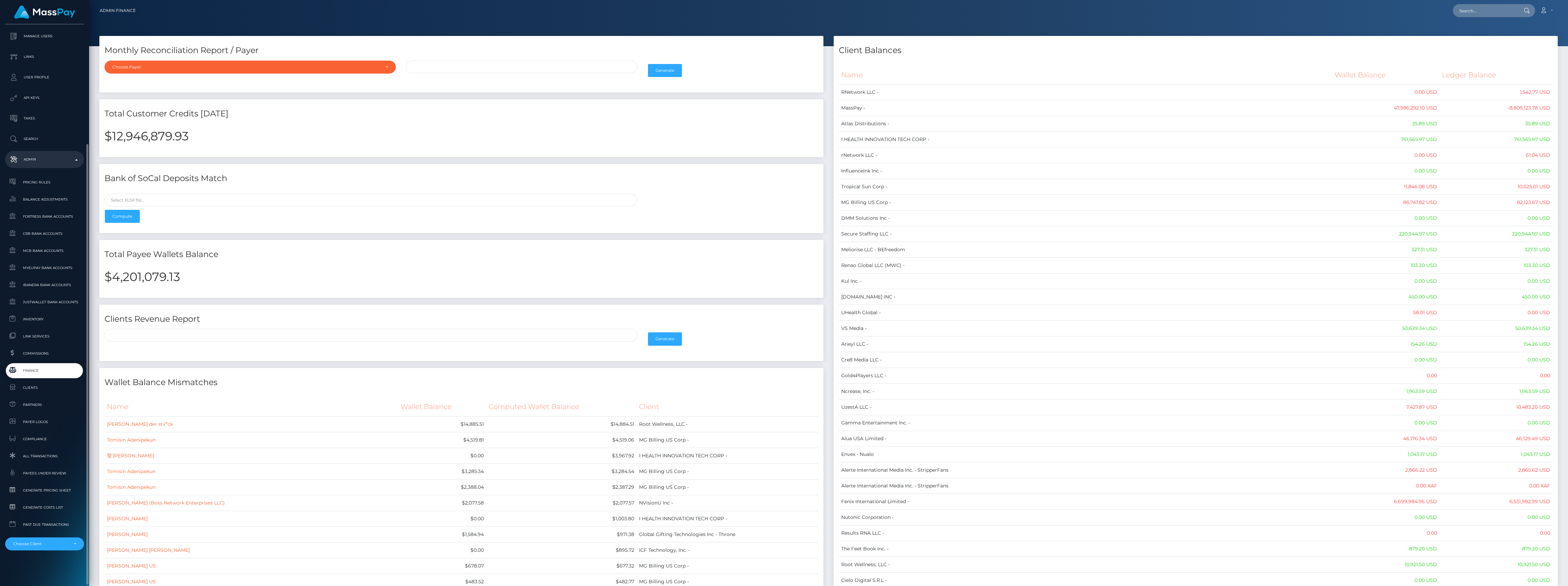
scroll to position [152, 0]
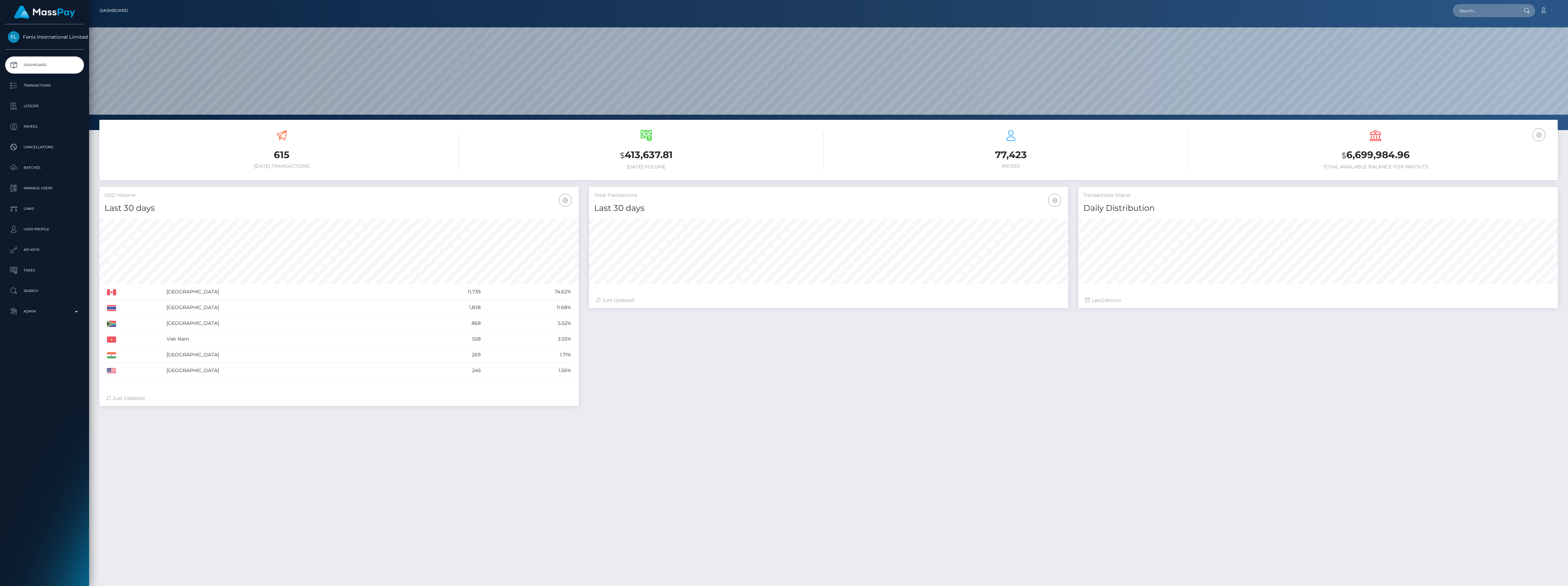
scroll to position [121, 479]
click at [50, 104] on p "Ledger" at bounding box center [44, 105] width 73 height 10
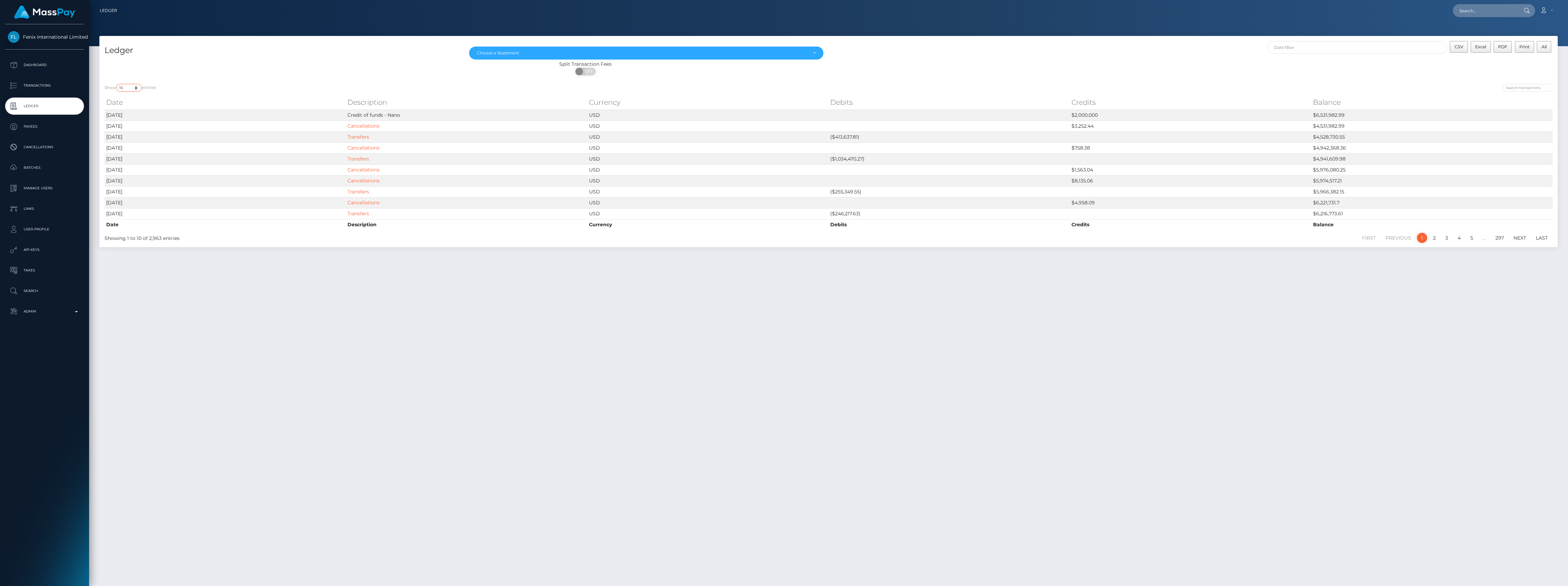
click at [135, 88] on select "10 25 50 100 250" at bounding box center [129, 88] width 26 height 7
click at [23, 83] on p "Transactions" at bounding box center [44, 85] width 73 height 10
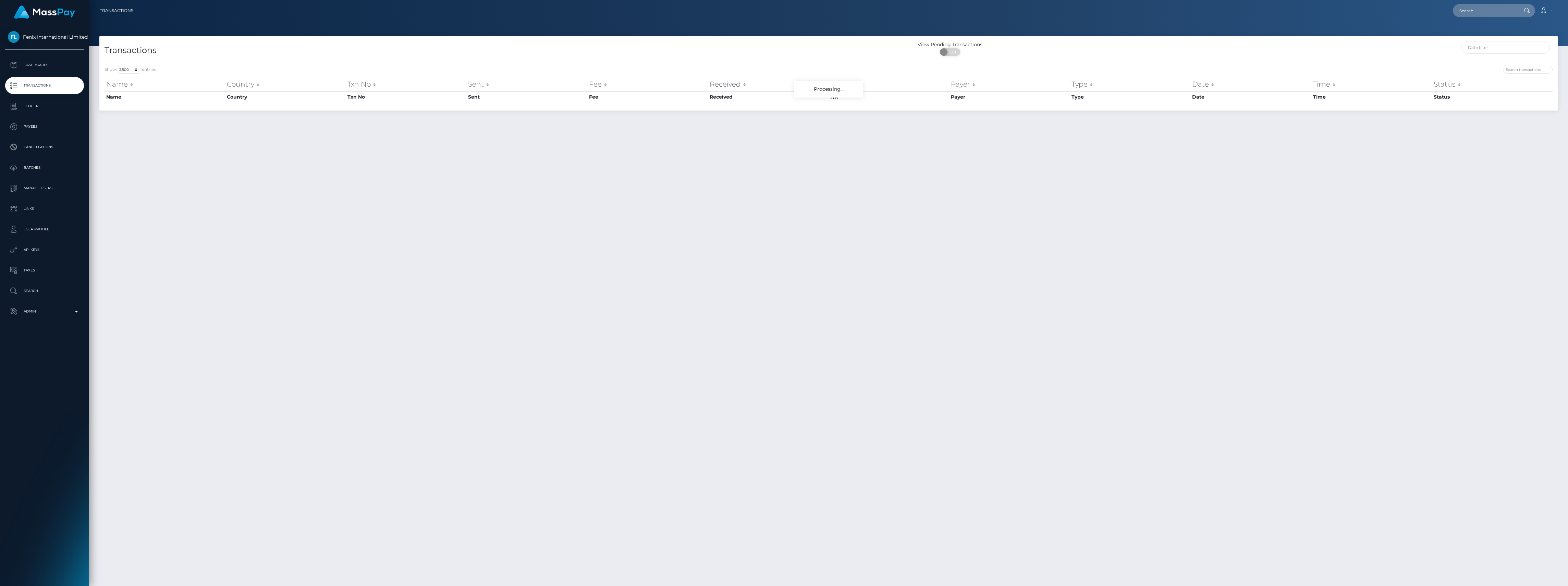
select select "3500"
click at [136, 68] on select "10 25 50 100 250 500 1,000 3,500 All" at bounding box center [129, 69] width 26 height 7
click at [213, 56] on h4 "Transactions" at bounding box center [464, 50] width 719 height 12
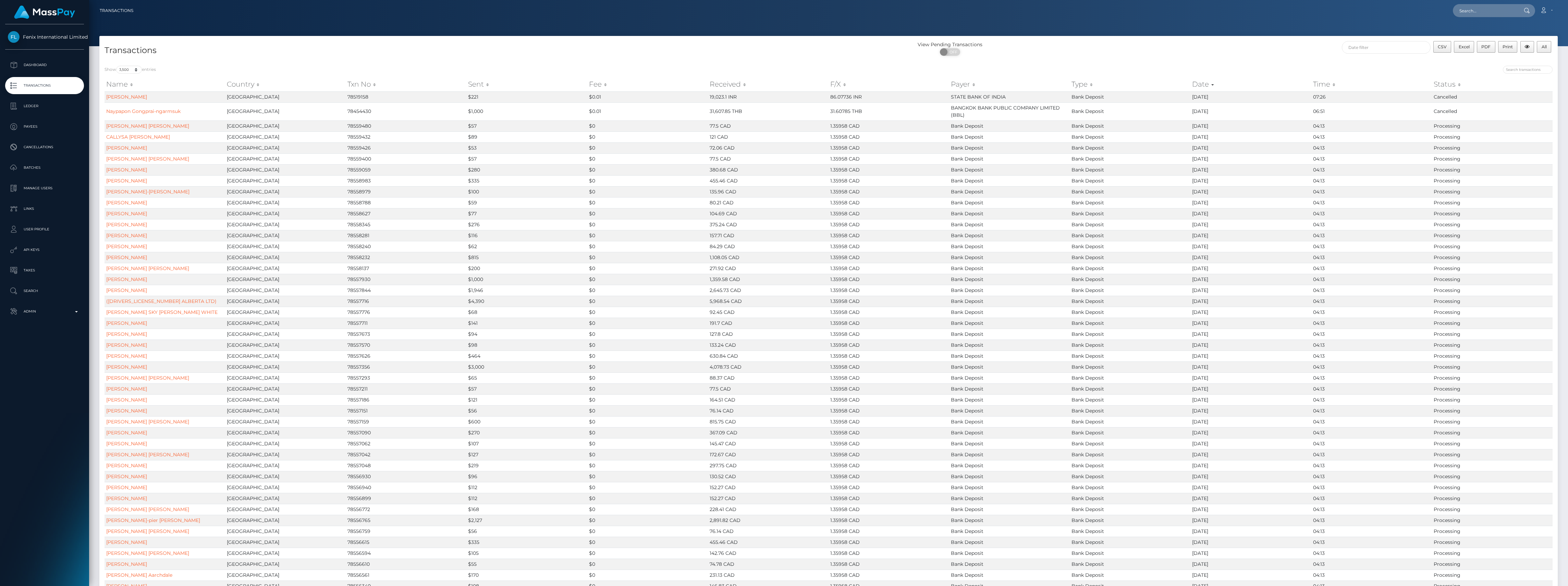
drag, startPoint x: 1276, startPoint y: 49, endPoint x: 1287, endPoint y: 75, distance: 28.2
click at [1277, 49] on div "CSV Excel PDF Print All" at bounding box center [1375, 49] width 364 height 18
click at [1369, 44] on input "text" at bounding box center [1385, 48] width 89 height 13
click at [1349, 67] on th at bounding box center [1350, 64] width 11 height 9
click at [1500, 65] on span at bounding box center [1499, 64] width 4 height 4
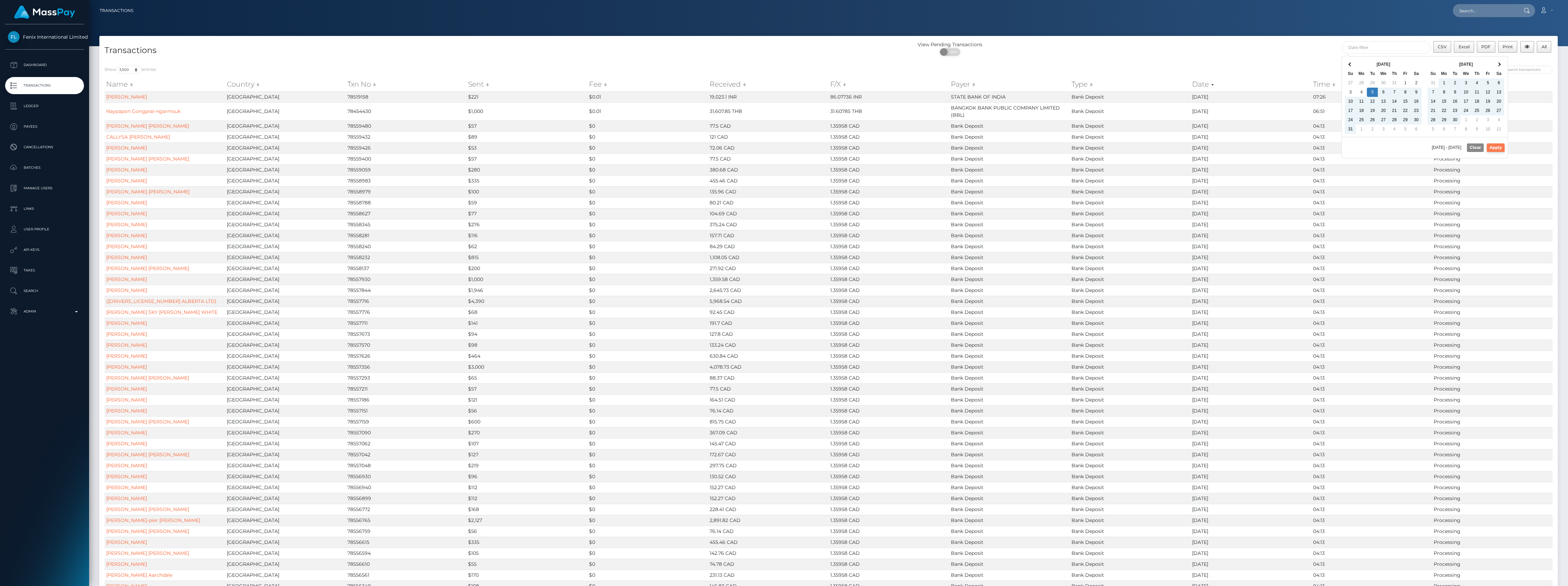
click at [1492, 149] on button "Apply" at bounding box center [1495, 147] width 18 height 8
type input "08/05/2025 - 10/09/2025"
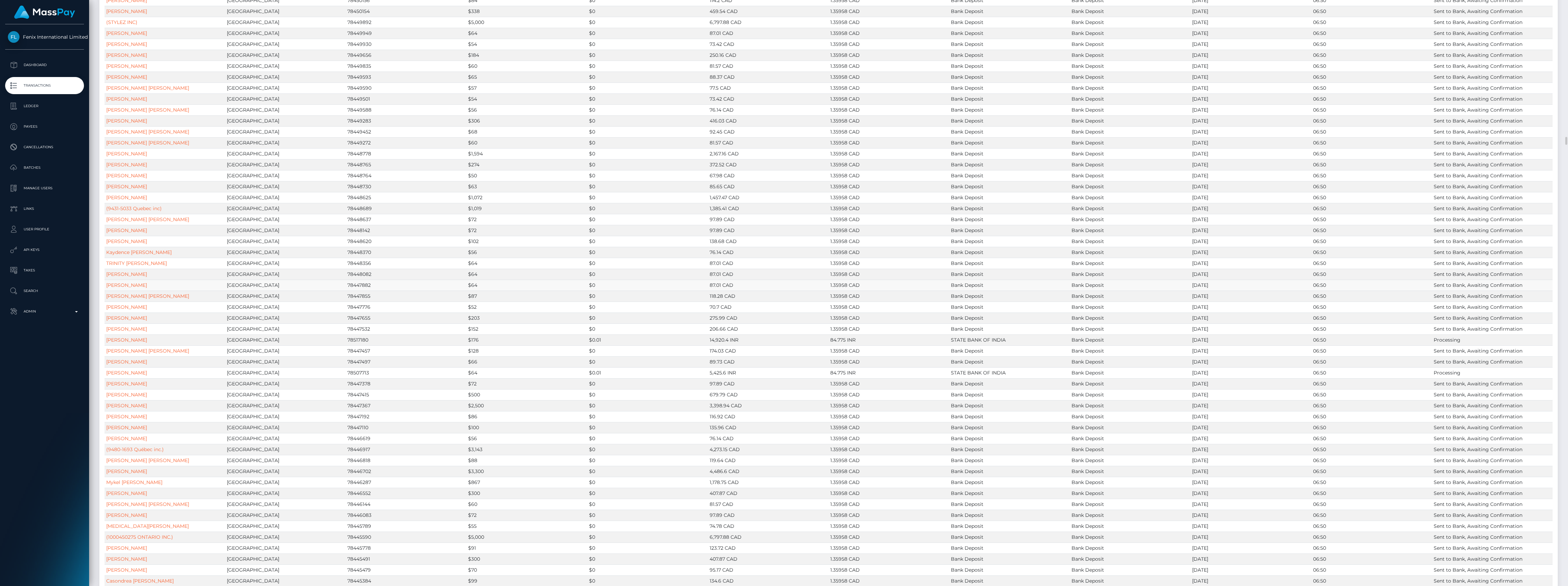
scroll to position [16520, 0]
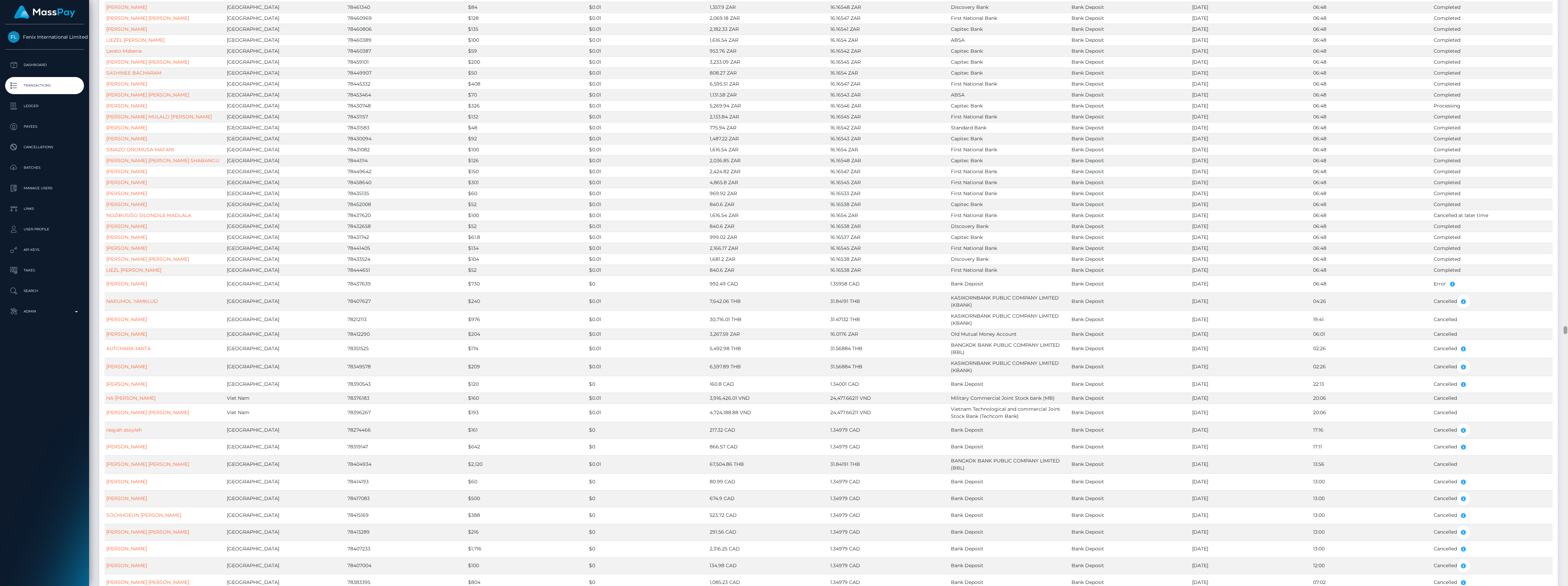
drag, startPoint x: 1569, startPoint y: 276, endPoint x: 1568, endPoint y: 318, distance: 42.0
click at [1567, 318] on html "Fenix International Limited Dashboard Transactions Ledger Payees" at bounding box center [784, 293] width 1568 height 586
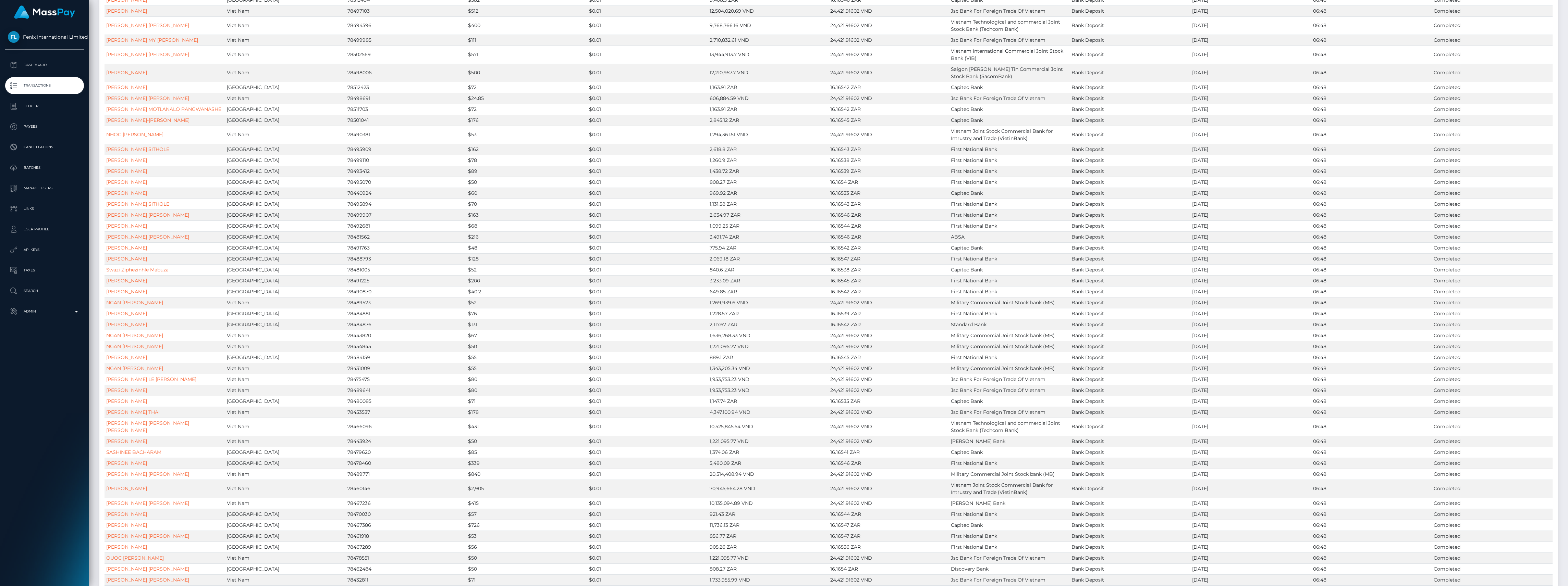
scroll to position [23263, 0]
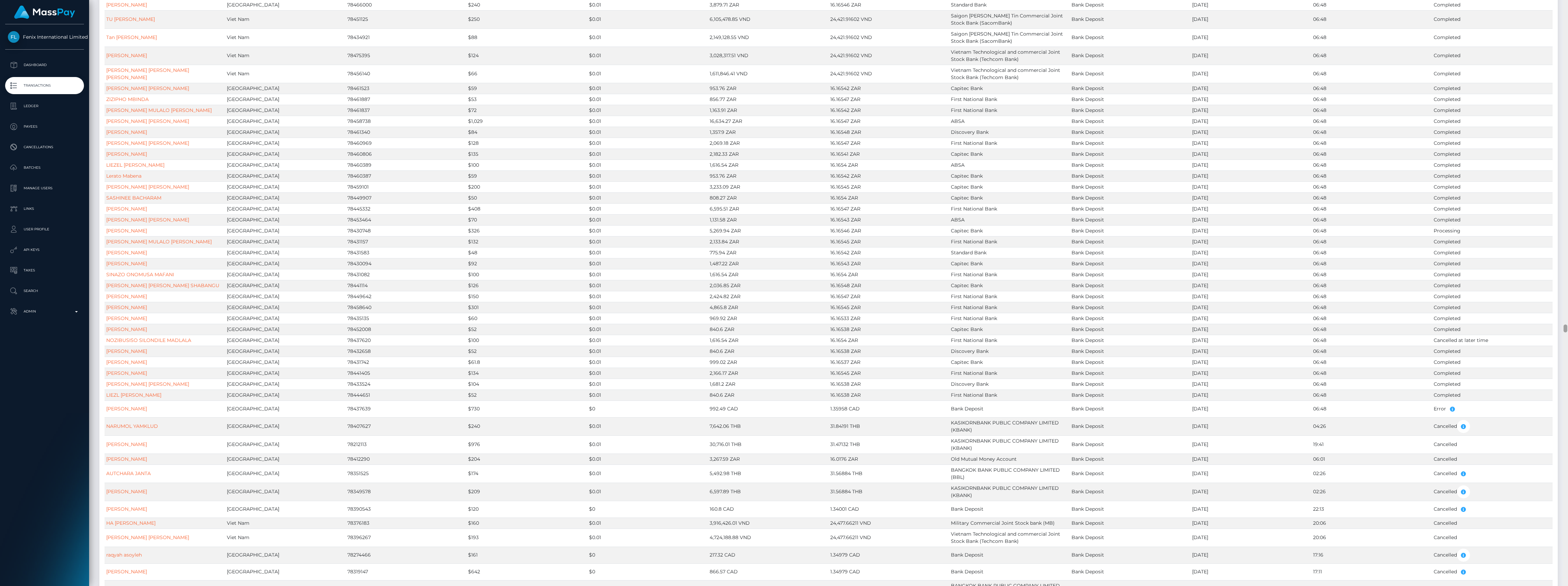
drag, startPoint x: 1567, startPoint y: 322, endPoint x: 1567, endPoint y: 316, distance: 6.0
click at [1562, 511] on div at bounding box center [1565, 293] width 6 height 586
click at [1567, 457] on html "Fenix International Limited Dashboard Transactions Ledger Payees" at bounding box center [784, 293] width 1568 height 586
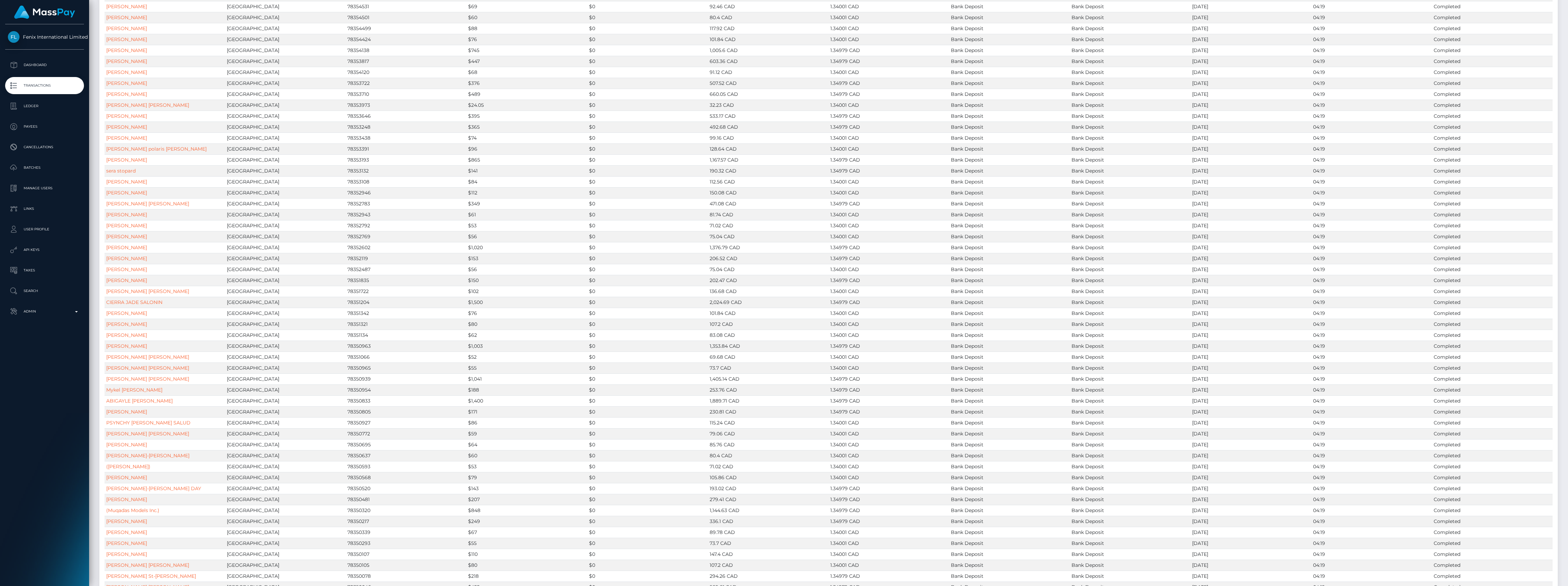
scroll to position [41426, 0]
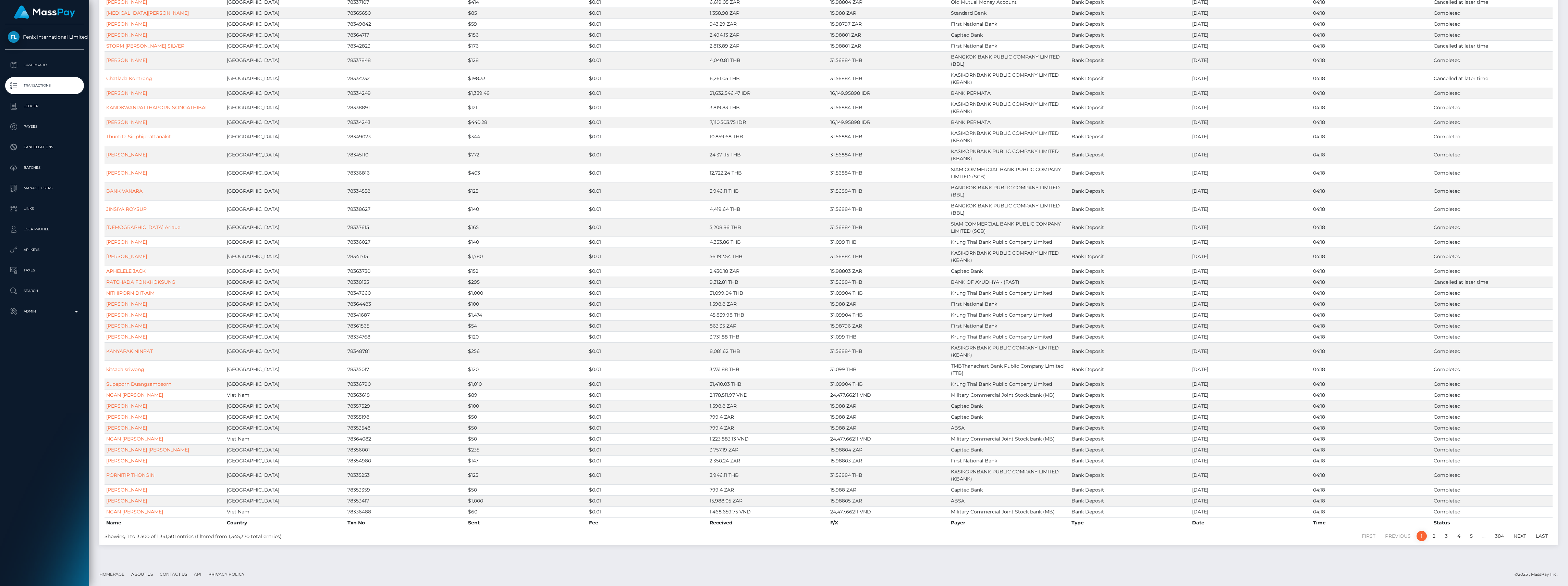
scroll to position [0, 0]
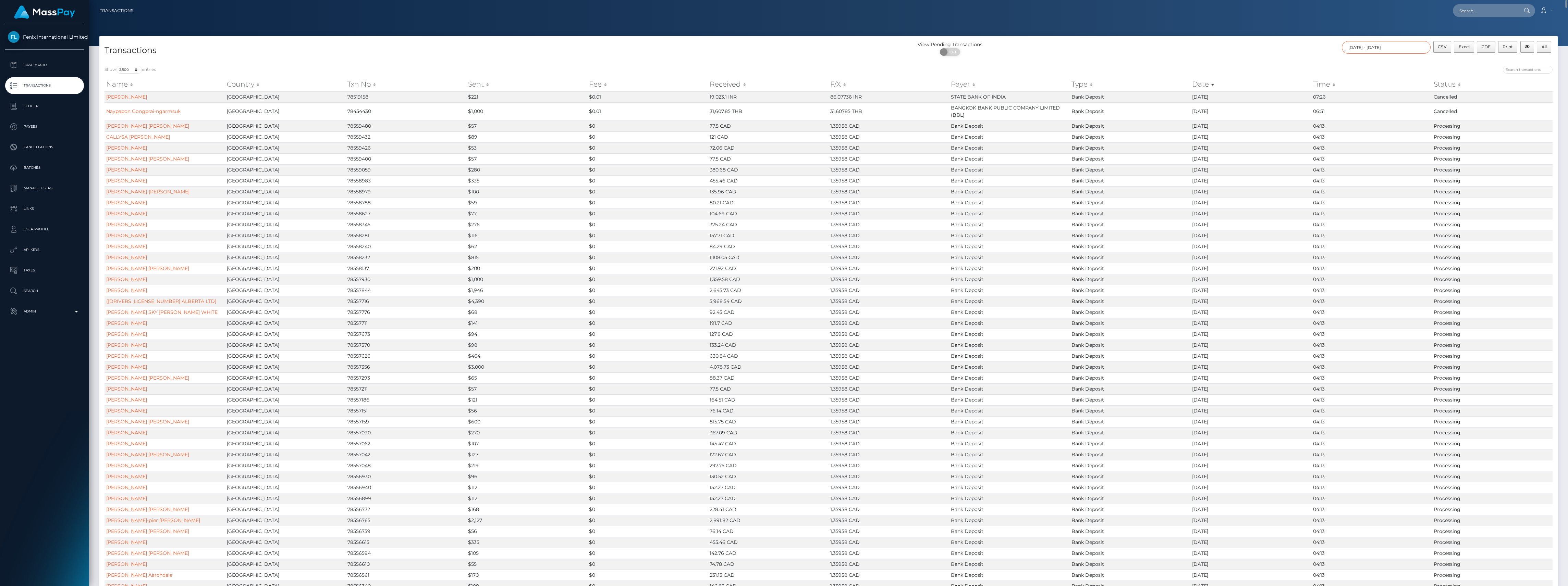
click at [1408, 44] on input "08/05/2025 - 10/09/2025" at bounding box center [1385, 48] width 89 height 13
click at [1493, 146] on button "Apply" at bounding box center [1495, 147] width 18 height 8
drag, startPoint x: 1565, startPoint y: 91, endPoint x: 1569, endPoint y: -21, distance: 112.1
click at [1567, 0] on html "Fenix International Limited Dashboard Transactions Ledger Payees" at bounding box center [784, 293] width 1568 height 586
click at [1544, 47] on span "All" at bounding box center [1544, 47] width 6 height 6
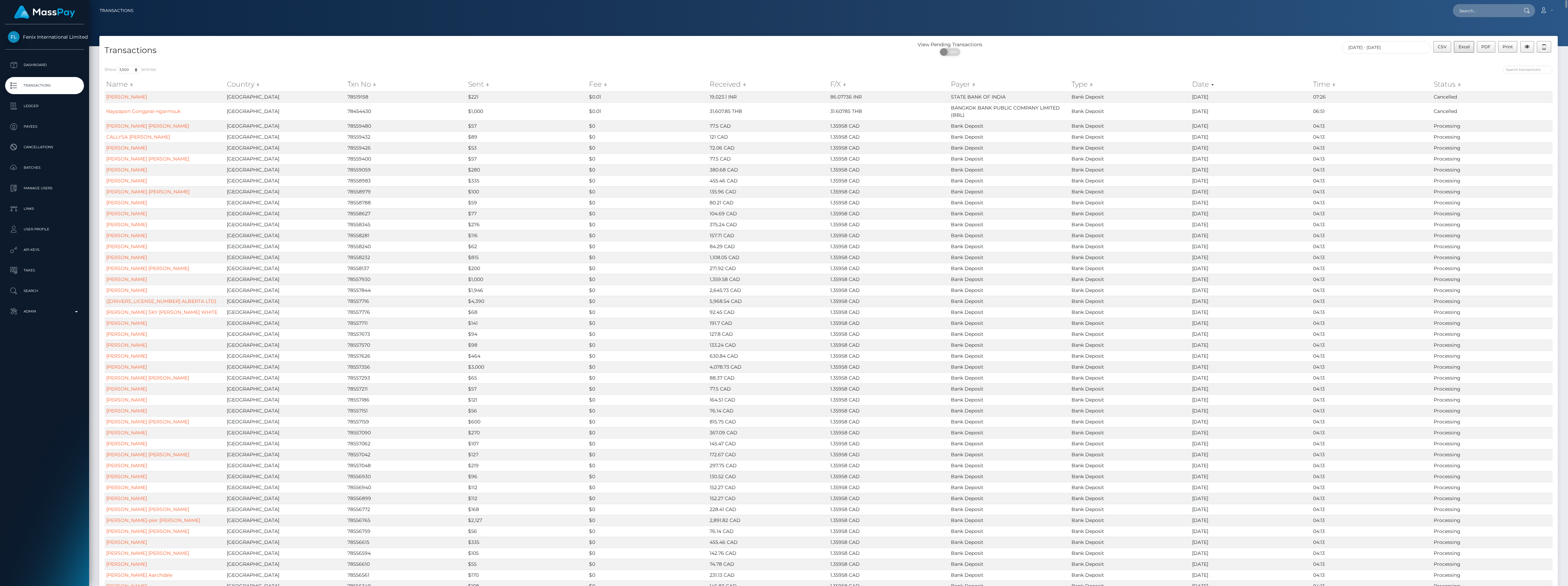
click at [1462, 48] on span "Excel" at bounding box center [1464, 47] width 11 height 6
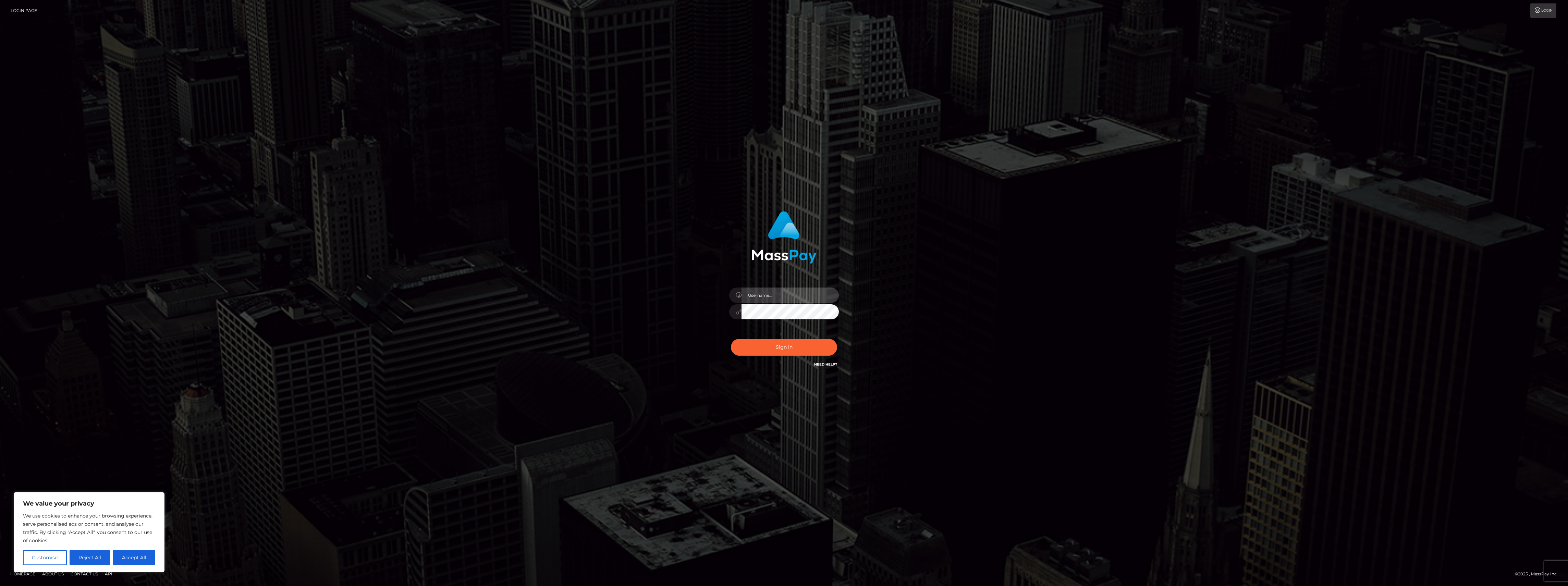
type input "bengreen"
click at [793, 338] on div "0cAFcWeA6MitPR_DaC_bZRLYqfUvtCPOfpd-2smM3p9NBpe3jztgdr9bFZp9t4YyQLouL0175ZEJ9Zk…" at bounding box center [784, 350] width 120 height 31
click at [806, 342] on button "Sign in" at bounding box center [784, 347] width 106 height 17
type input "bengreen"
click at [788, 345] on button "Sign in" at bounding box center [784, 347] width 106 height 17
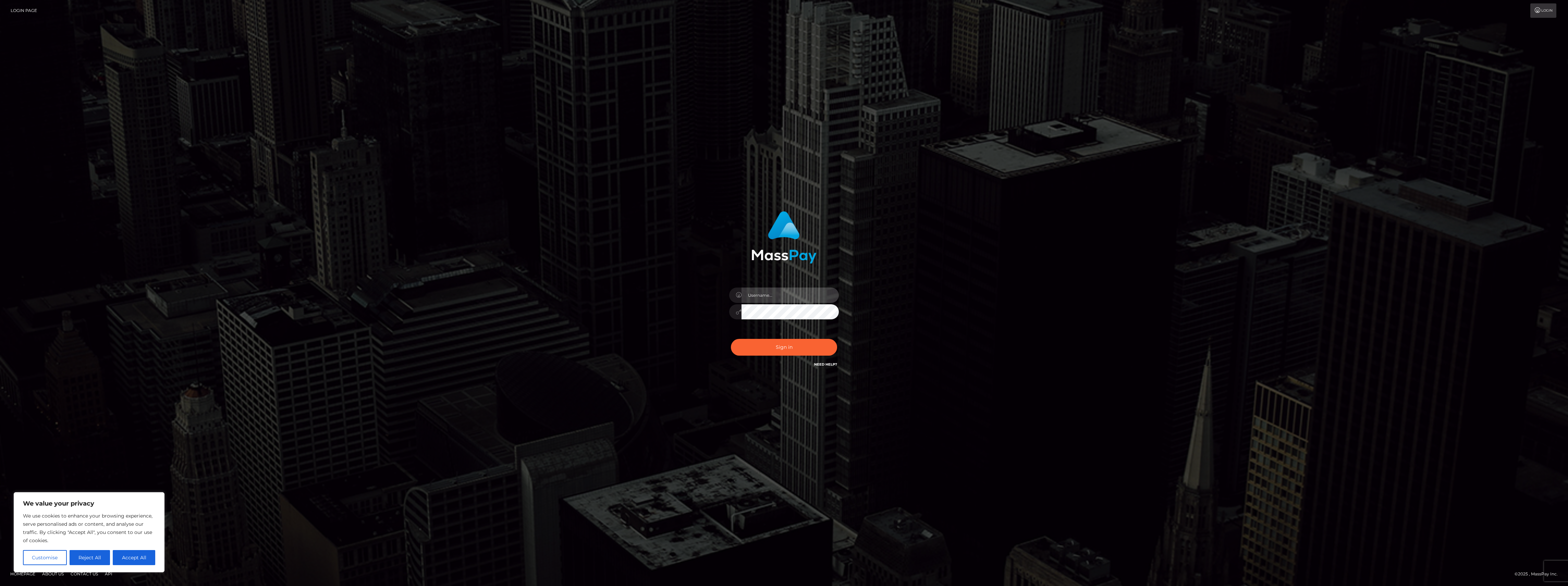
type input "bengreen"
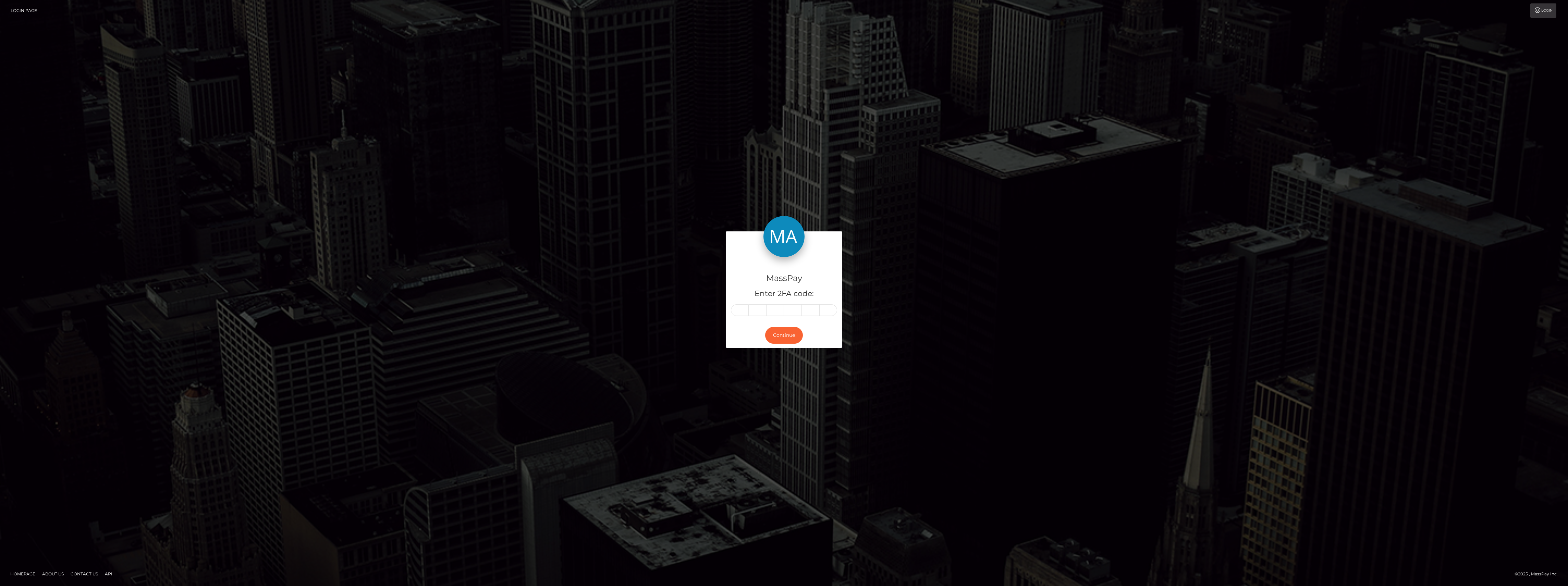
click at [1156, 230] on div "MassPay Enter 2FA code: Continue" at bounding box center [784, 293] width 1568 height 226
paste input "5"
type input "5"
type input "9"
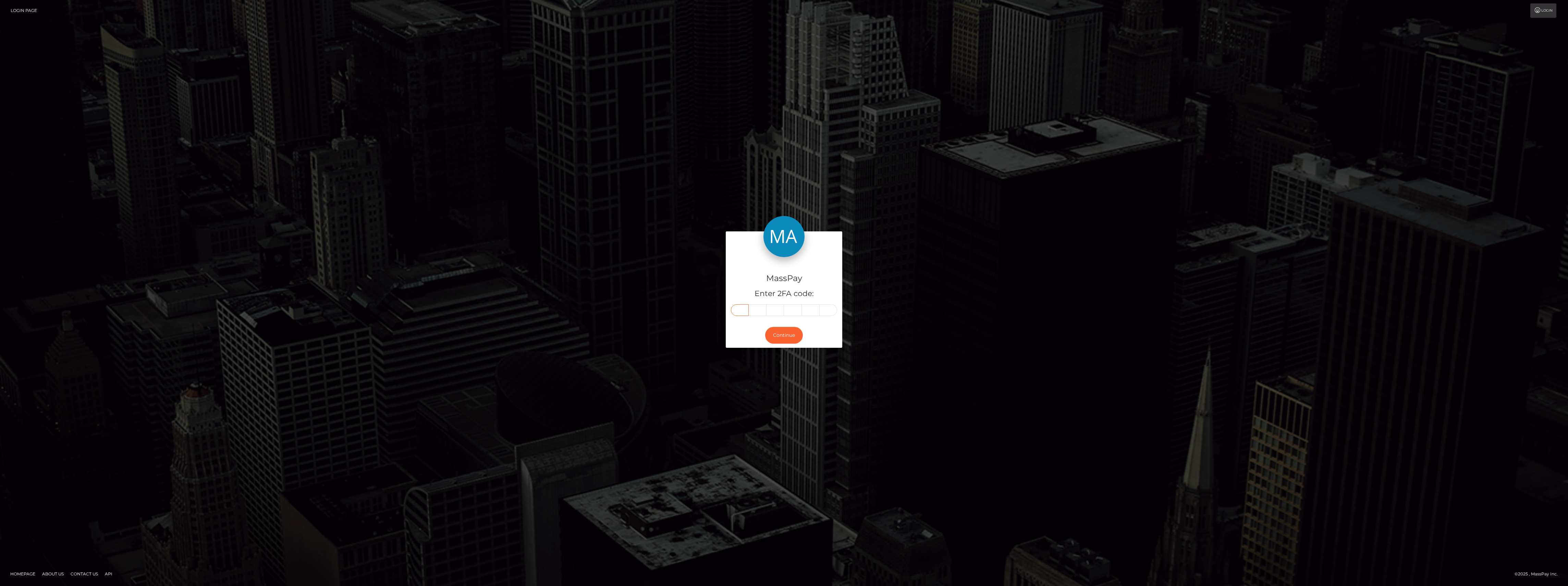
type input "7"
type input "0"
type input "6"
click at [784, 336] on button "Continue" at bounding box center [784, 335] width 37 height 17
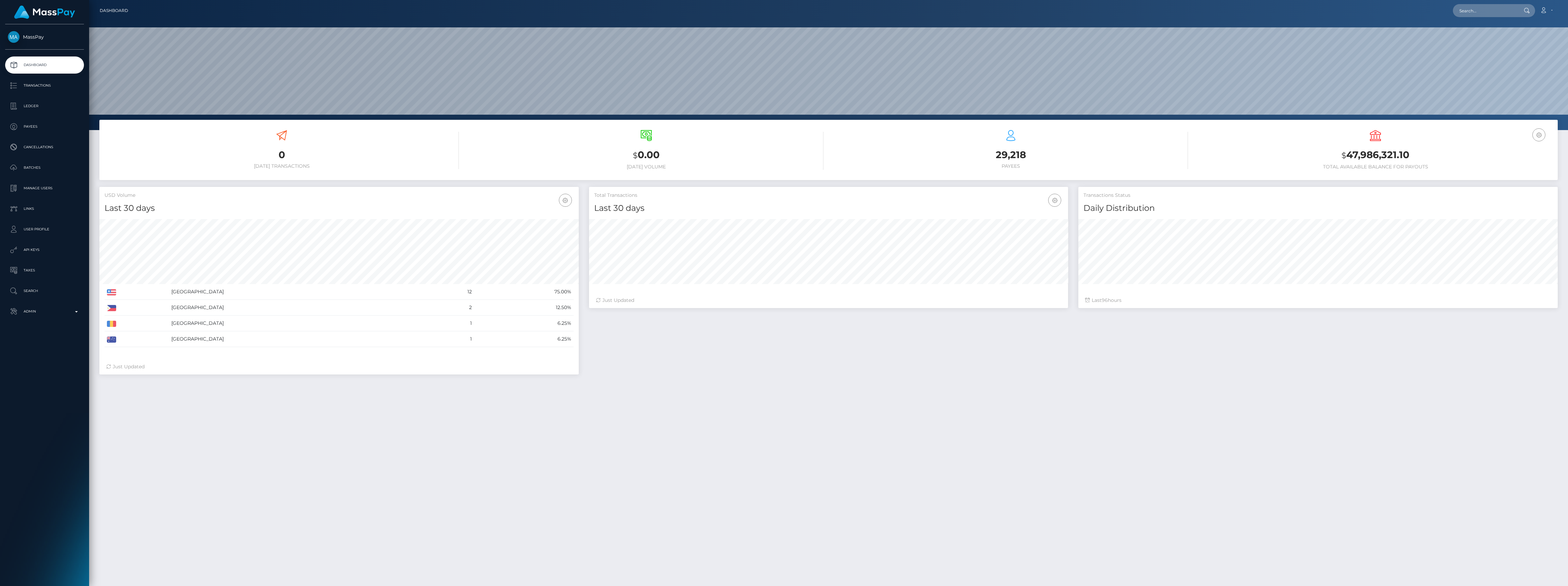
scroll to position [121, 479]
